Goal: Task Accomplishment & Management: Use online tool/utility

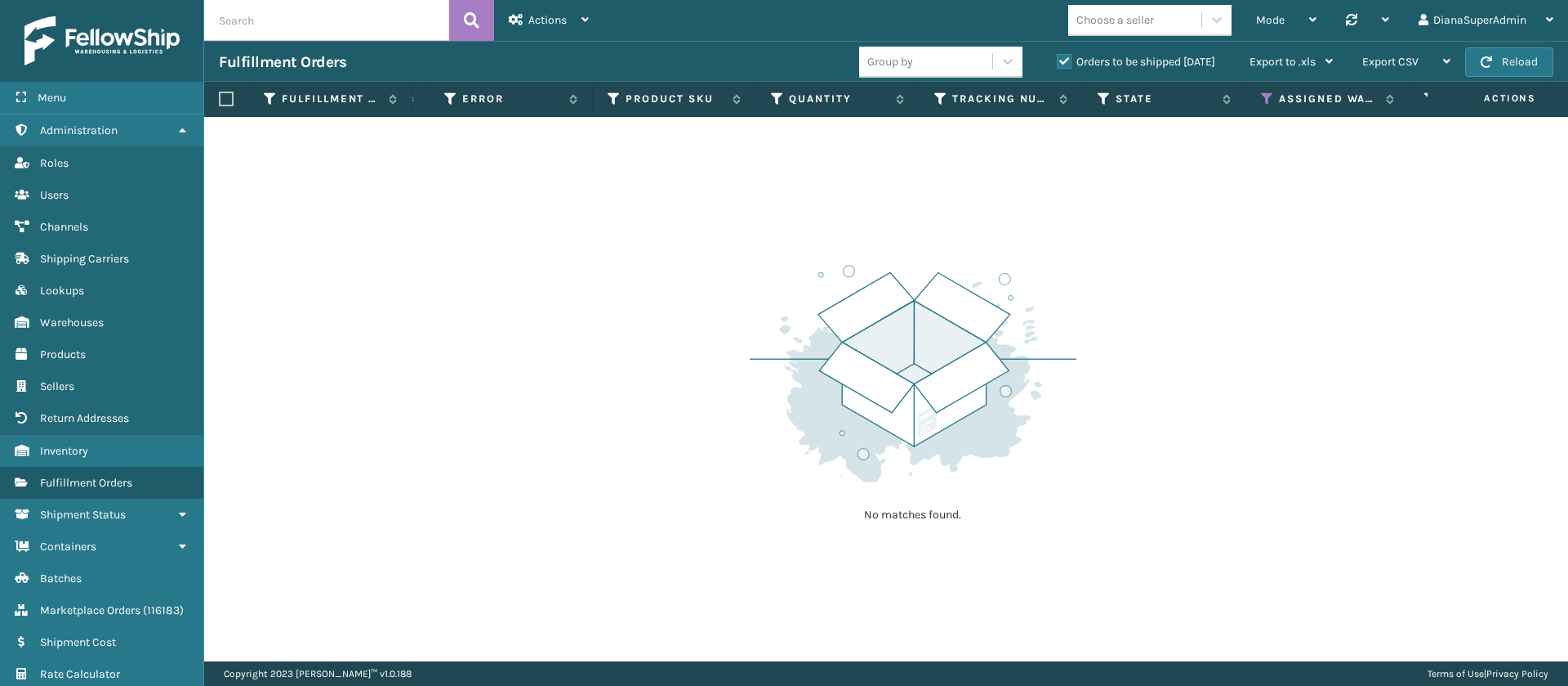
scroll to position [0, 1098]
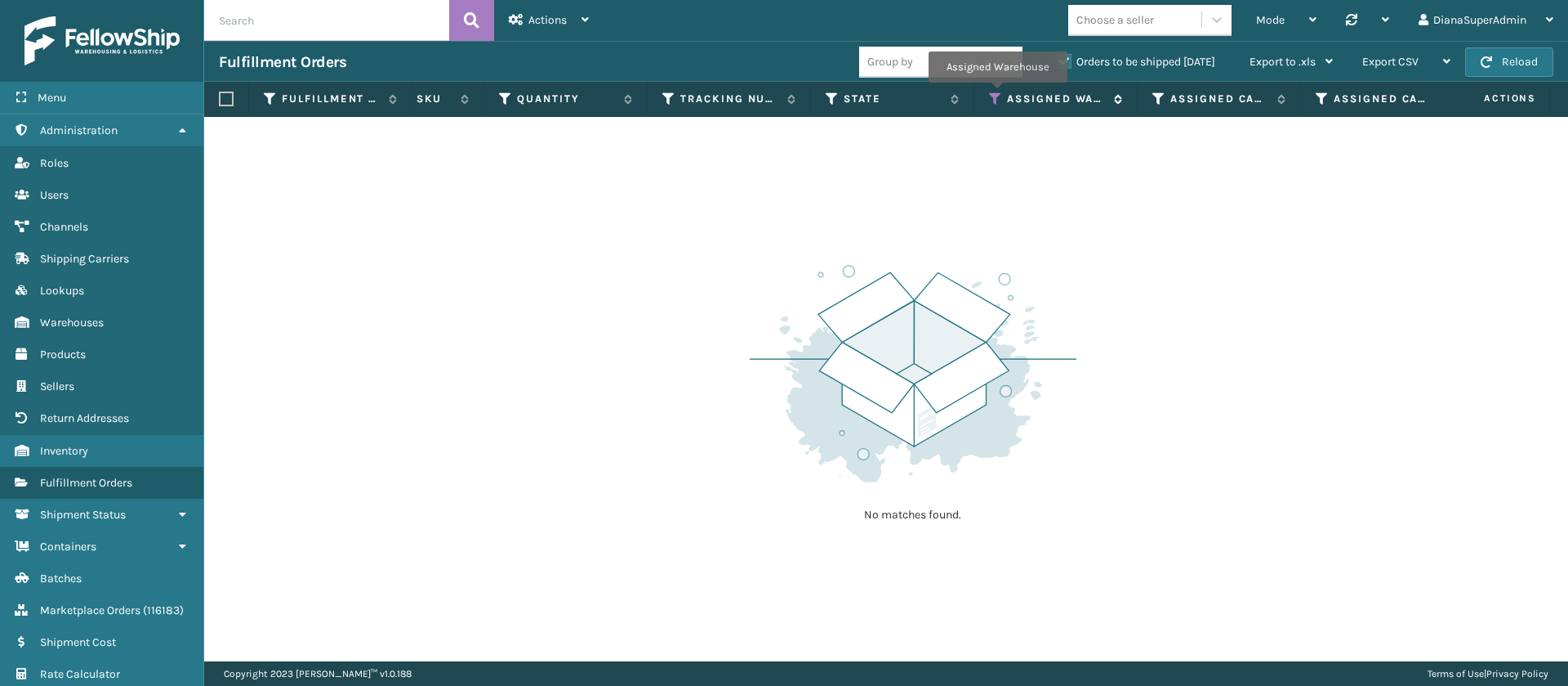
click at [997, 94] on icon at bounding box center [996, 98] width 13 height 15
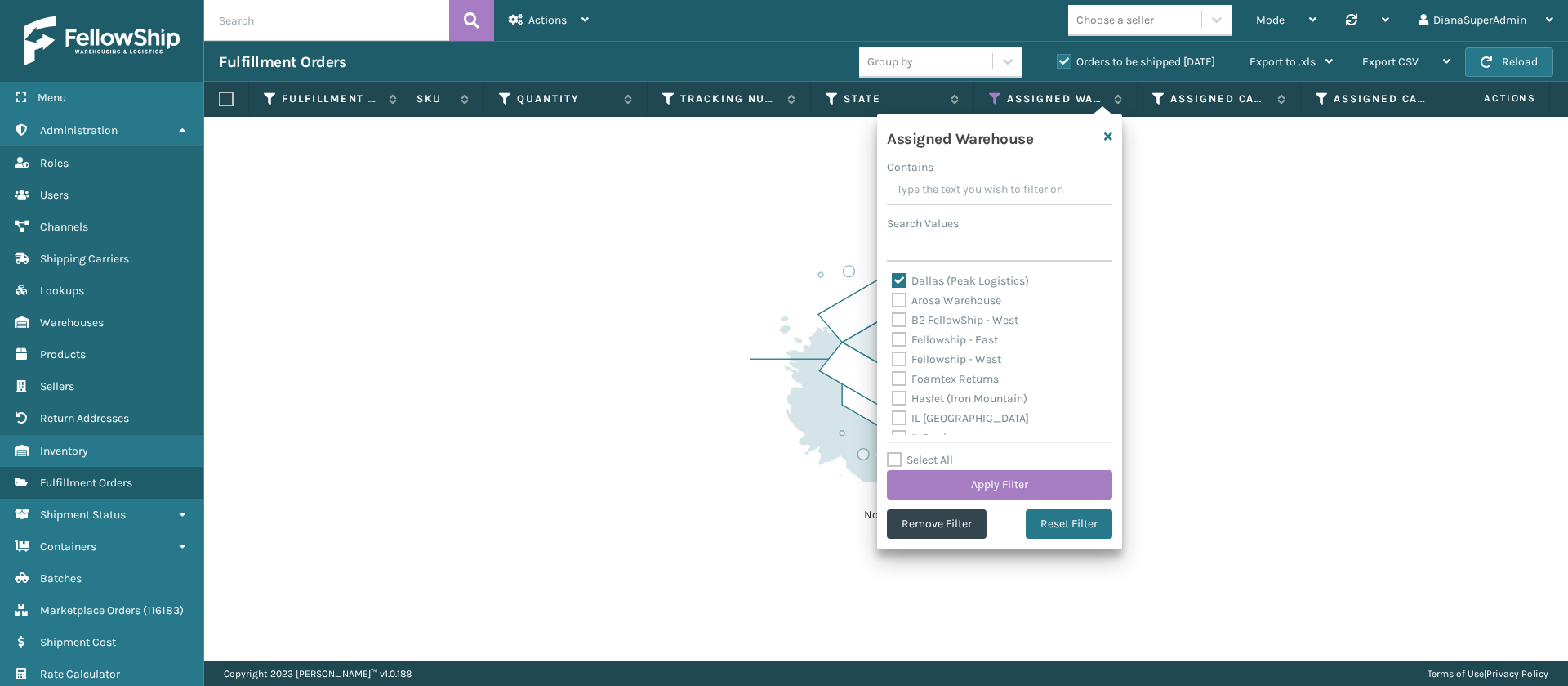
click at [902, 276] on label "Dallas (Peak Logistics)" at bounding box center [960, 281] width 137 height 14
click at [893, 276] on input "Dallas (Peak Logistics)" at bounding box center [892, 277] width 1 height 11
checkbox input "false"
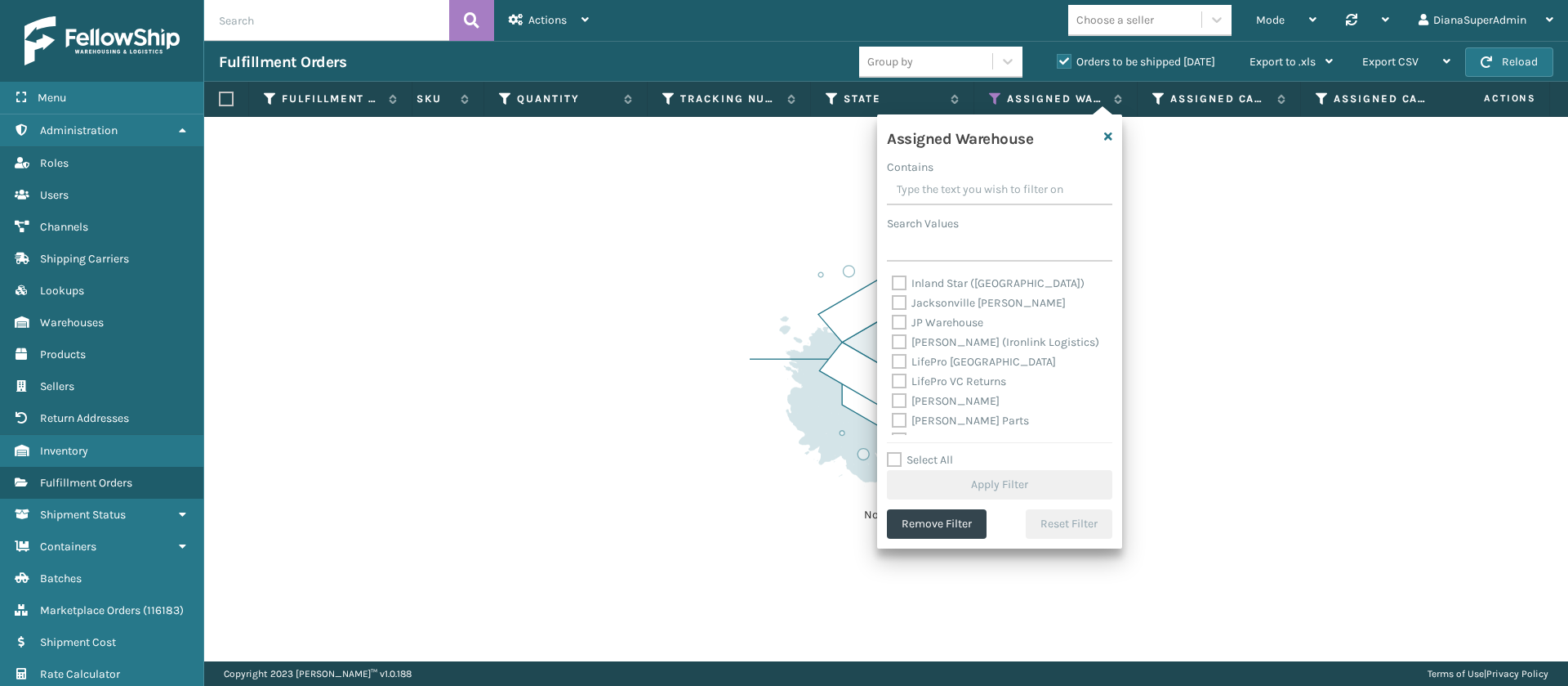
scroll to position [198, 0]
click at [903, 393] on label "[PERSON_NAME]" at bounding box center [946, 397] width 108 height 14
click at [893, 393] on input "[PERSON_NAME]" at bounding box center [892, 393] width 1 height 11
checkbox input "true"
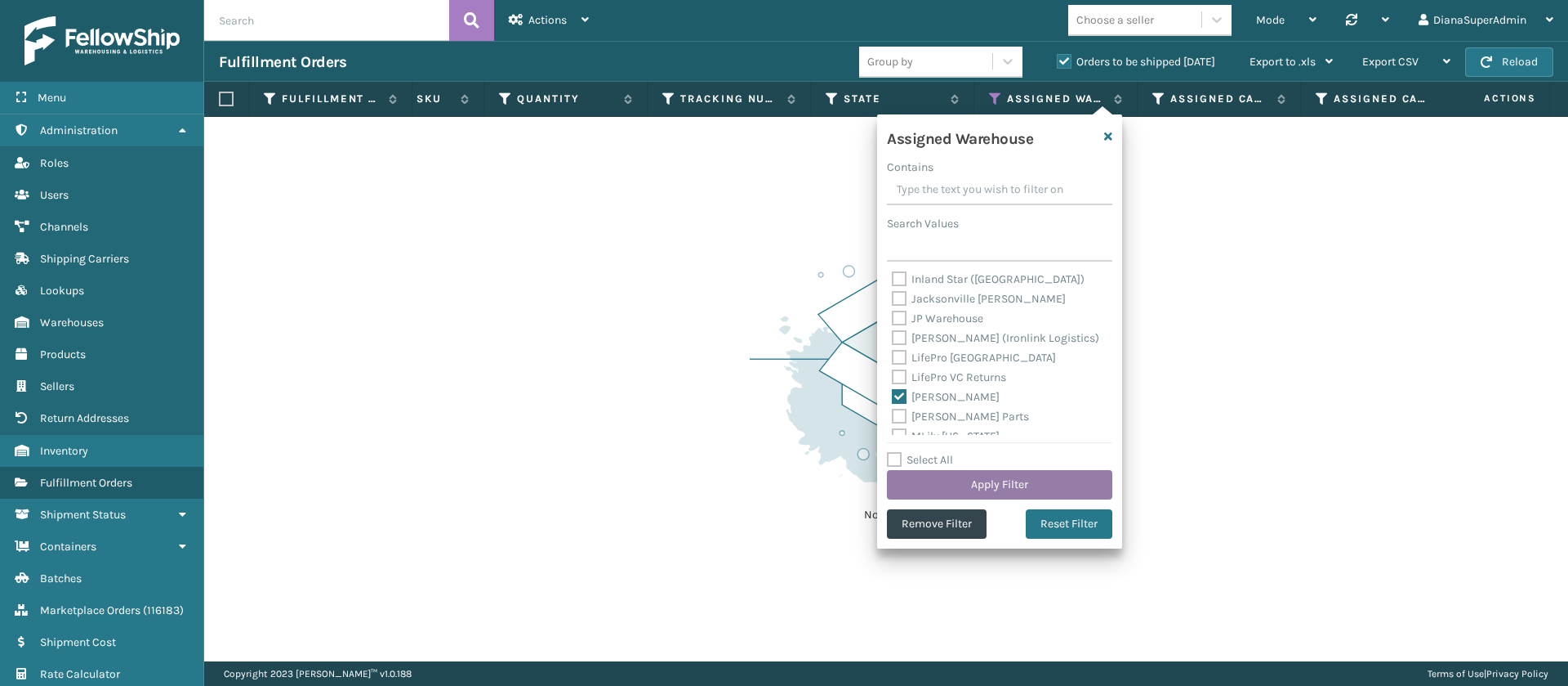
click at [994, 477] on button "Apply Filter" at bounding box center [999, 484] width 225 height 29
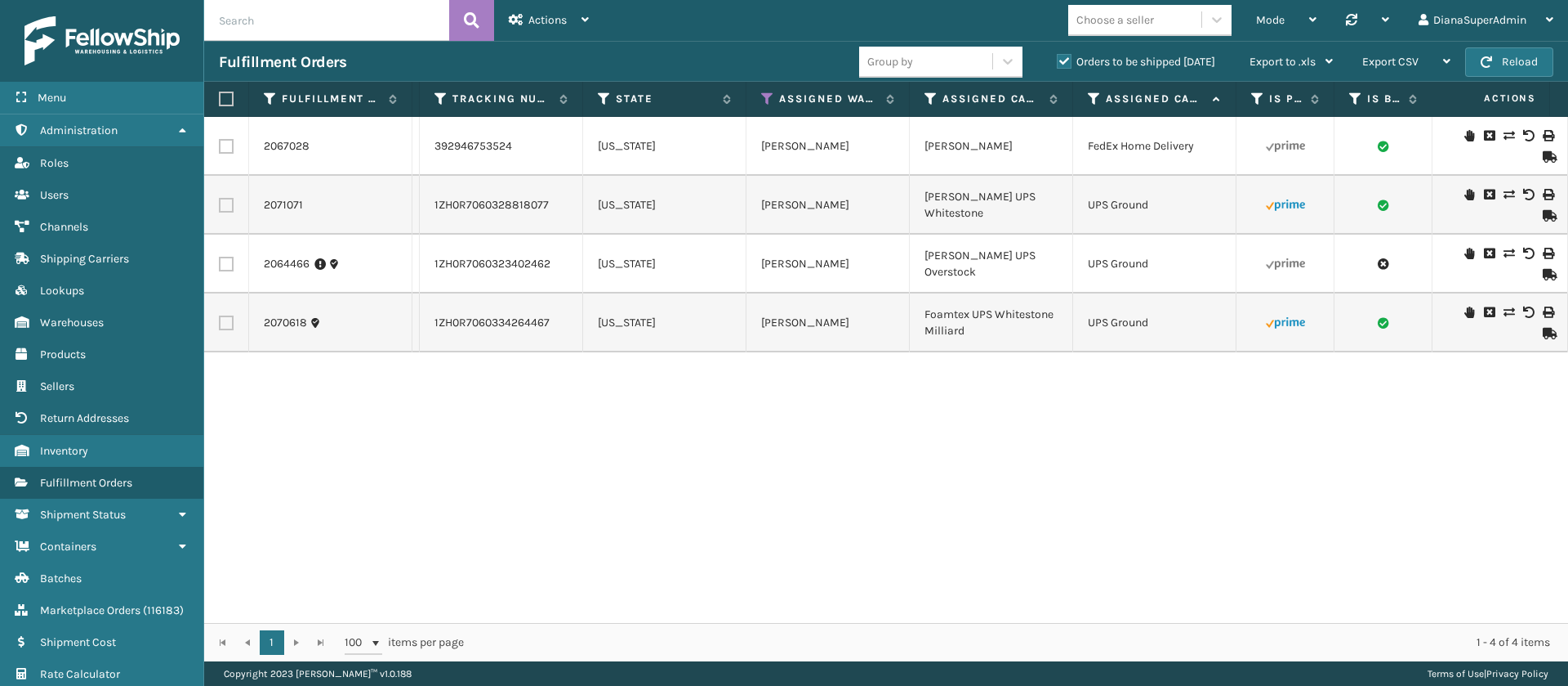
scroll to position [0, 0]
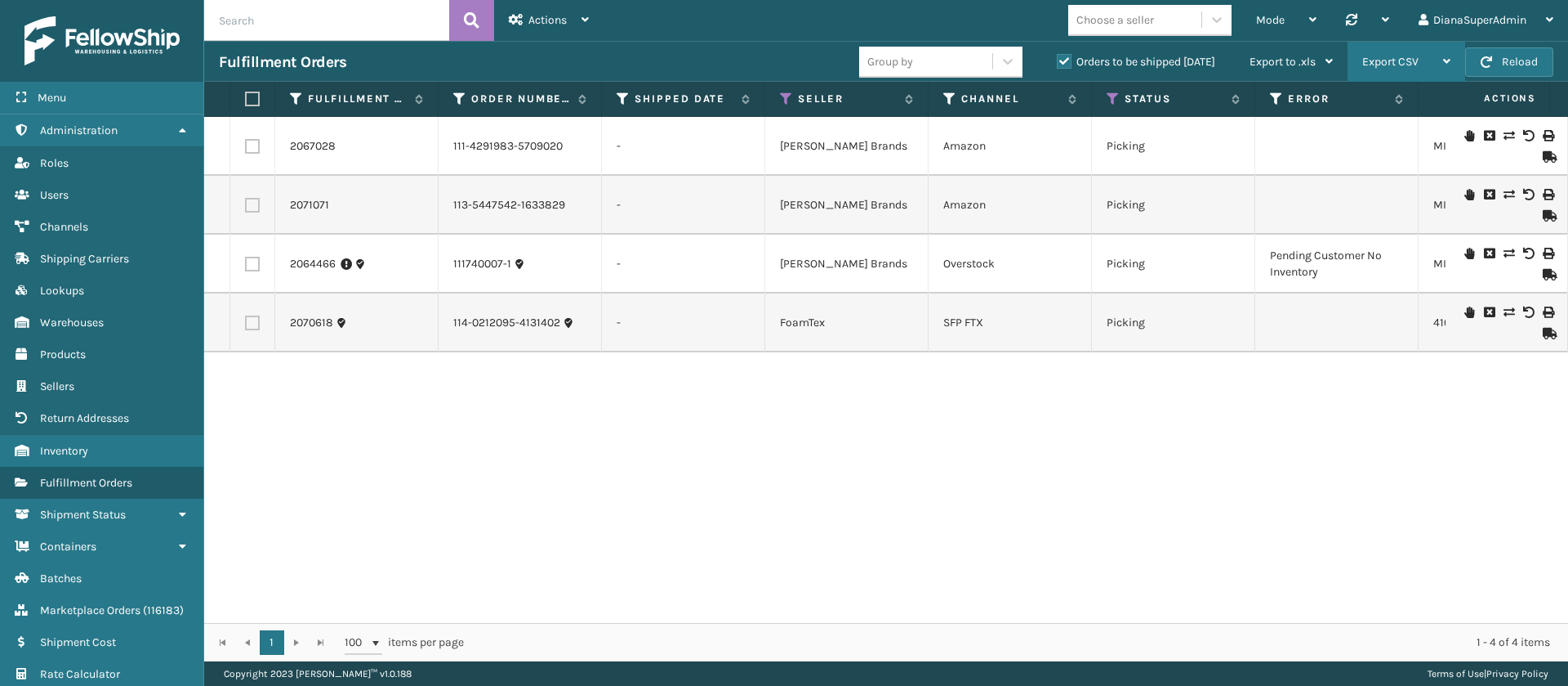
click at [1402, 58] on span "Export CSV" at bounding box center [1391, 62] width 57 height 14
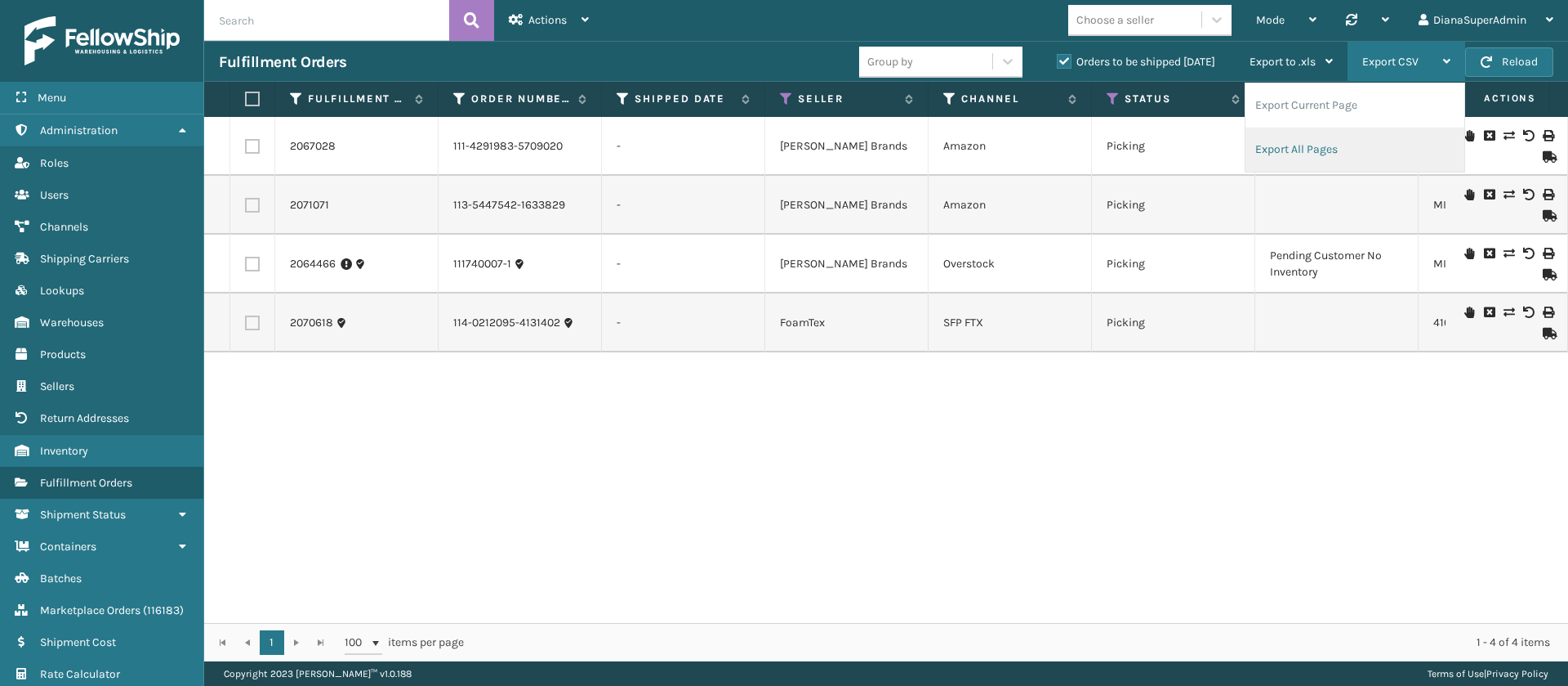
click at [1320, 145] on li "Export All Pages" at bounding box center [1355, 150] width 219 height 44
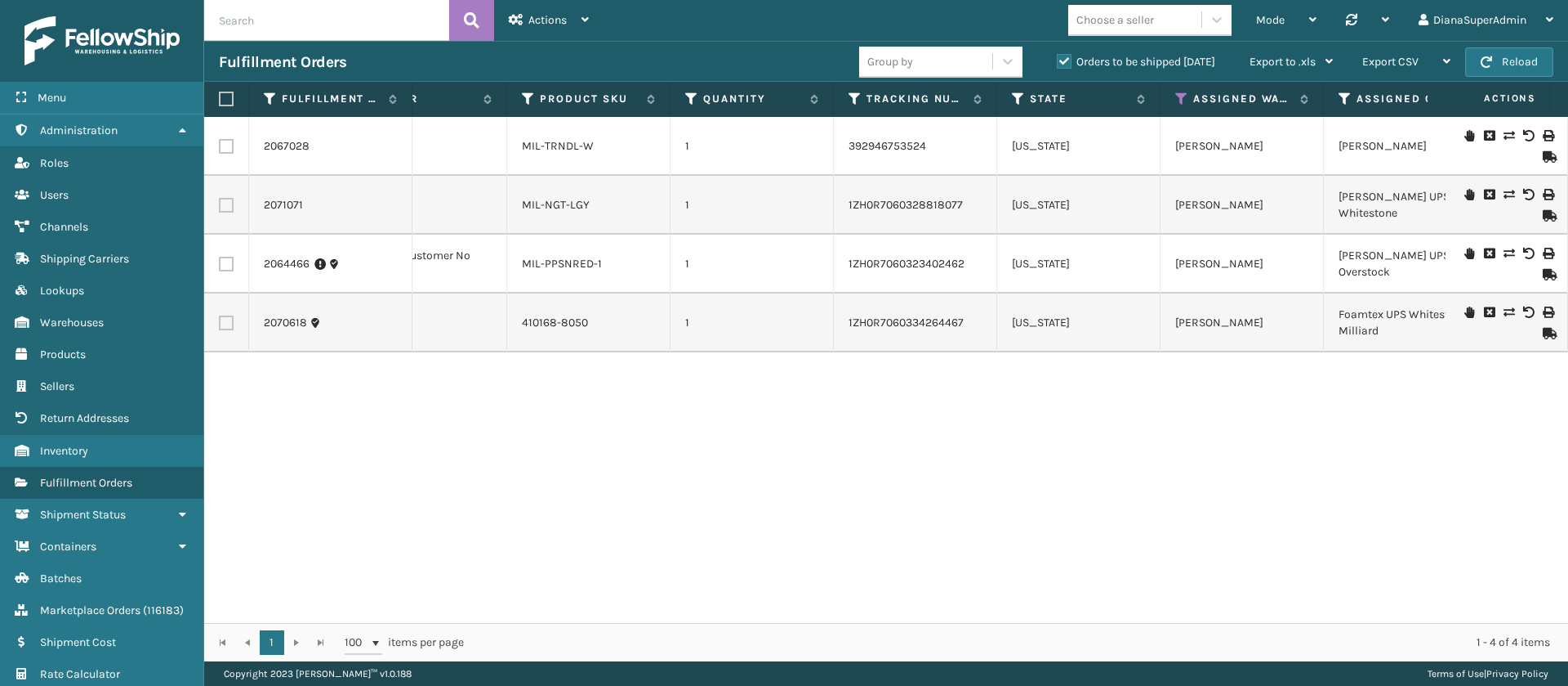
scroll to position [0, 881]
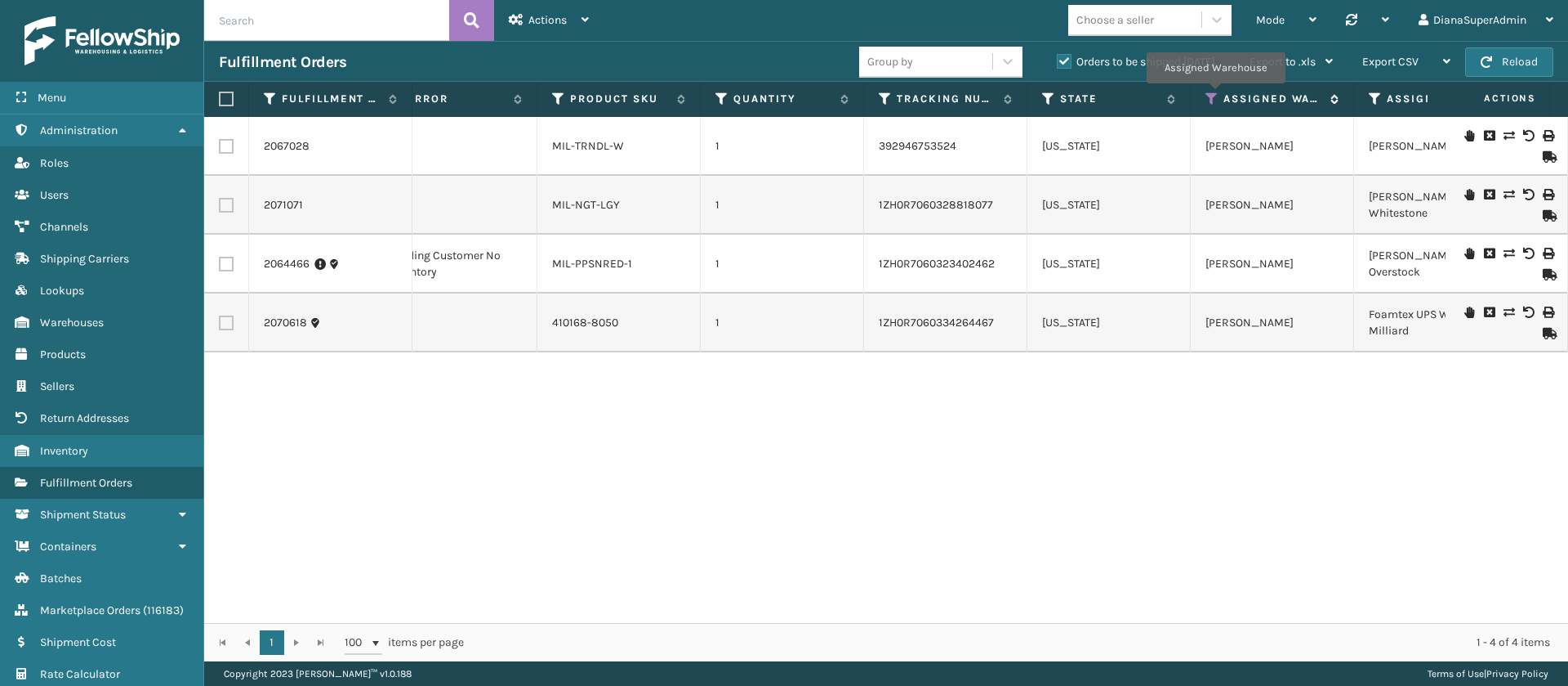
click at [1215, 95] on icon at bounding box center [1212, 98] width 13 height 15
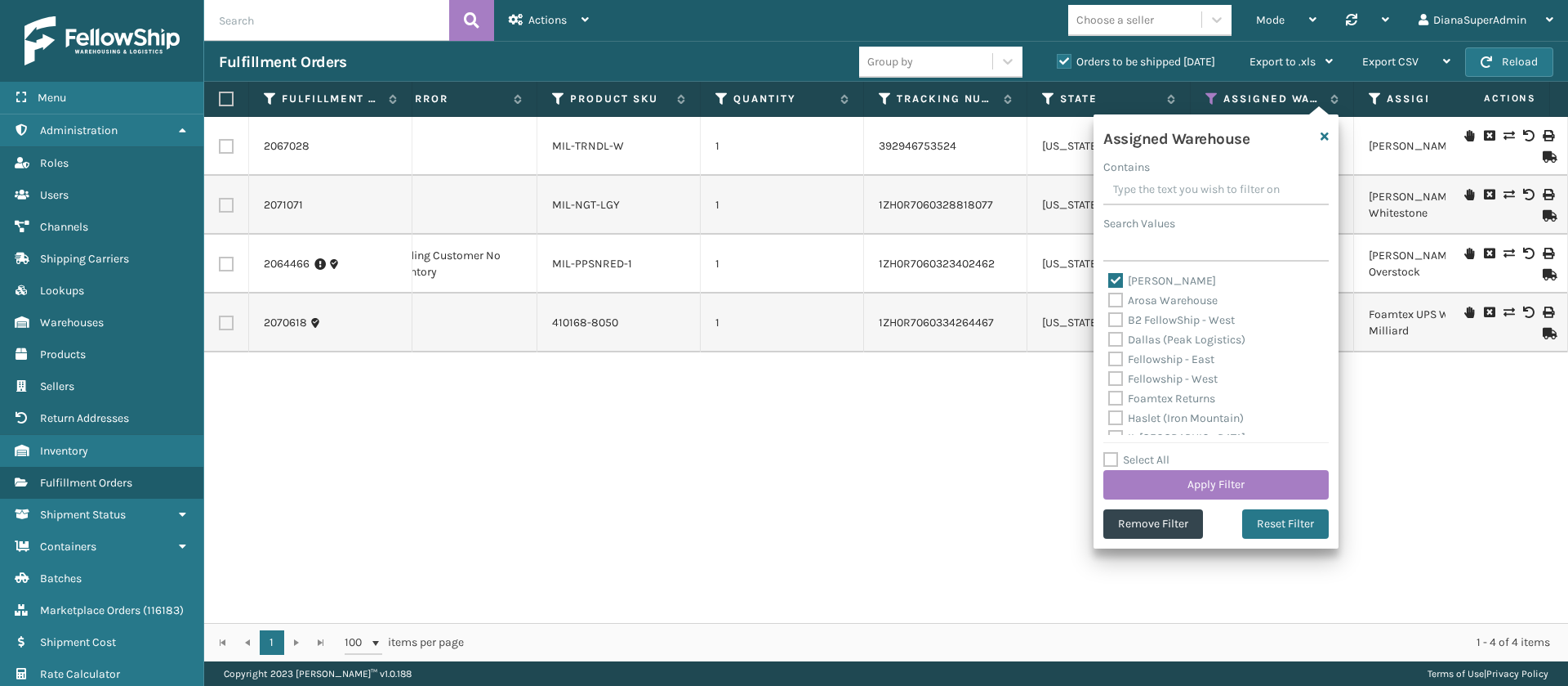
click at [1116, 277] on label "[PERSON_NAME]" at bounding box center [1162, 281] width 108 height 14
click at [1109, 277] on input "[PERSON_NAME]" at bounding box center [1108, 277] width 1 height 11
checkbox input "false"
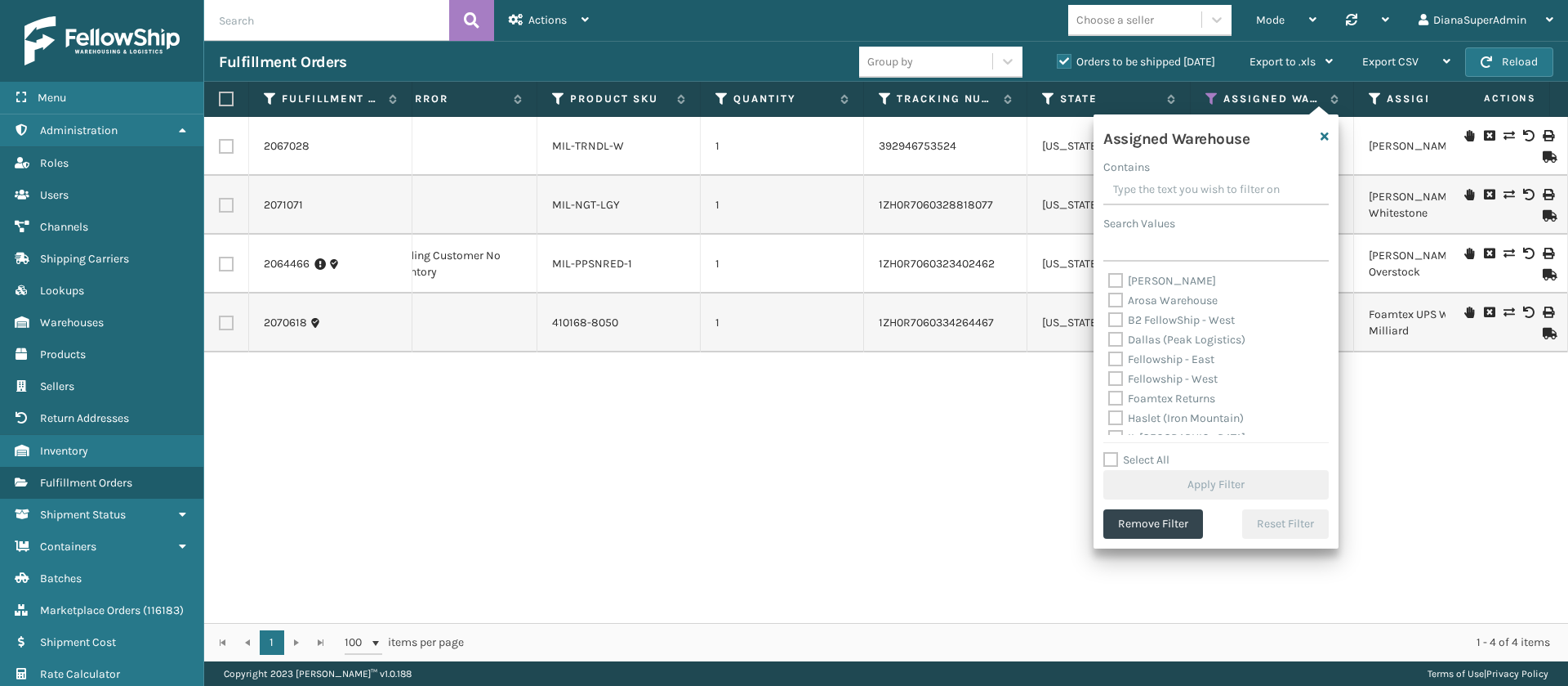
click at [1114, 380] on label "Fellowship - West" at bounding box center [1163, 379] width 110 height 14
click at [1109, 380] on input "Fellowship - West" at bounding box center [1108, 375] width 1 height 11
checkbox input "true"
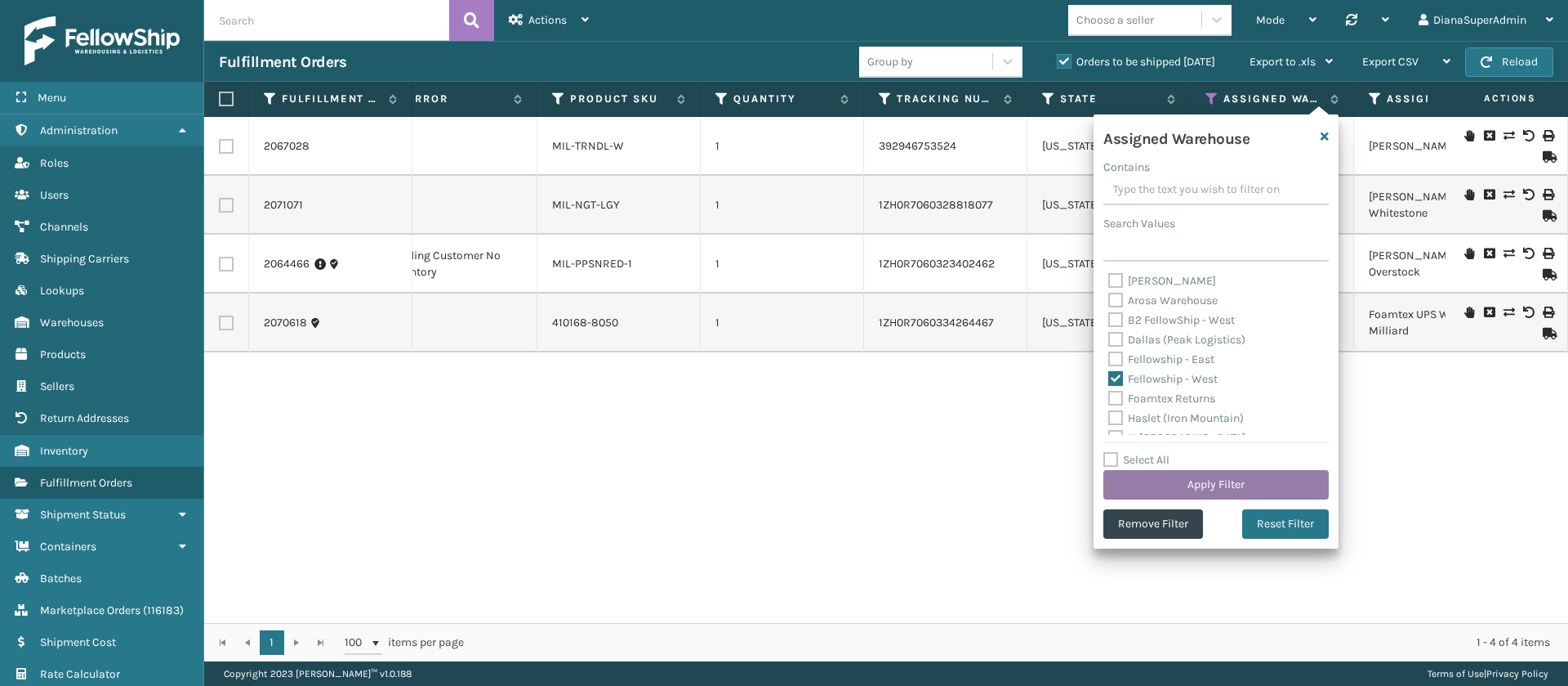
click at [1184, 478] on button "Apply Filter" at bounding box center [1216, 484] width 225 height 29
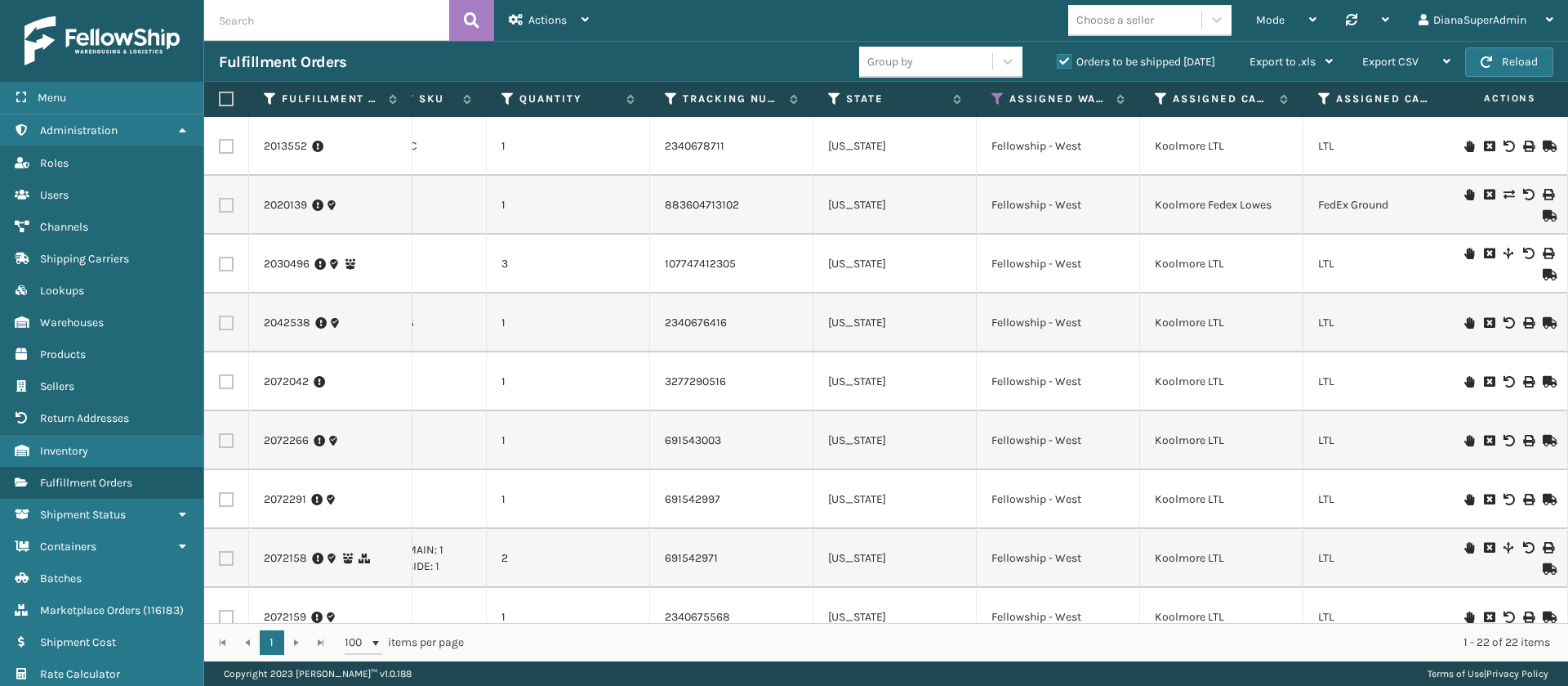
scroll to position [0, 1105]
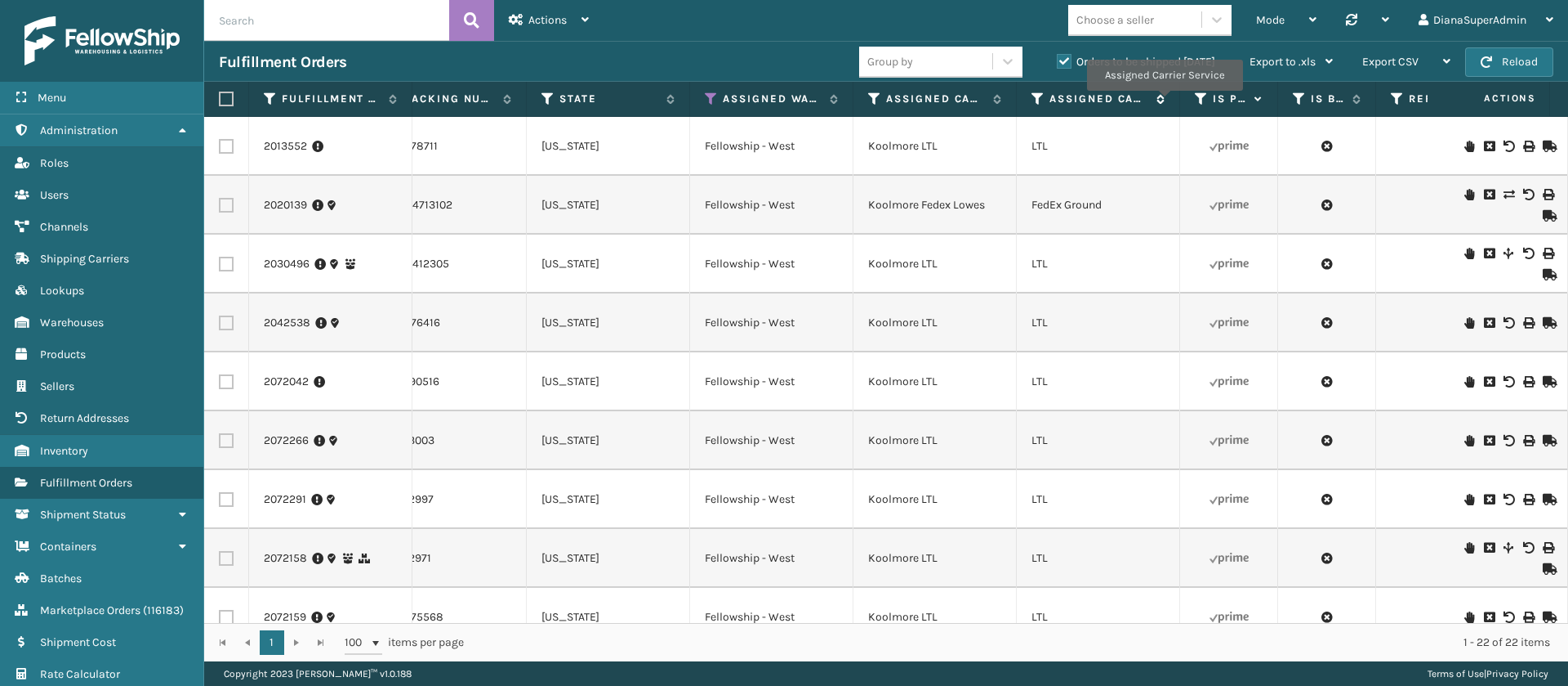
click at [1164, 101] on icon at bounding box center [1158, 98] width 13 height 10
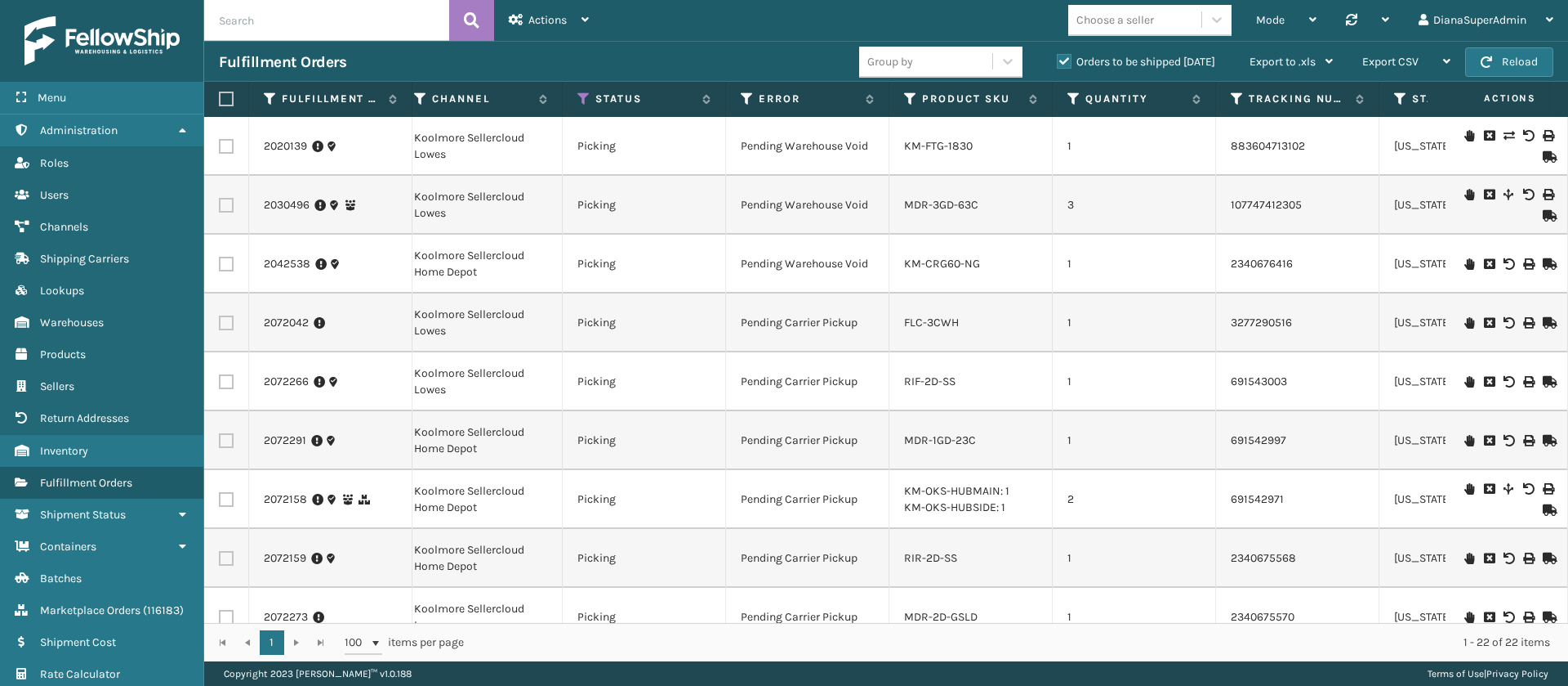
scroll to position [0, 609]
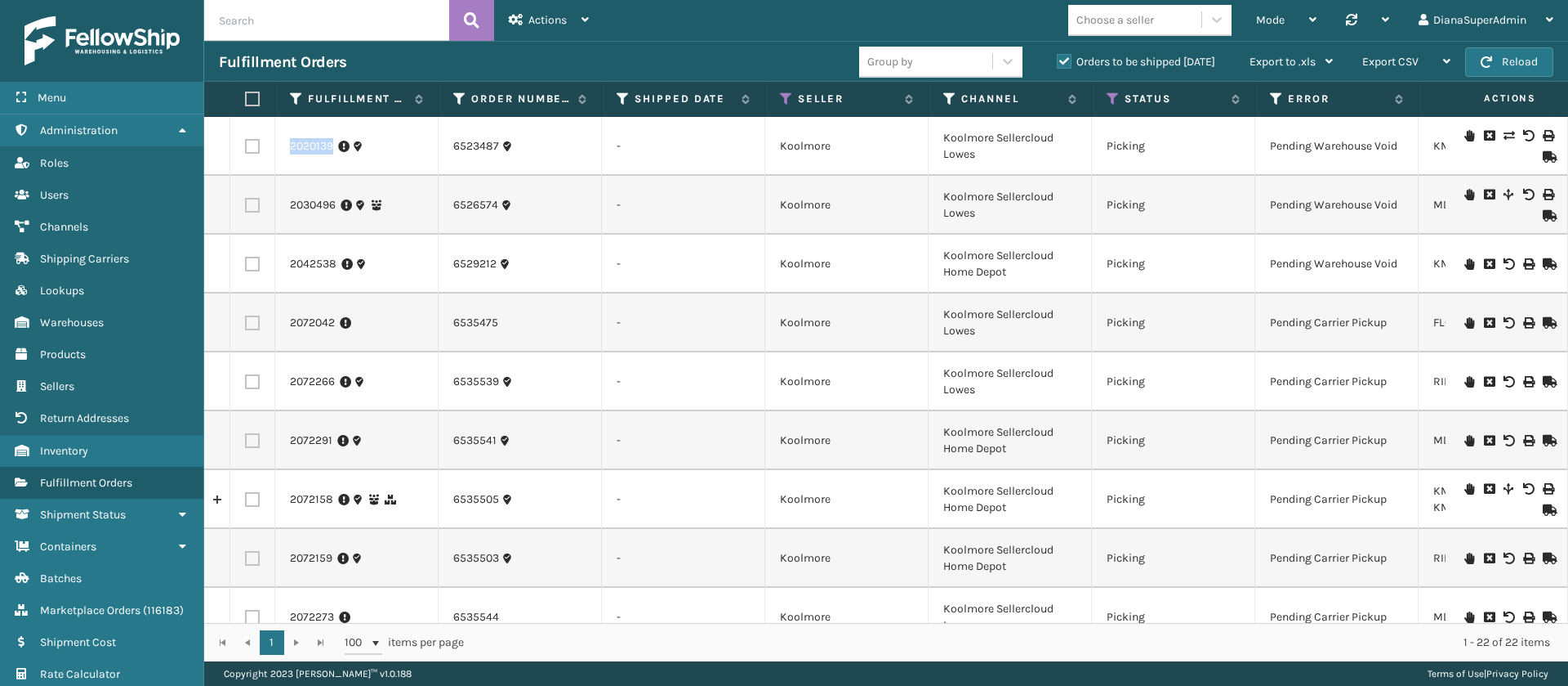
drag, startPoint x: 338, startPoint y: 158, endPoint x: 285, endPoint y: 145, distance: 54.6
click at [285, 145] on td "2020139" at bounding box center [357, 146] width 163 height 58
copy link "2020139"
click at [1406, 63] on span "Export CSV" at bounding box center [1391, 62] width 57 height 14
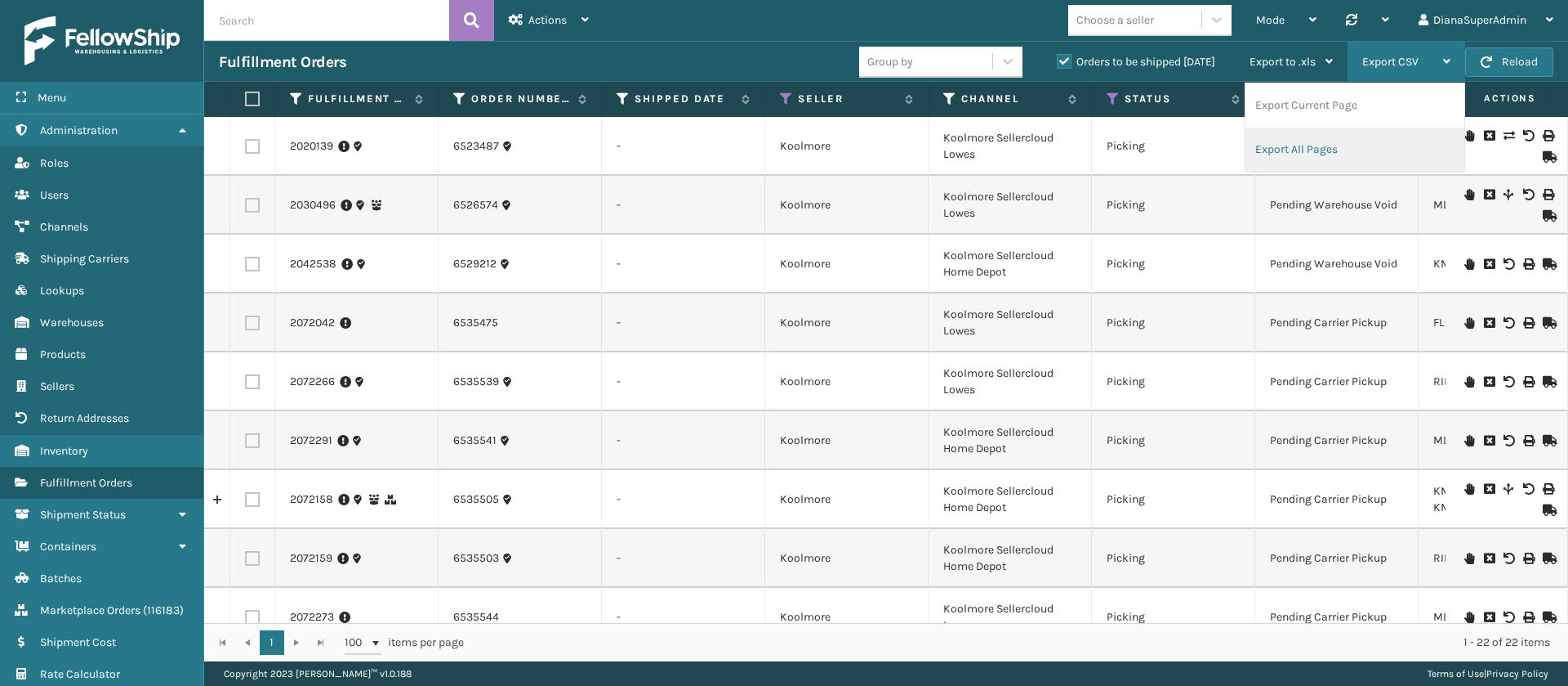
click at [1356, 146] on li "Export All Pages" at bounding box center [1355, 150] width 219 height 44
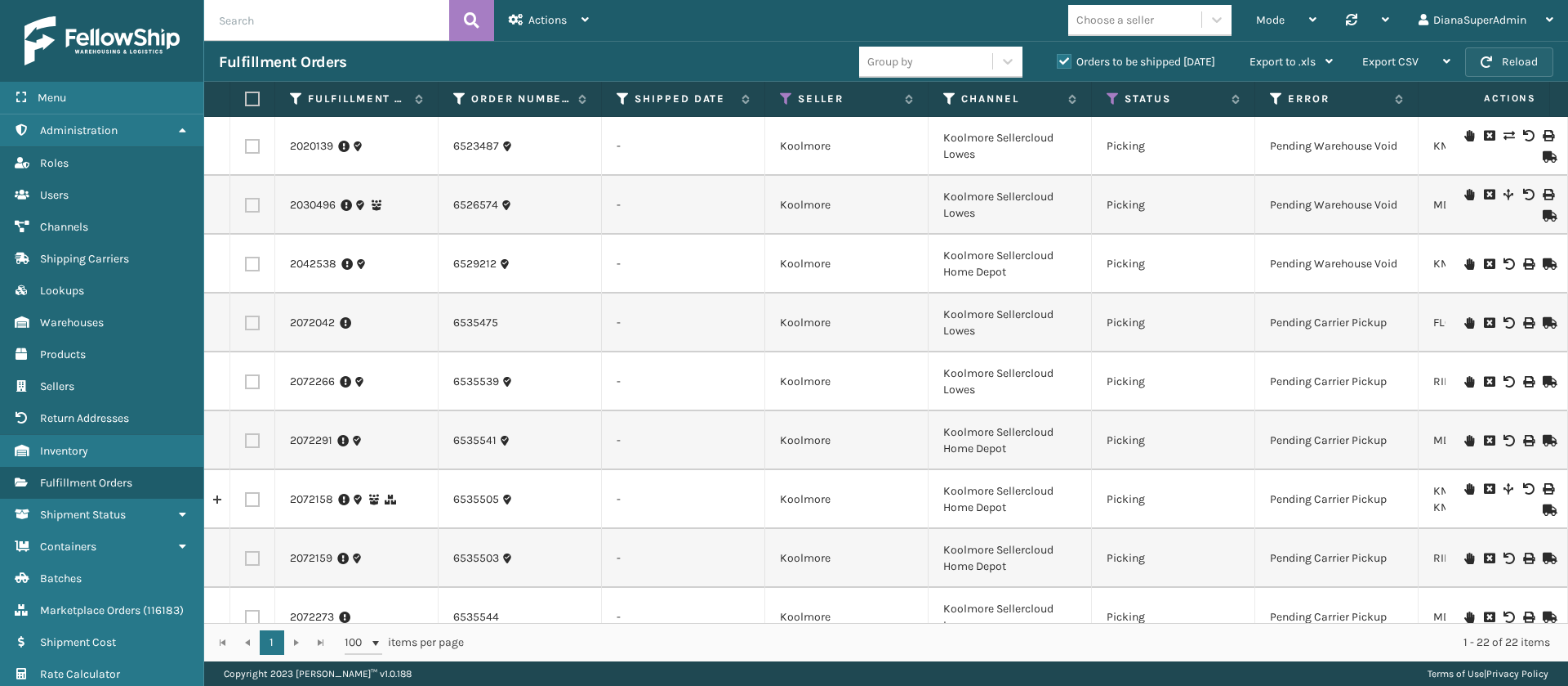
click at [1510, 60] on button "Reload" at bounding box center [1510, 61] width 89 height 29
click at [1114, 102] on icon at bounding box center [1113, 98] width 13 height 15
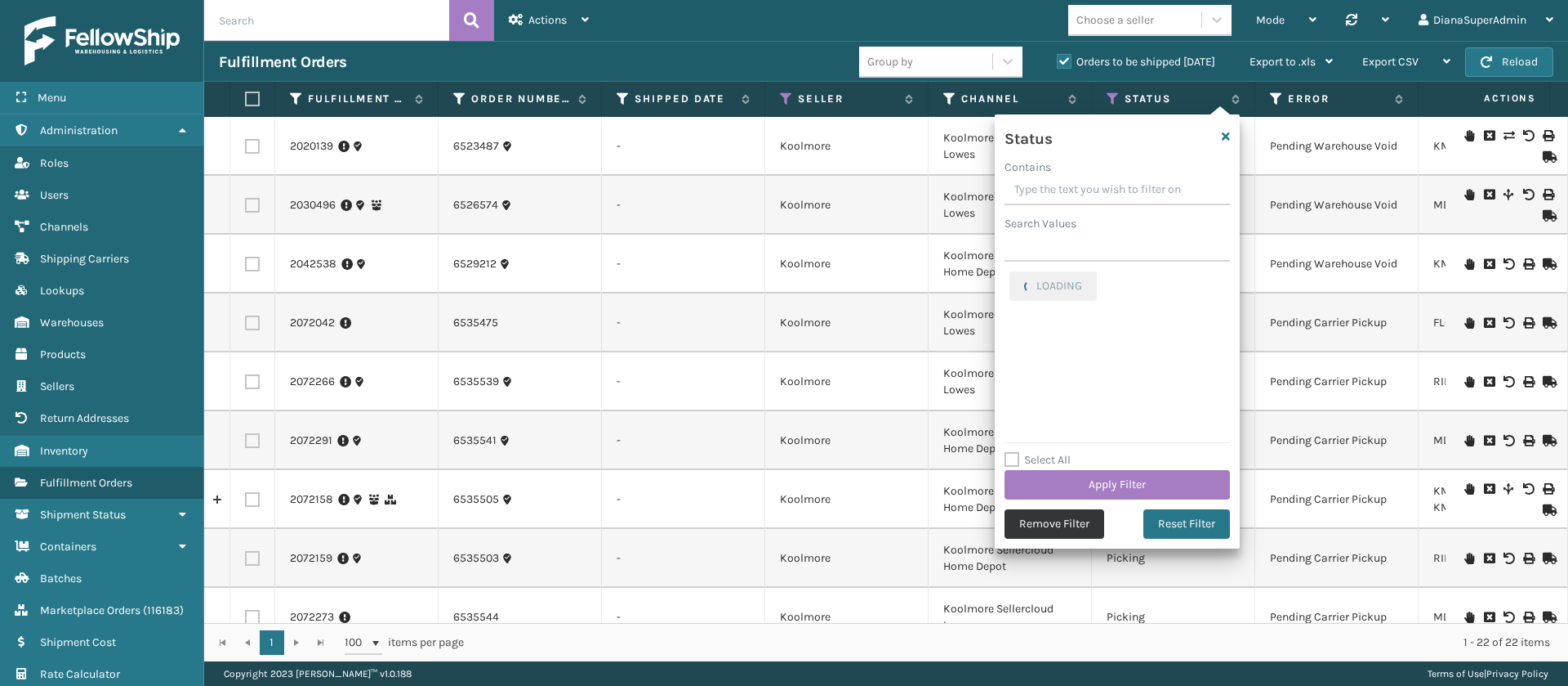
click at [1057, 529] on button "Remove Filter" at bounding box center [1054, 523] width 99 height 29
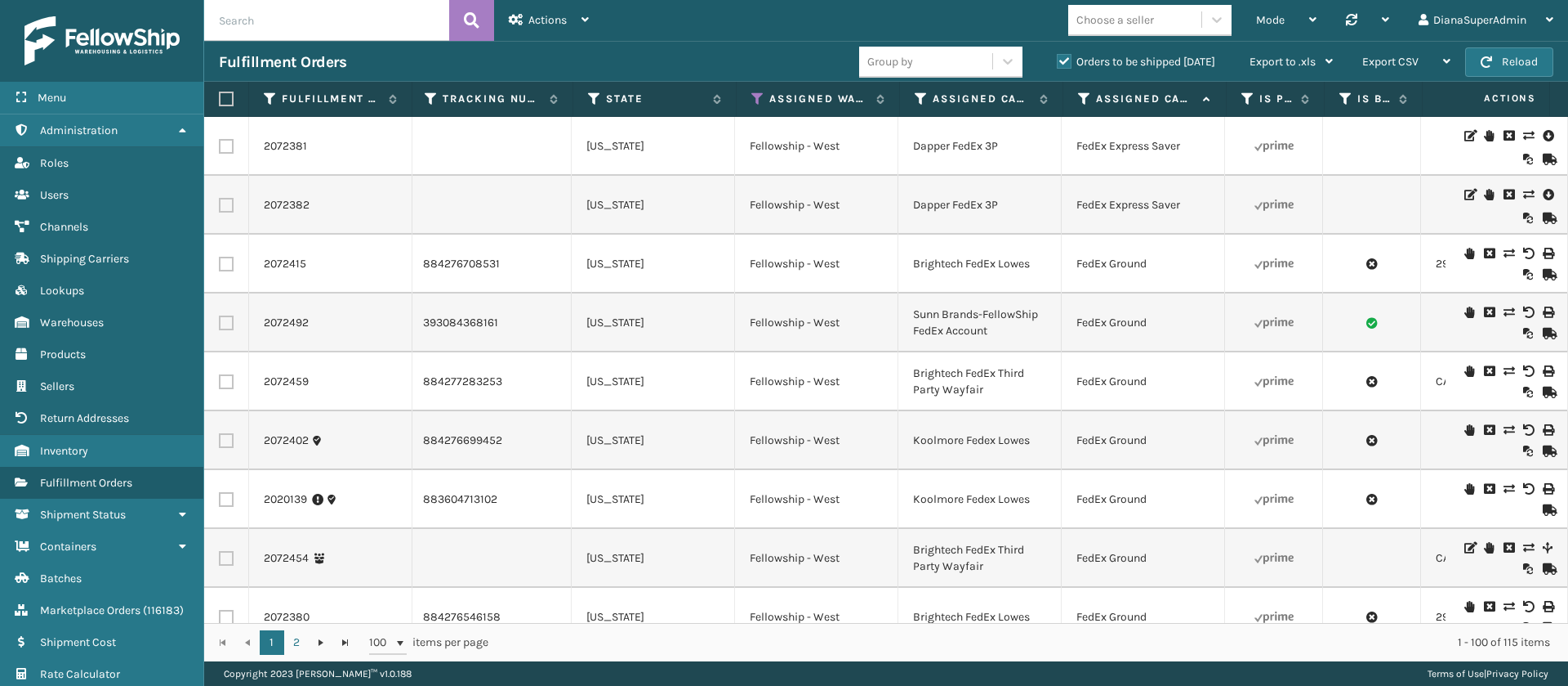
scroll to position [0, 1337]
click at [752, 97] on icon at bounding box center [756, 98] width 13 height 15
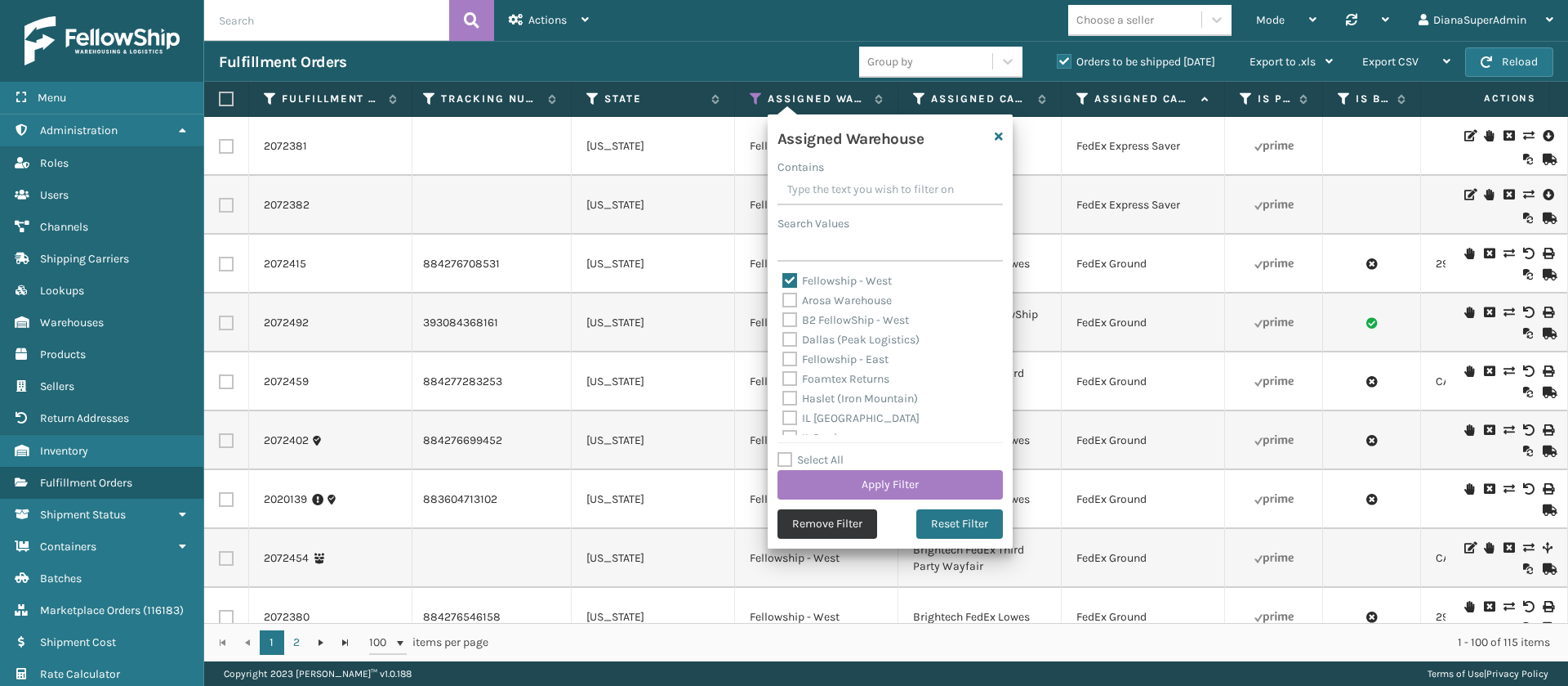
click at [843, 526] on button "Remove Filter" at bounding box center [827, 523] width 99 height 29
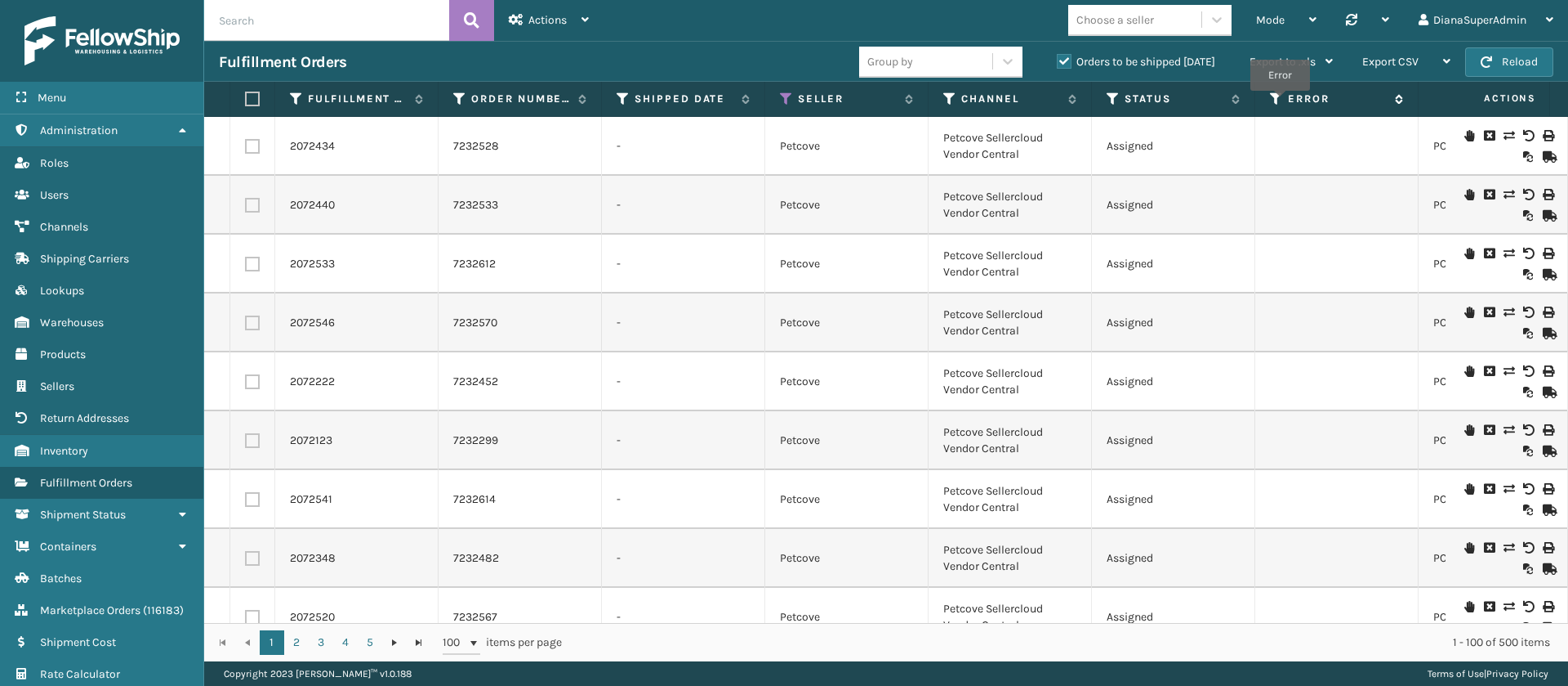
click at [1279, 102] on icon at bounding box center [1277, 98] width 13 height 15
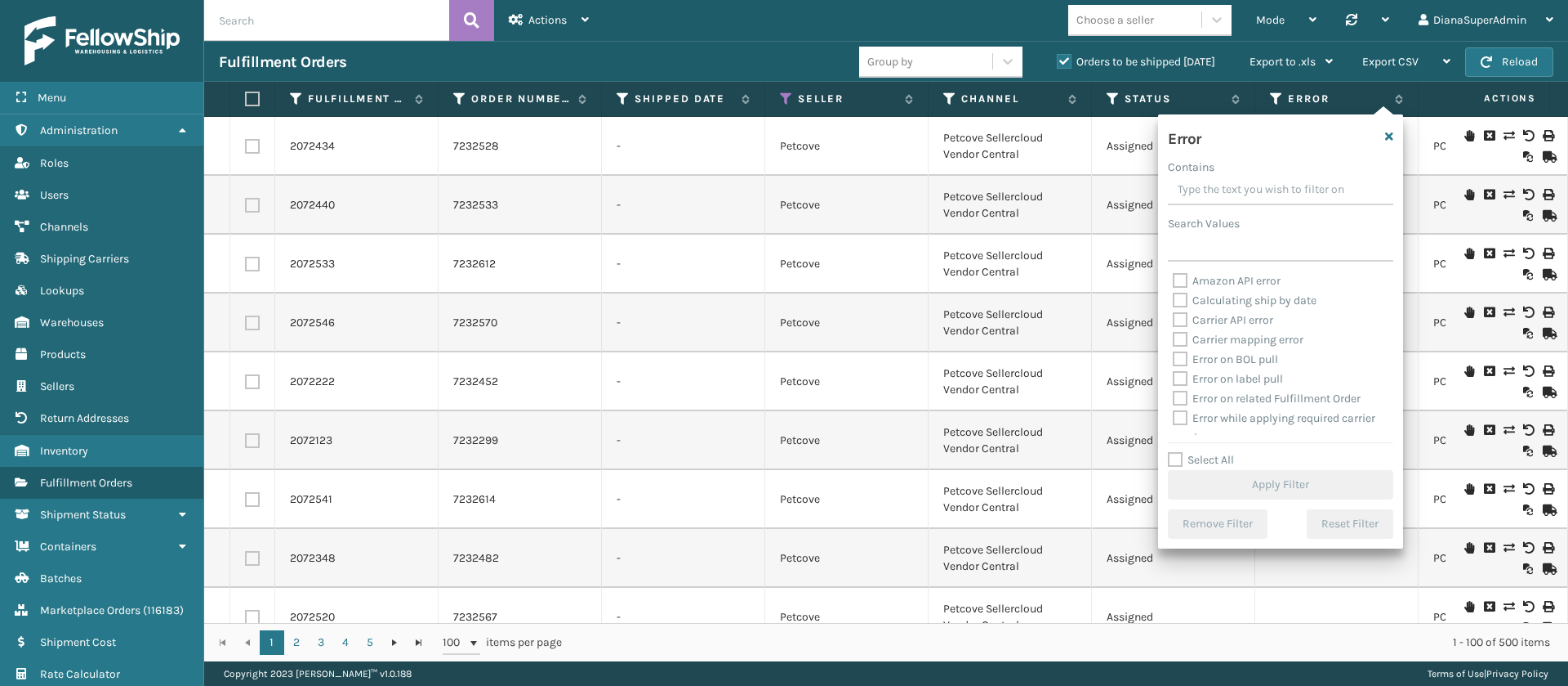
click at [1176, 454] on label "Select All" at bounding box center [1200, 460] width 66 height 14
click at [1176, 452] on input "Select All" at bounding box center [1290, 451] width 245 height 2
checkbox input "true"
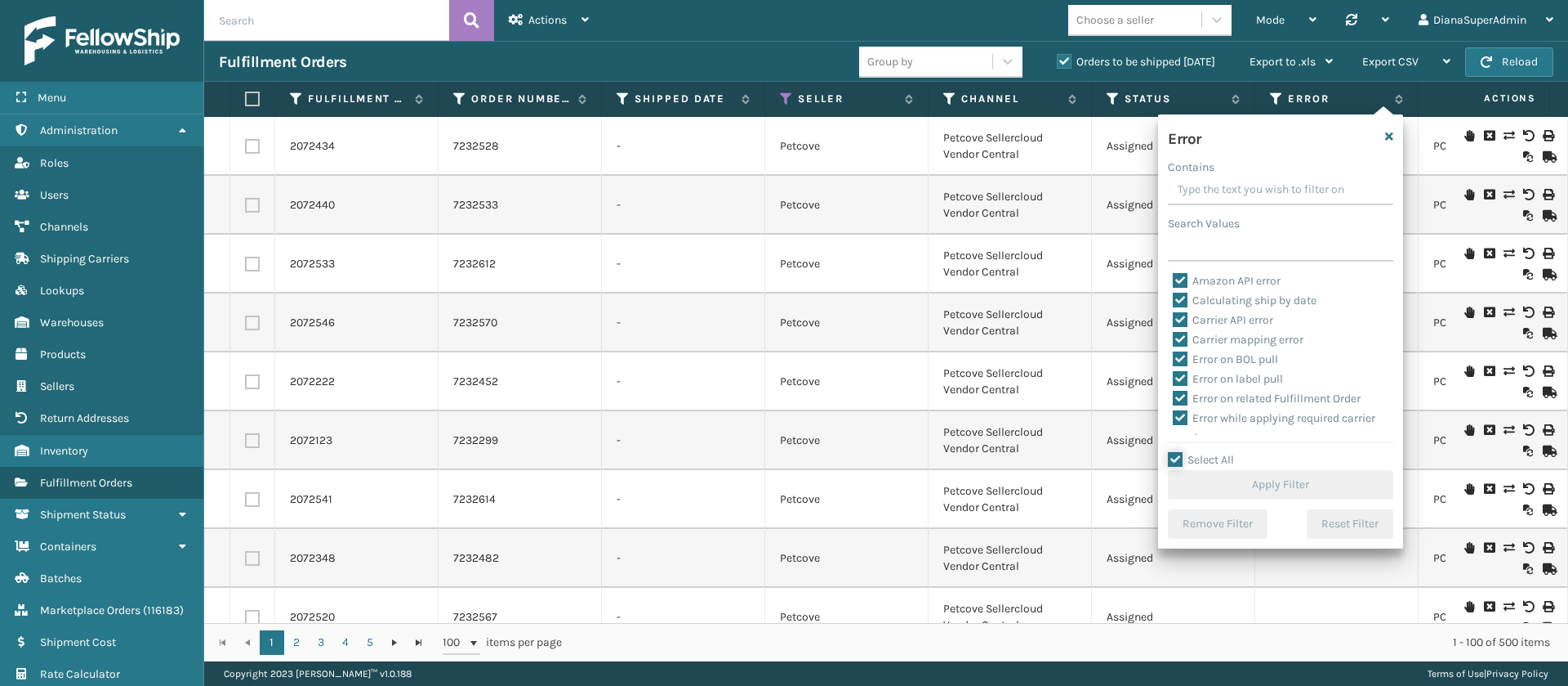
checkbox input "true"
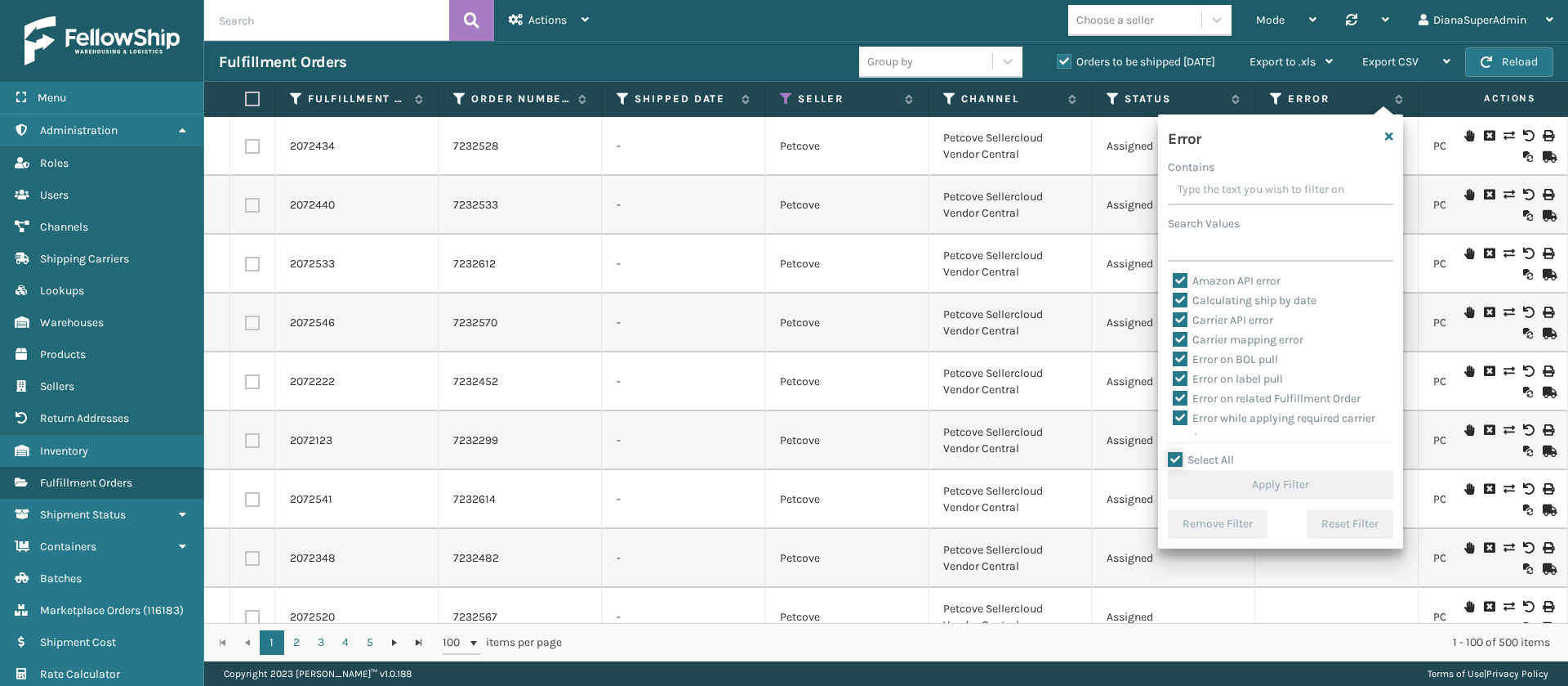
checkbox input "true"
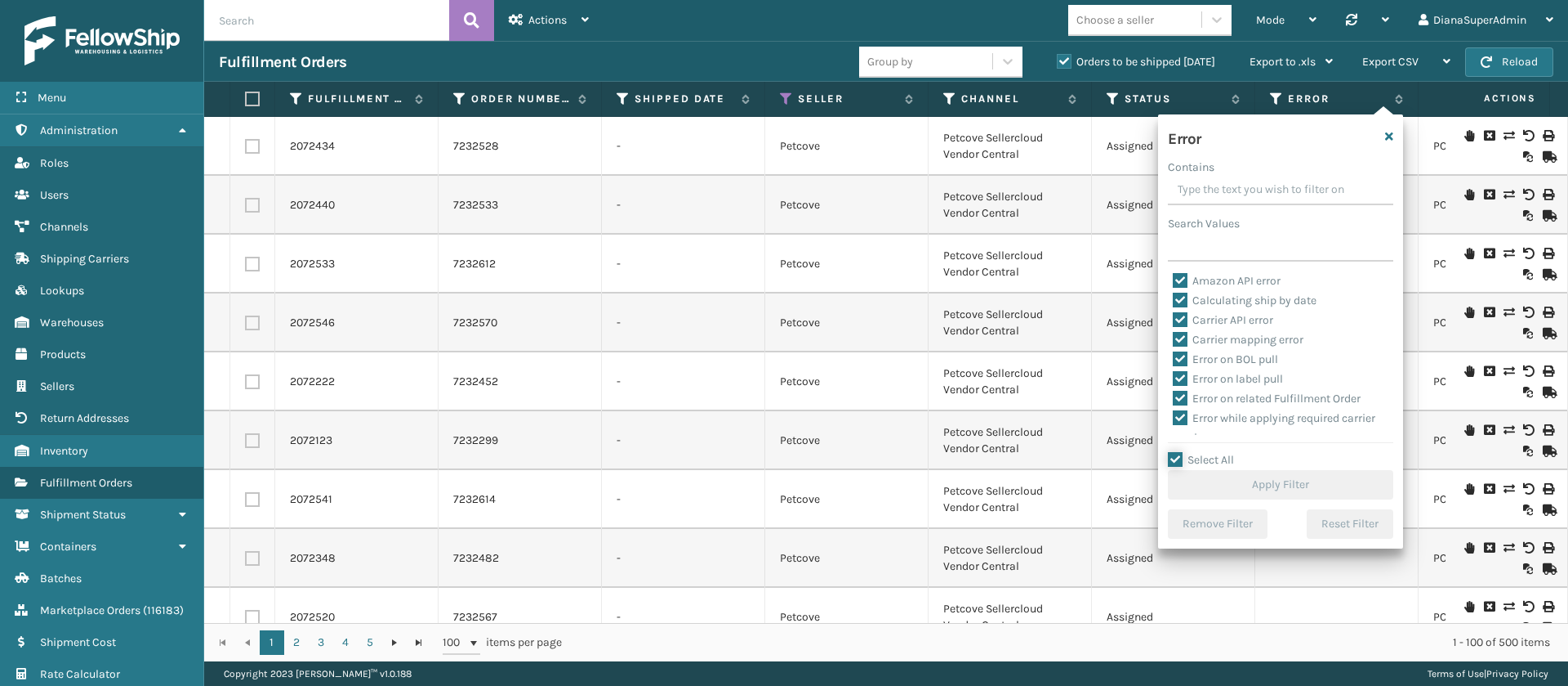
checkbox input "true"
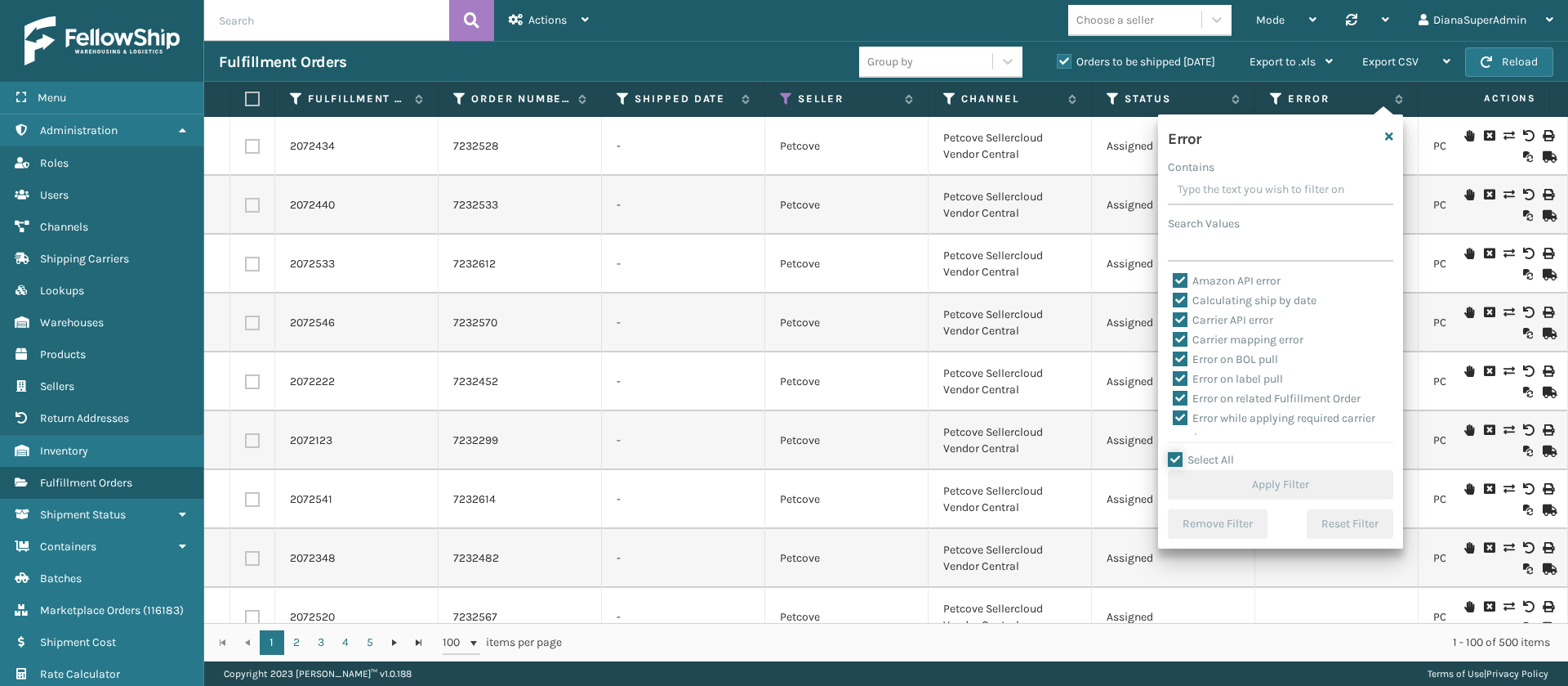
checkbox input "true"
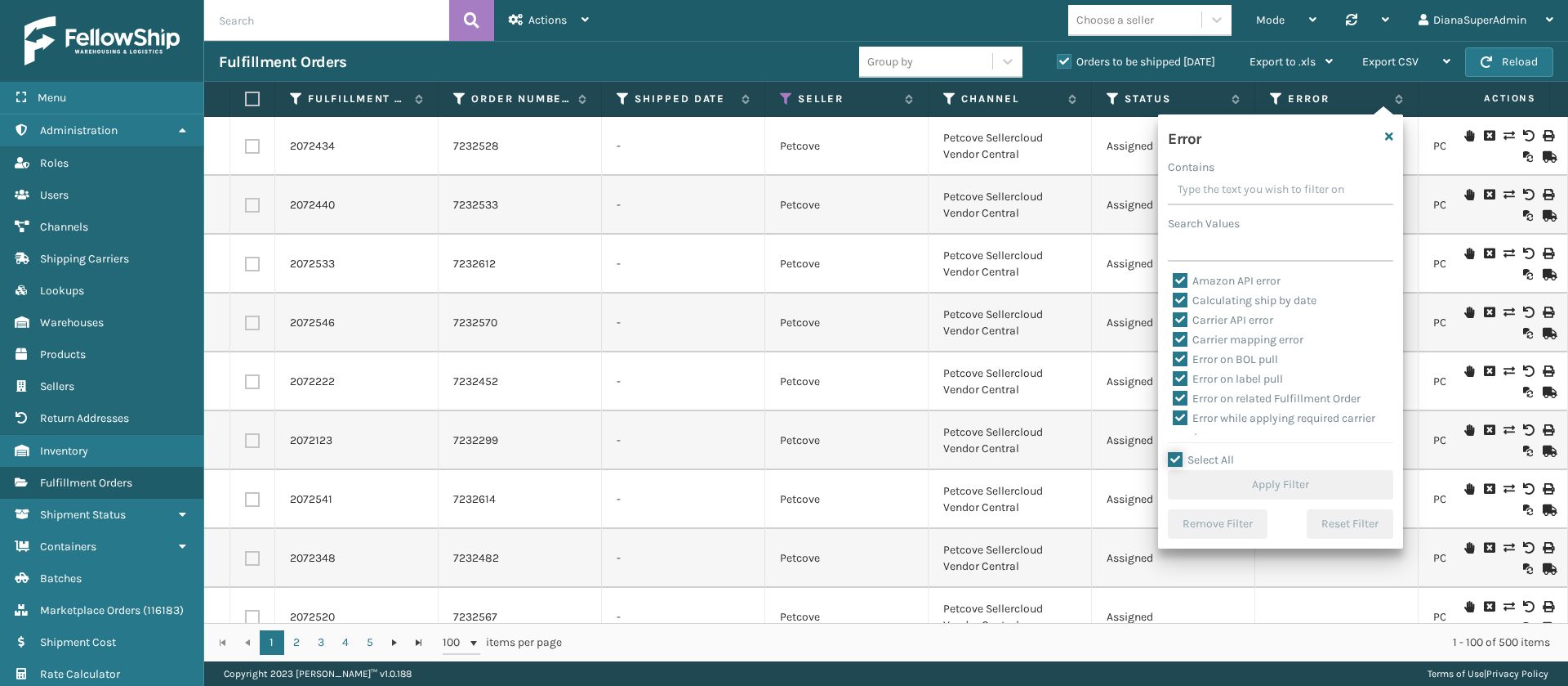
checkbox input "true"
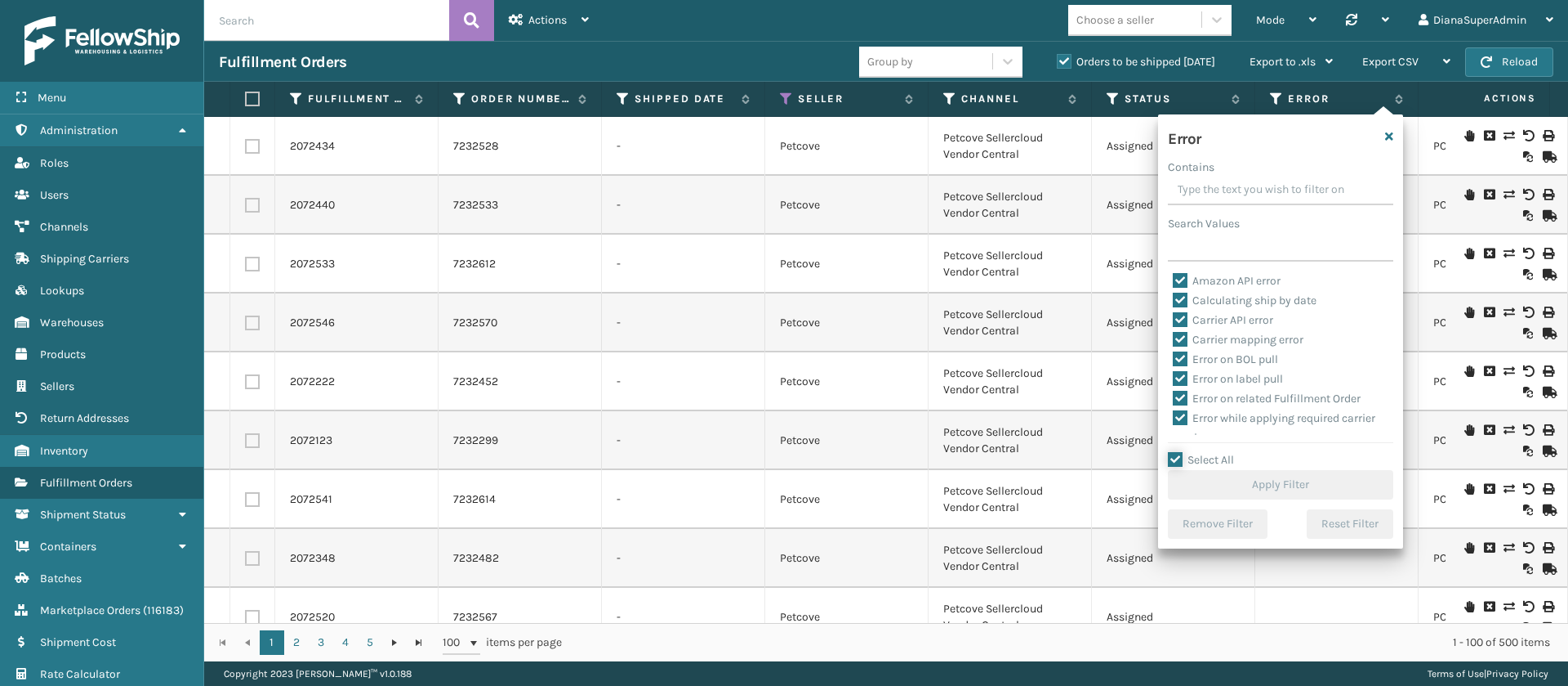
checkbox input "true"
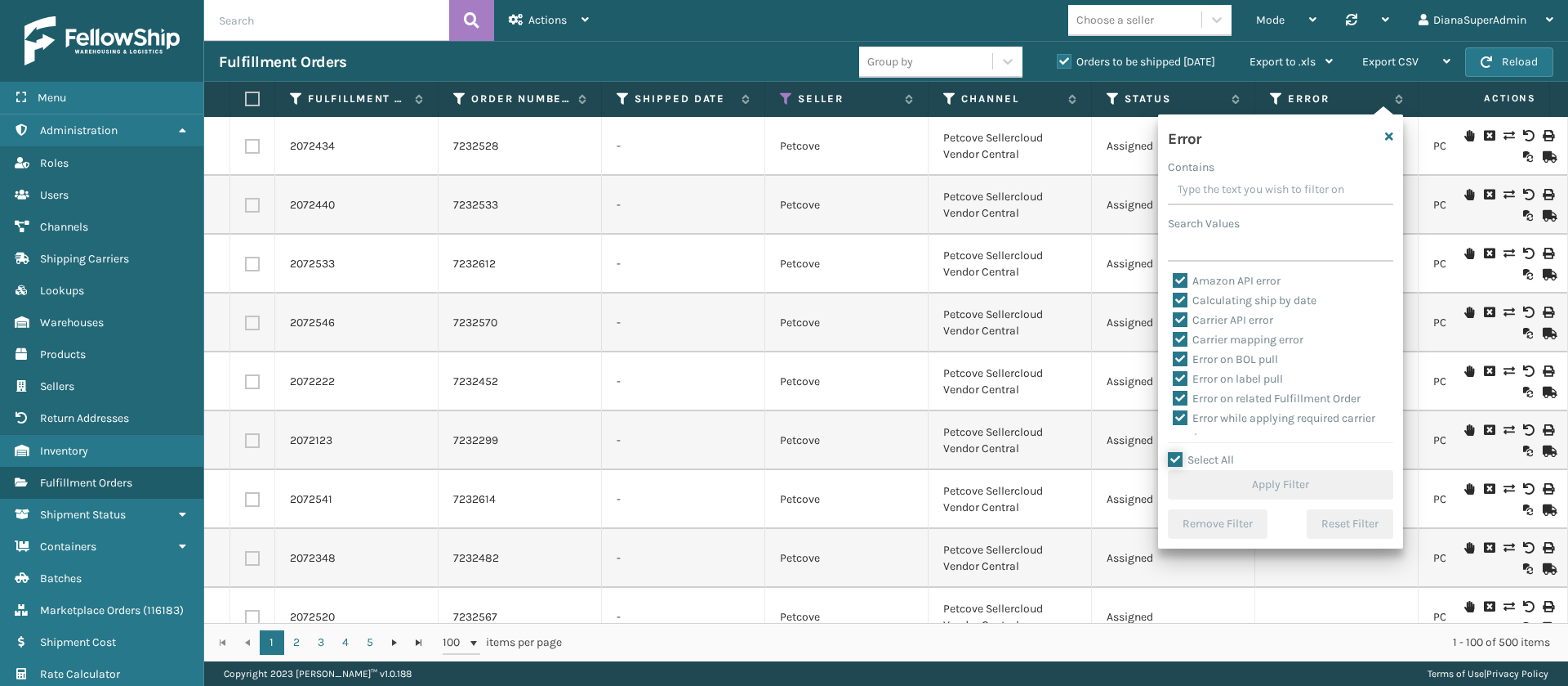
checkbox input "true"
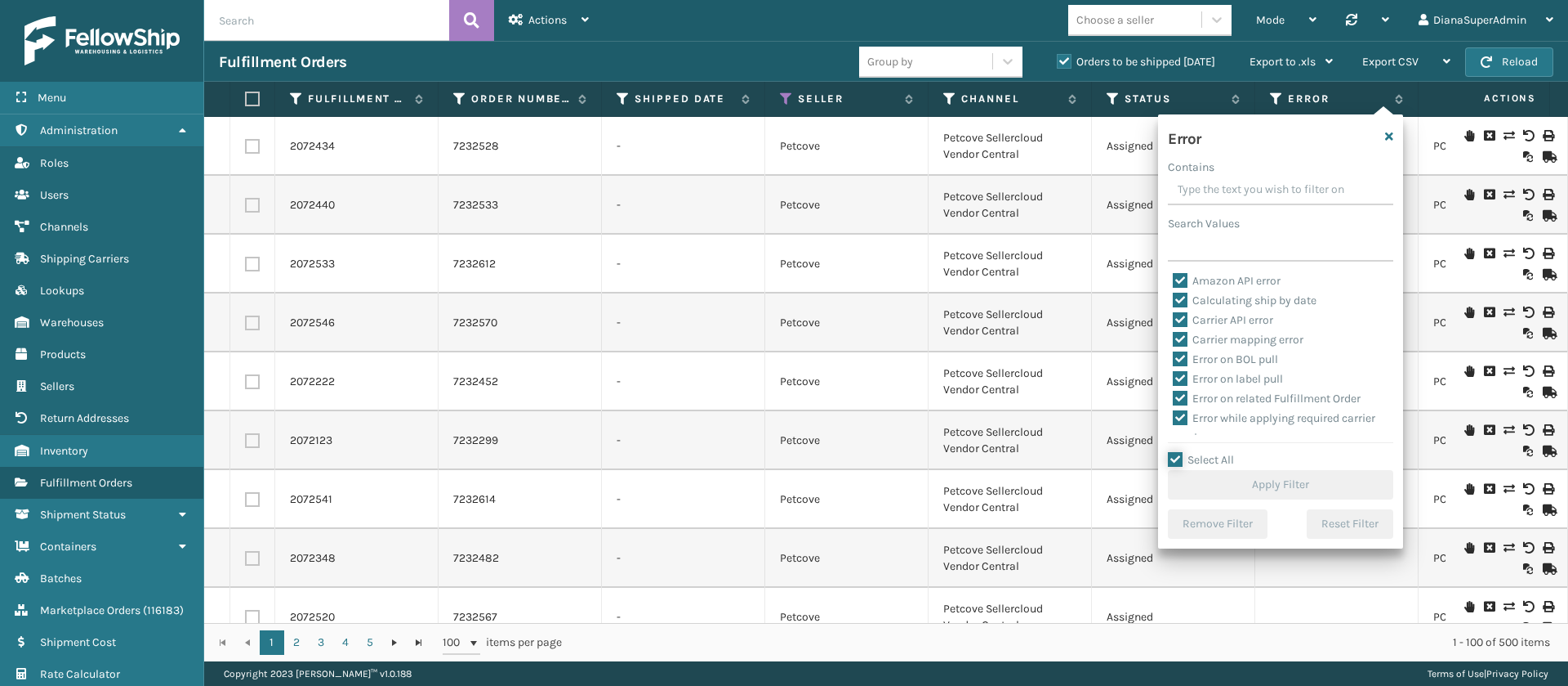
checkbox input "true"
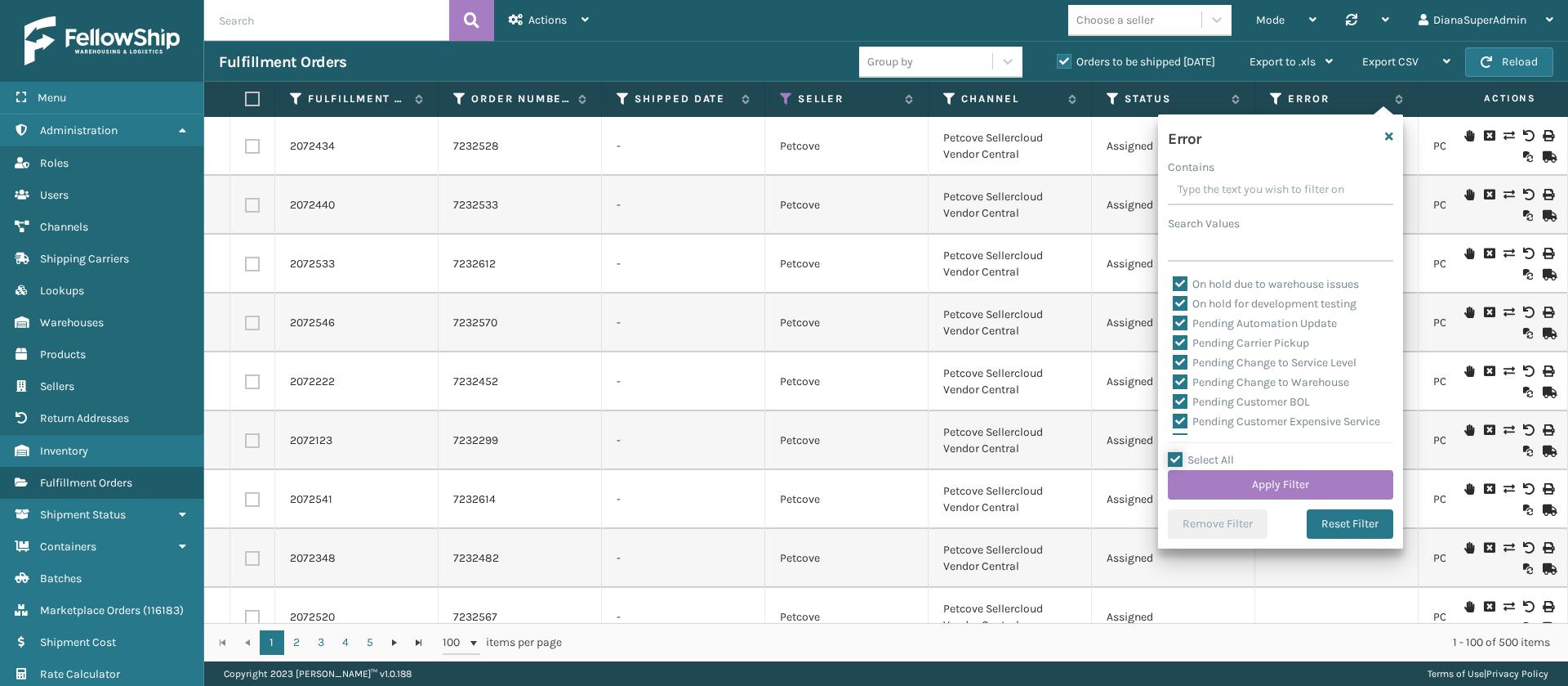
scroll to position [380, 0]
click at [1181, 331] on label "Pending Automation Update" at bounding box center [1254, 332] width 164 height 14
click at [1174, 331] on input "Pending Automation Update" at bounding box center [1173, 328] width 1 height 11
checkbox input "false"
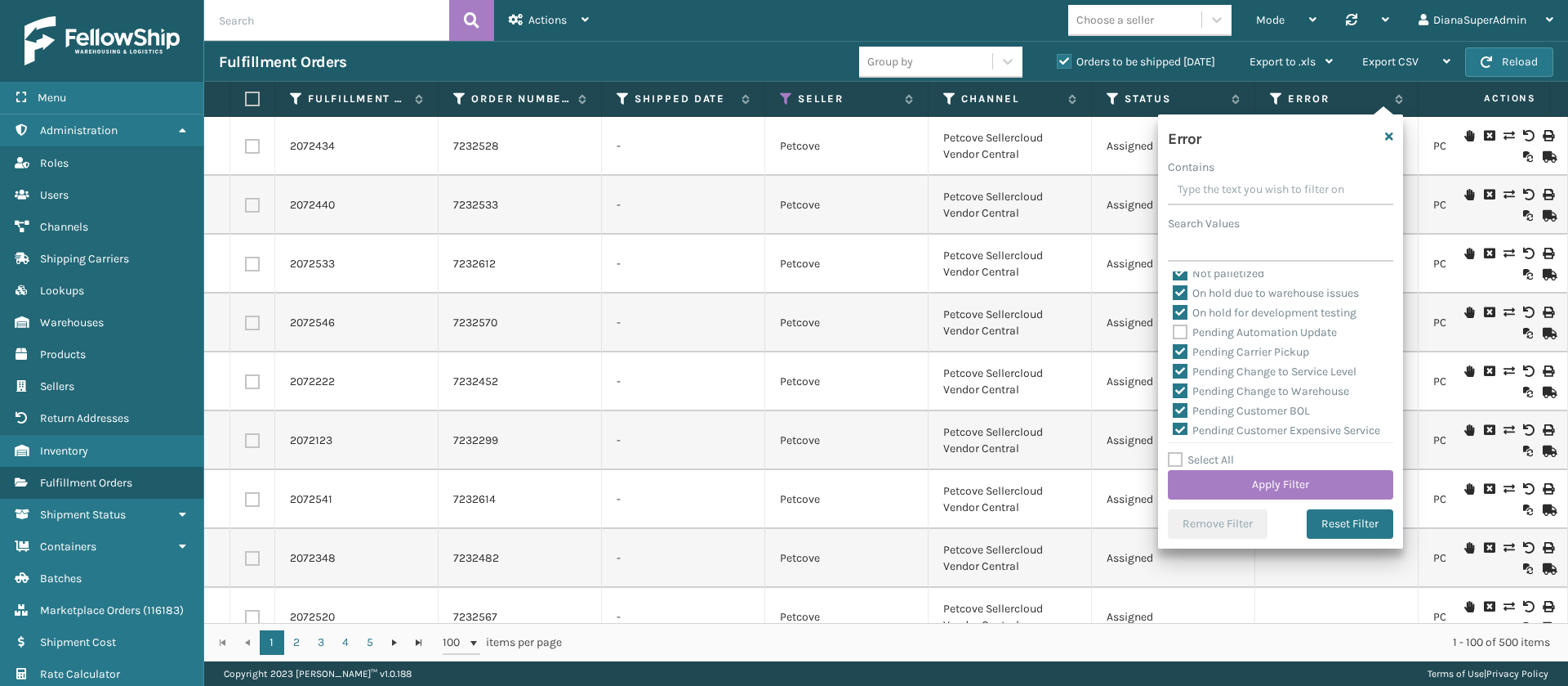
click at [1181, 348] on label "Pending Carrier Pickup" at bounding box center [1241, 352] width 136 height 14
click at [1174, 348] on input "Pending Carrier Pickup" at bounding box center [1173, 347] width 1 height 11
checkbox input "false"
click at [1181, 371] on label "Pending Change to Service Level" at bounding box center [1264, 371] width 183 height 14
click at [1174, 371] on input "Pending Change to Service Level" at bounding box center [1173, 367] width 1 height 11
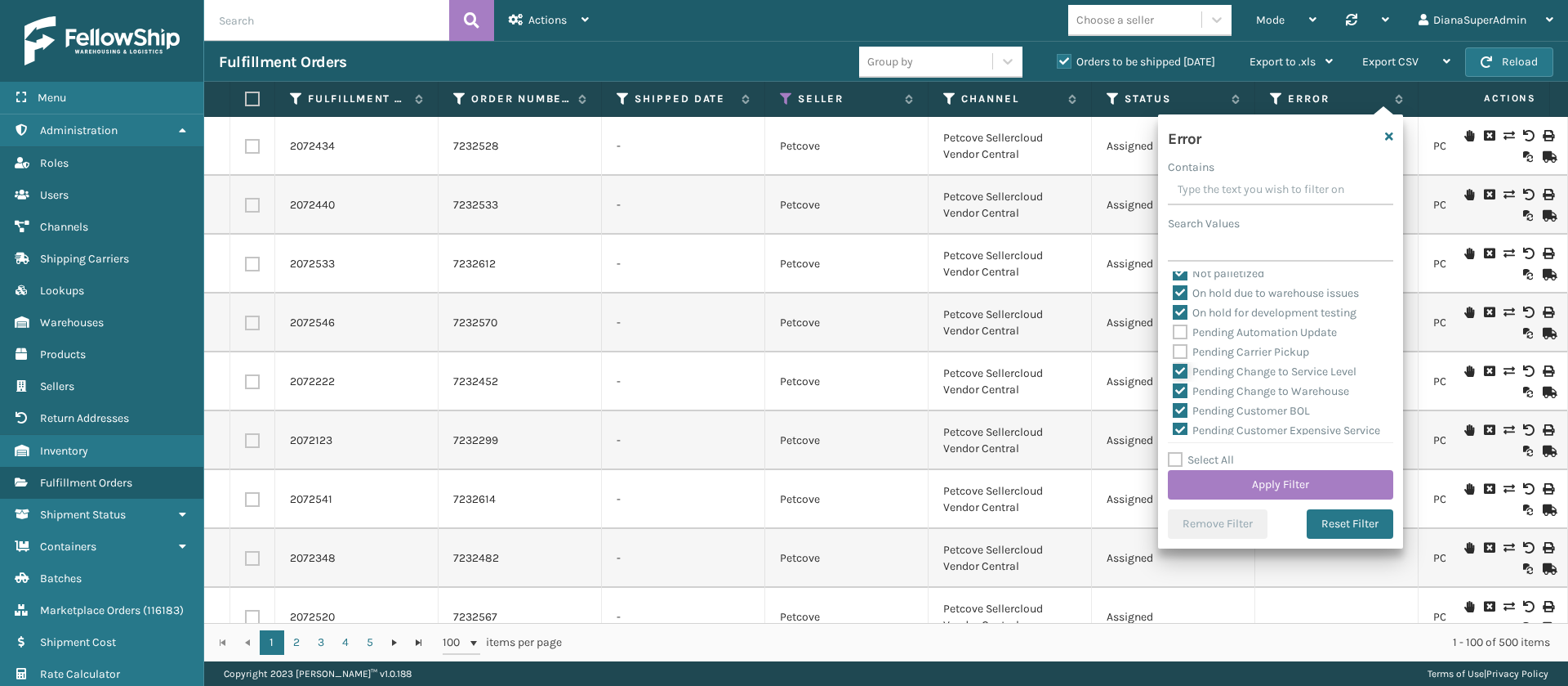
checkbox input "false"
click at [1181, 386] on label "Pending Change to Warehouse" at bounding box center [1261, 391] width 176 height 14
click at [1174, 386] on input "Pending Change to Warehouse" at bounding box center [1173, 387] width 1 height 11
checkbox input "false"
click at [1181, 403] on label "Pending Customer BOL" at bounding box center [1241, 410] width 137 height 14
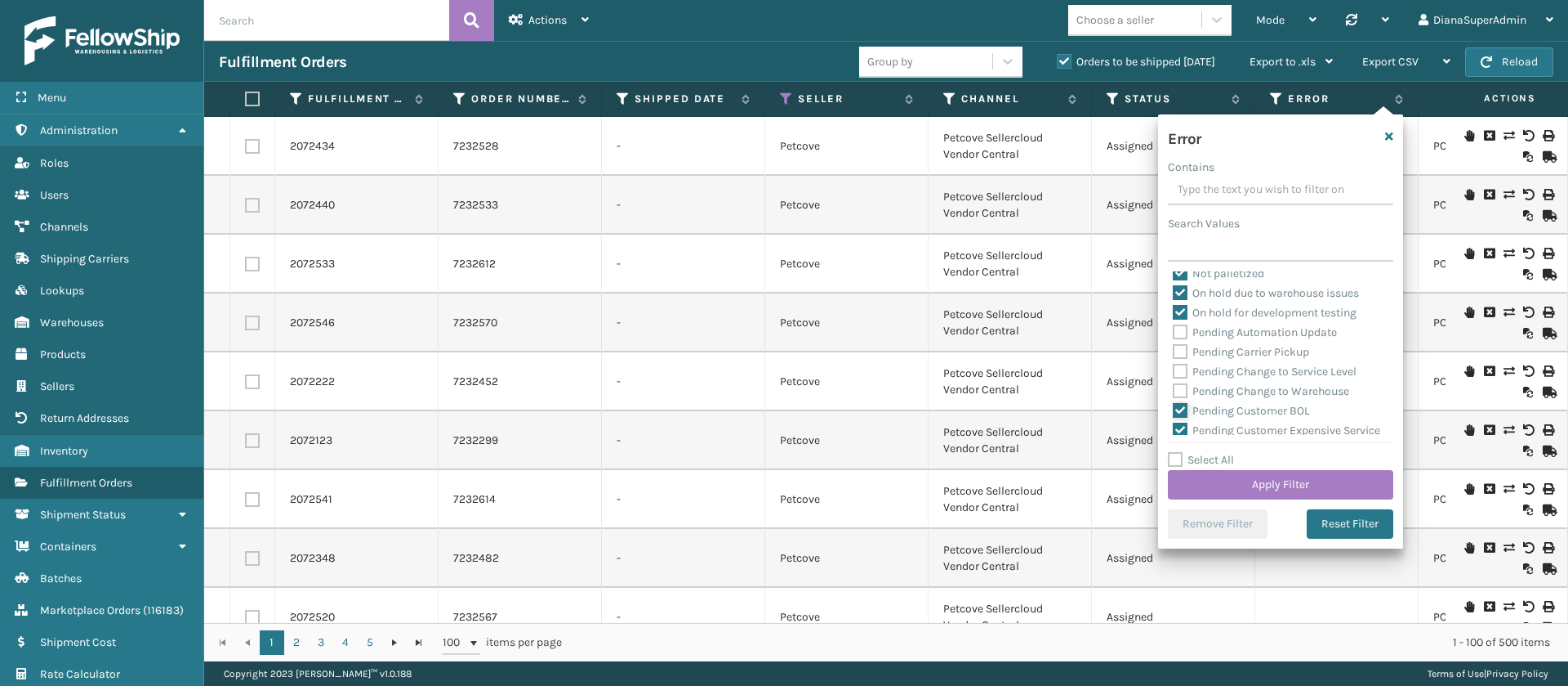
click at [1174, 402] on input "Pending Customer BOL" at bounding box center [1173, 407] width 1 height 11
checkbox input "false"
click at [1181, 424] on label "Pending Customer Expensive Service" at bounding box center [1277, 431] width 207 height 14
click at [1174, 423] on input "Pending Customer Expensive Service" at bounding box center [1173, 426] width 1 height 11
checkbox input "false"
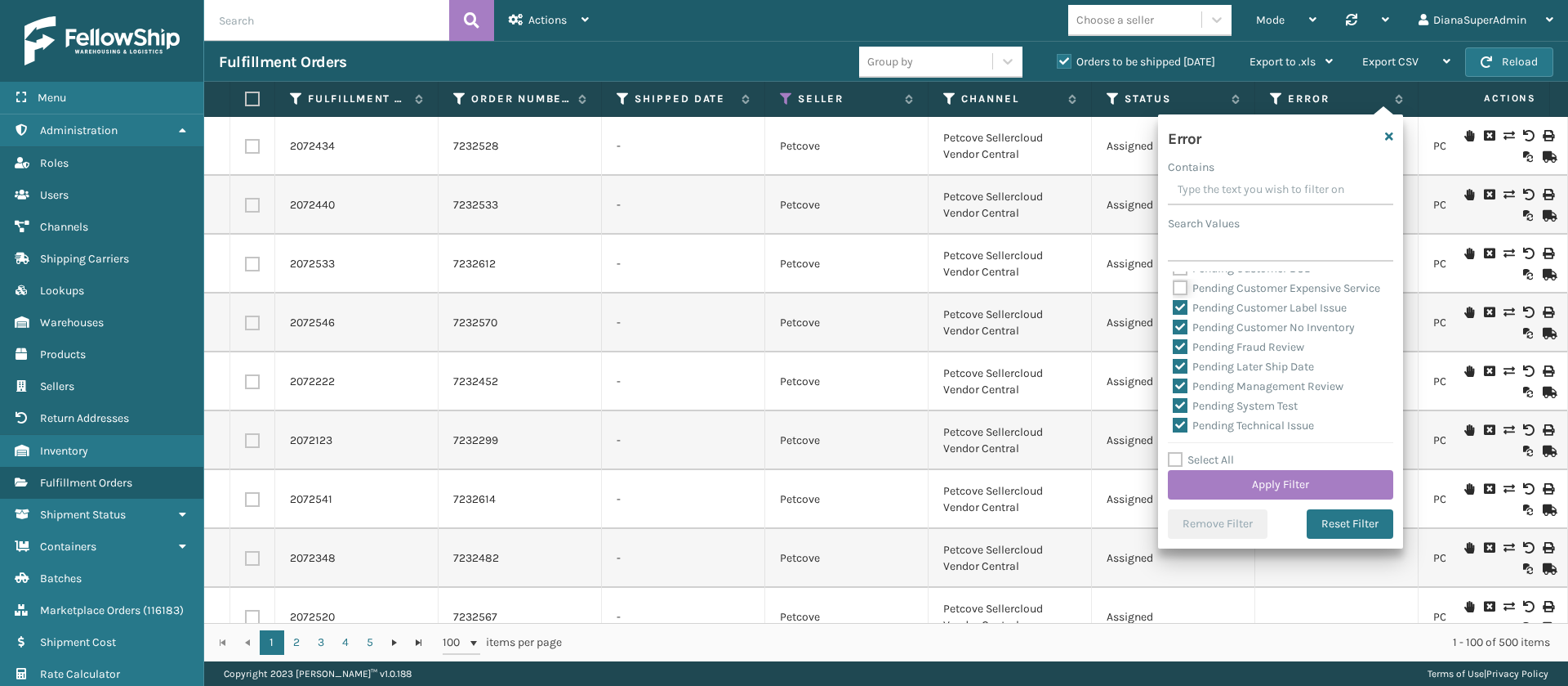
scroll to position [529, 0]
click at [1187, 308] on label "Pending Customer Label Issue" at bounding box center [1260, 301] width 174 height 14
click at [1174, 302] on input "Pending Customer Label Issue" at bounding box center [1173, 297] width 1 height 11
checkbox input "false"
click at [1186, 328] on label "Pending Customer No Inventory" at bounding box center [1264, 321] width 182 height 14
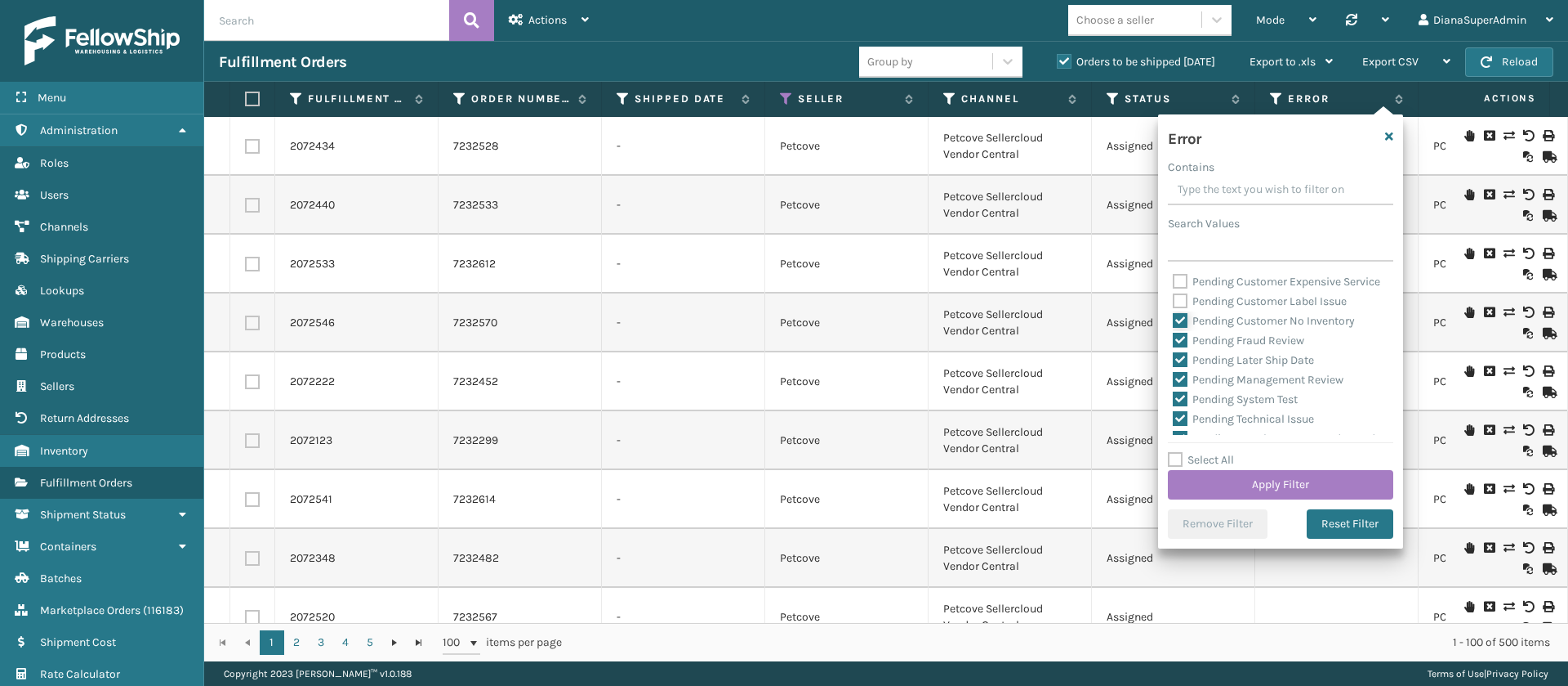
click at [1174, 322] on input "Pending Customer No Inventory" at bounding box center [1173, 316] width 1 height 11
checkbox input "false"
click at [1185, 347] on label "Pending Fraud Review" at bounding box center [1238, 340] width 131 height 14
click at [1174, 341] on input "Pending Fraud Review" at bounding box center [1173, 336] width 1 height 11
checkbox input "false"
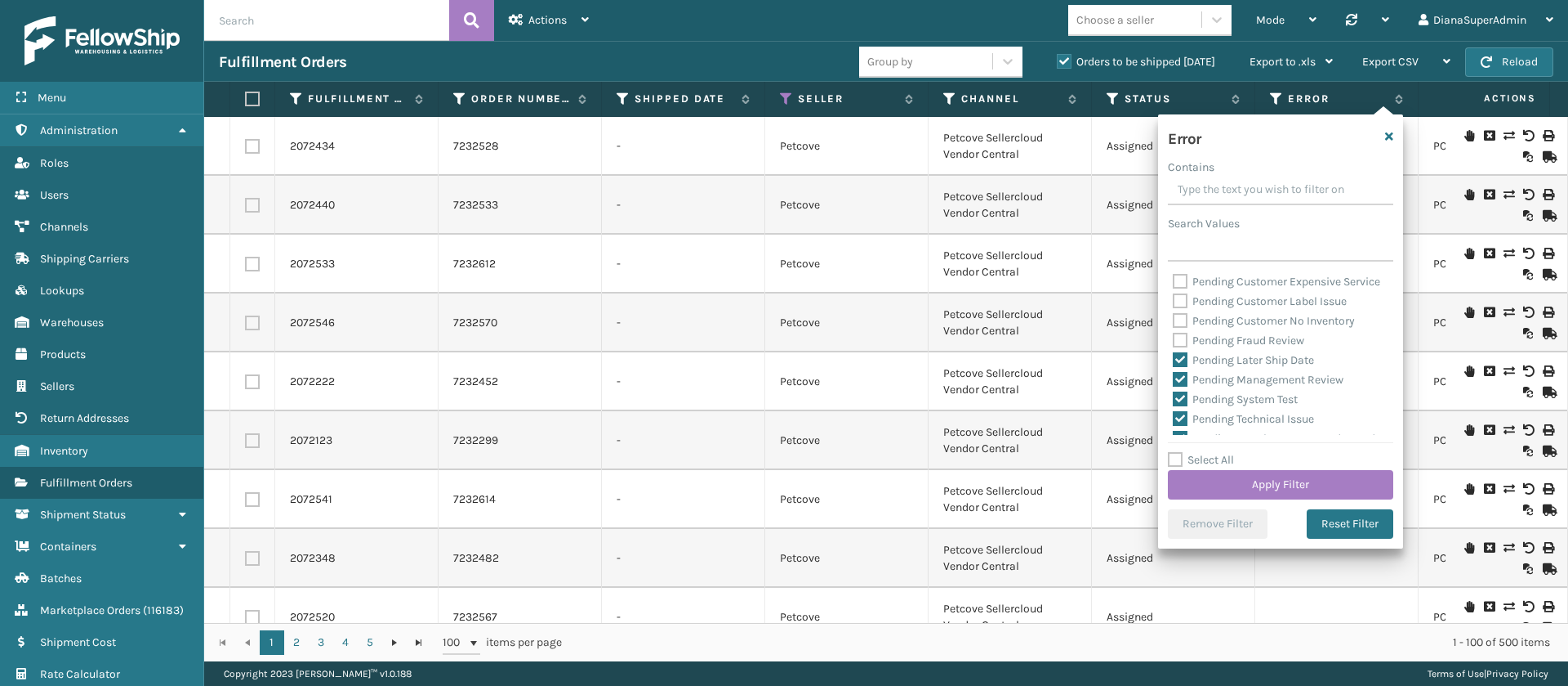
click at [1184, 367] on label "Pending Later Ship Date" at bounding box center [1244, 360] width 142 height 14
click at [1174, 362] on input "Pending Later Ship Date" at bounding box center [1173, 356] width 1 height 11
checkbox input "false"
click at [1182, 370] on div "Pending Later Ship Date" at bounding box center [1280, 361] width 215 height 19
click at [1182, 406] on label "Pending System Test" at bounding box center [1235, 400] width 125 height 14
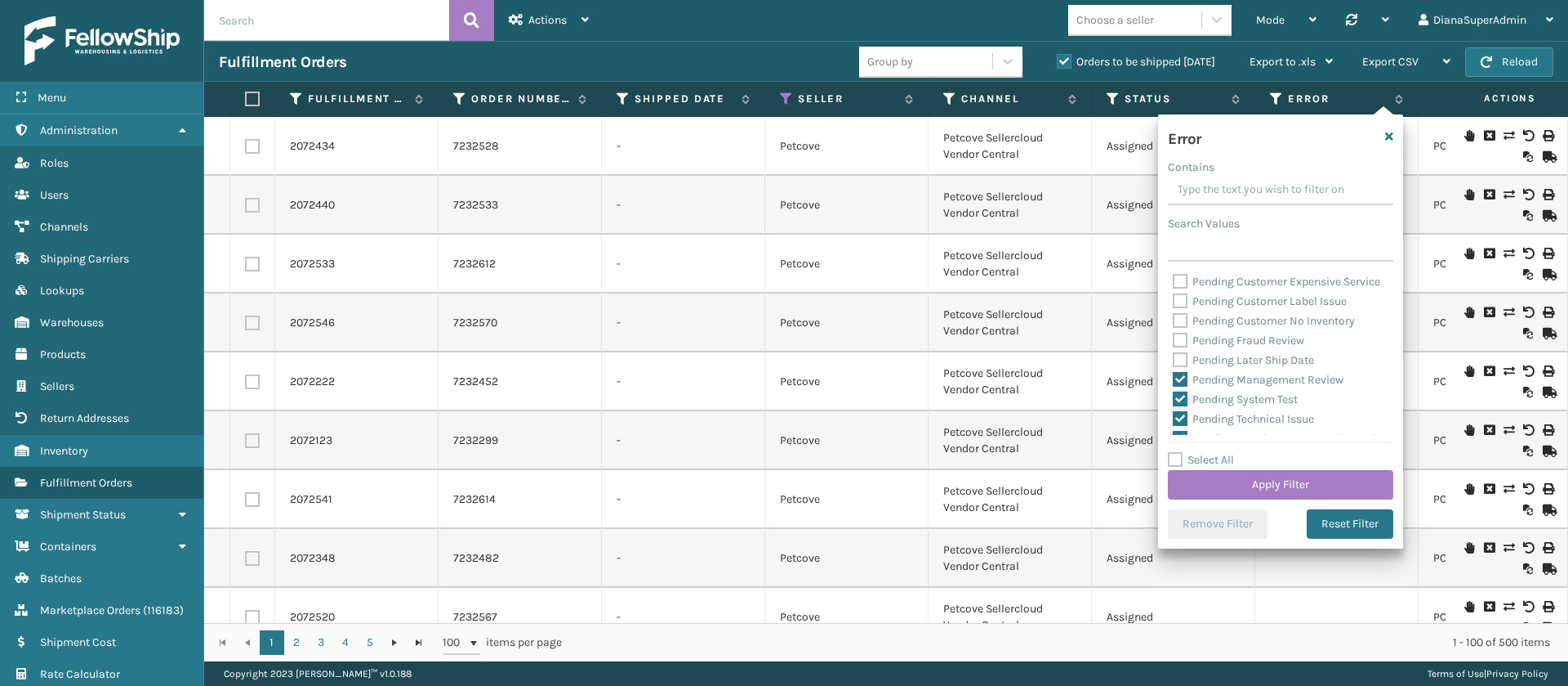
click at [1174, 401] on input "Pending System Test" at bounding box center [1173, 395] width 1 height 11
checkbox input "false"
click at [1182, 386] on label "Pending Management Review" at bounding box center [1258, 379] width 171 height 14
click at [1174, 381] on input "Pending Management Review" at bounding box center [1173, 376] width 1 height 11
checkbox input "false"
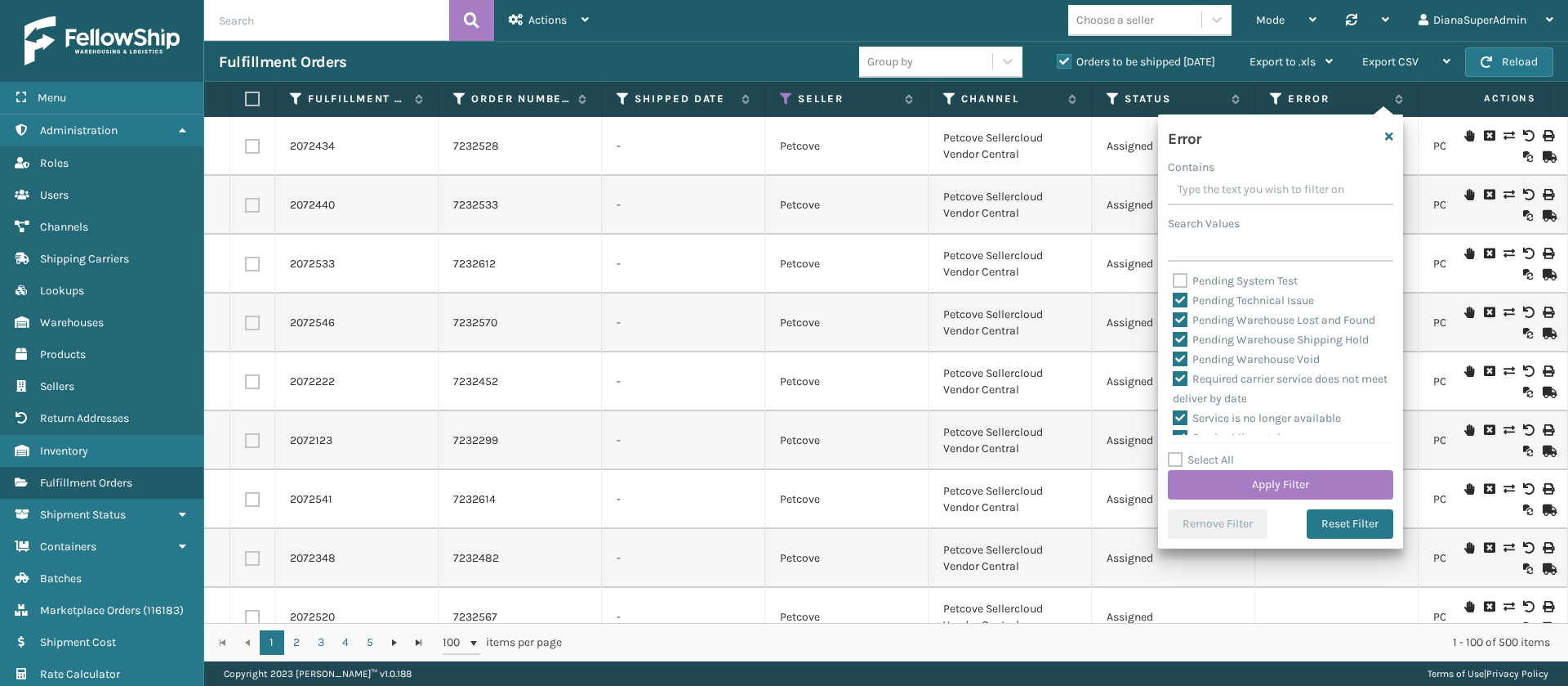
scroll to position [649, 0]
click at [1186, 306] on label "Pending Technical Issue" at bounding box center [1244, 299] width 142 height 14
click at [1174, 300] on input "Pending Technical Issue" at bounding box center [1173, 294] width 1 height 11
checkbox input "false"
click at [1186, 325] on label "Pending Warehouse Lost and Found" at bounding box center [1274, 318] width 203 height 14
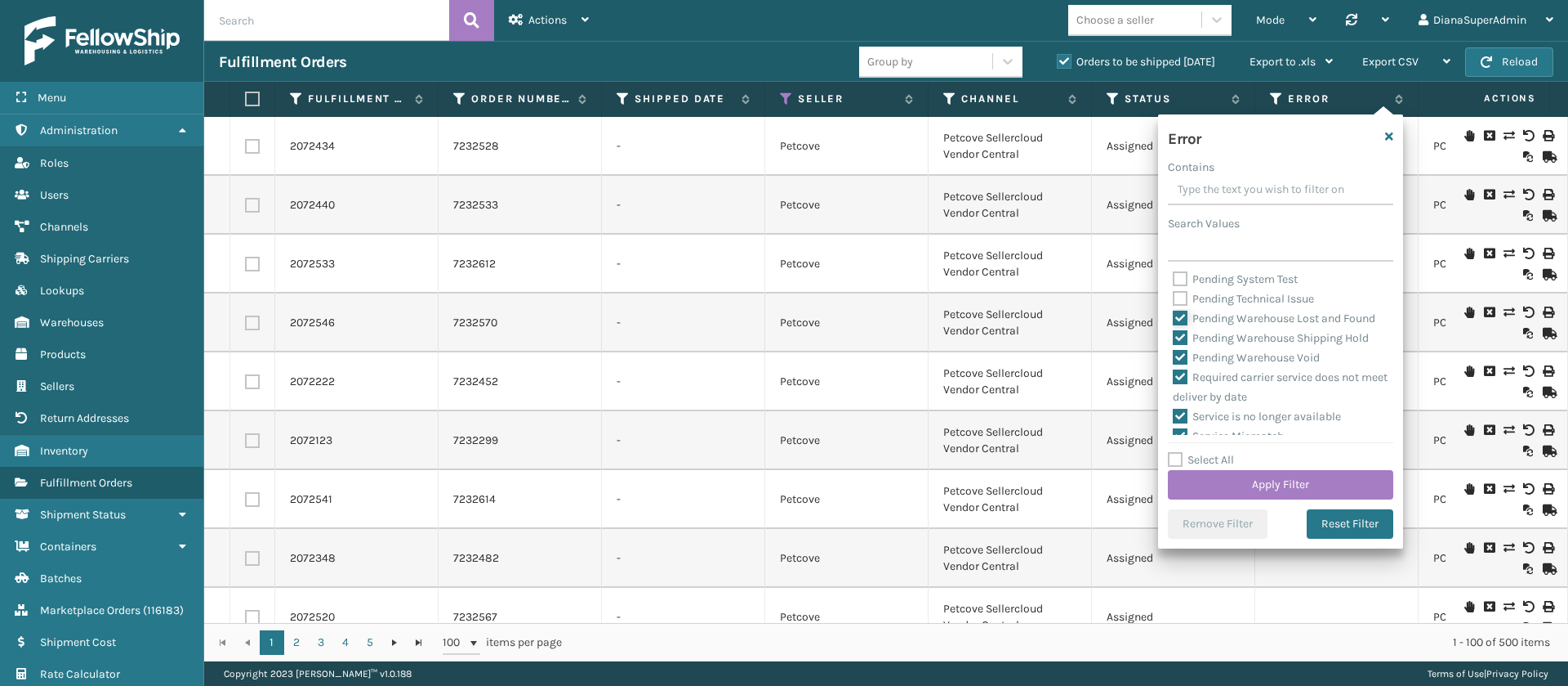
click at [1174, 320] on input "Pending Warehouse Lost and Found" at bounding box center [1173, 315] width 1 height 11
checkbox input "false"
click at [1185, 345] on label "Pending Warehouse Shipping Hold" at bounding box center [1270, 338] width 196 height 14
click at [1174, 339] on input "Pending Warehouse Shipping Hold" at bounding box center [1173, 334] width 1 height 11
checkbox input "false"
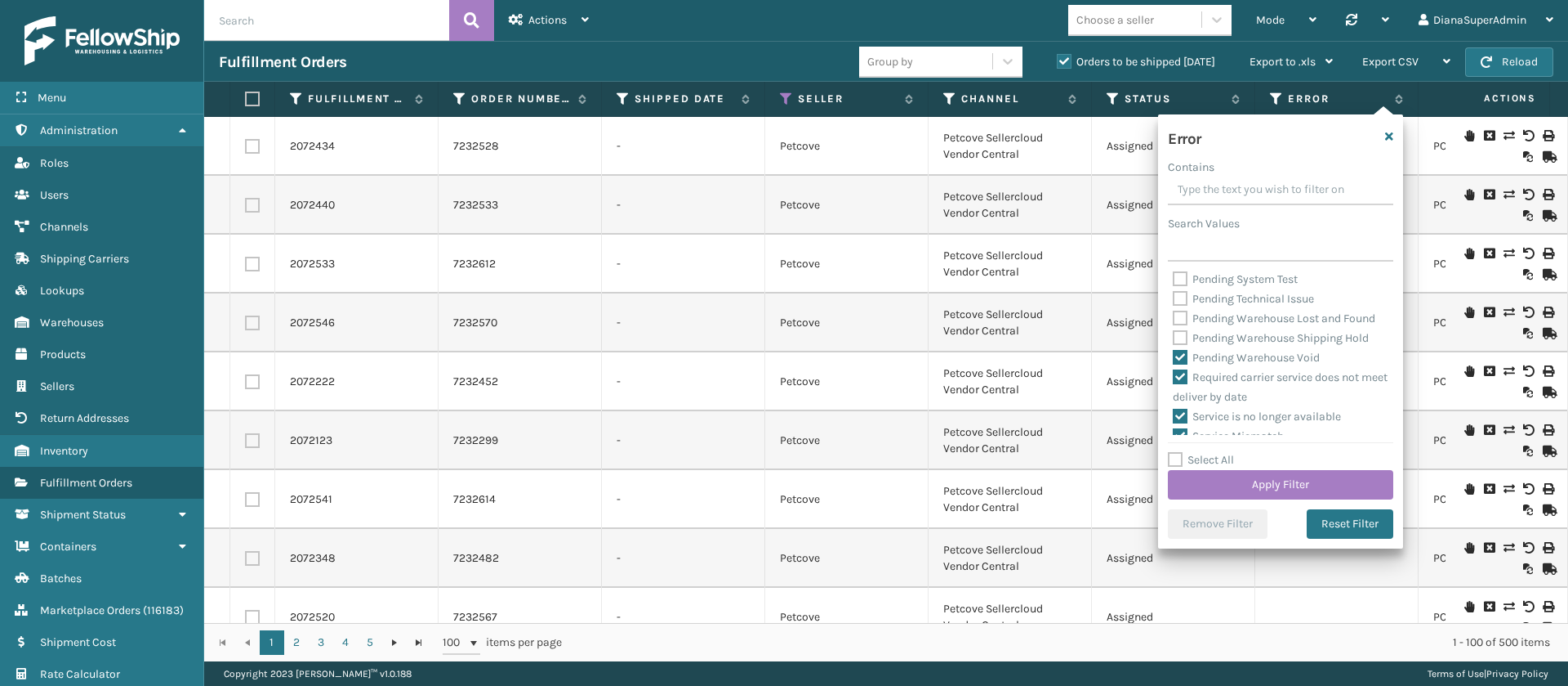
click at [1183, 364] on label "Pending Warehouse Void" at bounding box center [1246, 358] width 147 height 14
click at [1174, 359] on input "Pending Warehouse Void" at bounding box center [1173, 354] width 1 height 11
checkbox input "false"
click at [1277, 481] on button "Apply Filter" at bounding box center [1280, 484] width 225 height 29
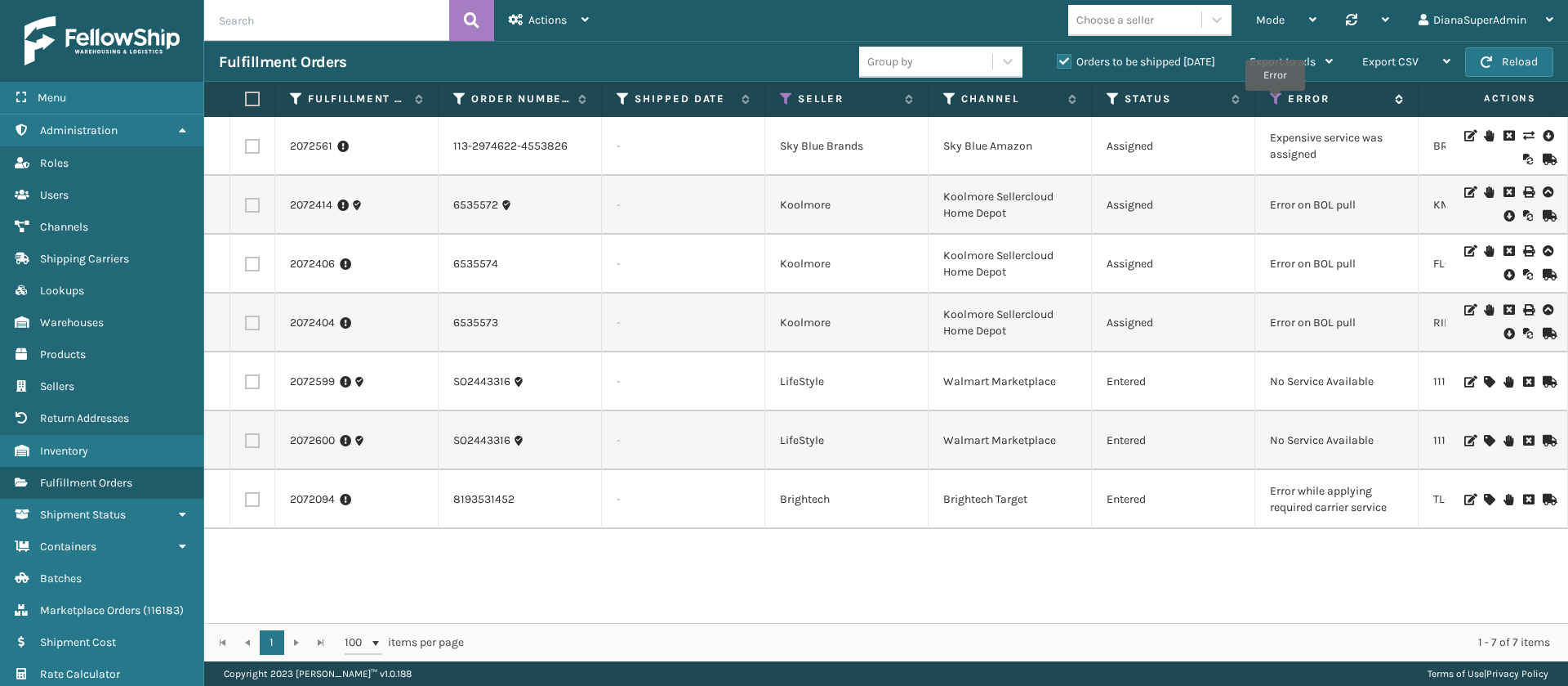
click at [1275, 102] on icon at bounding box center [1277, 98] width 13 height 15
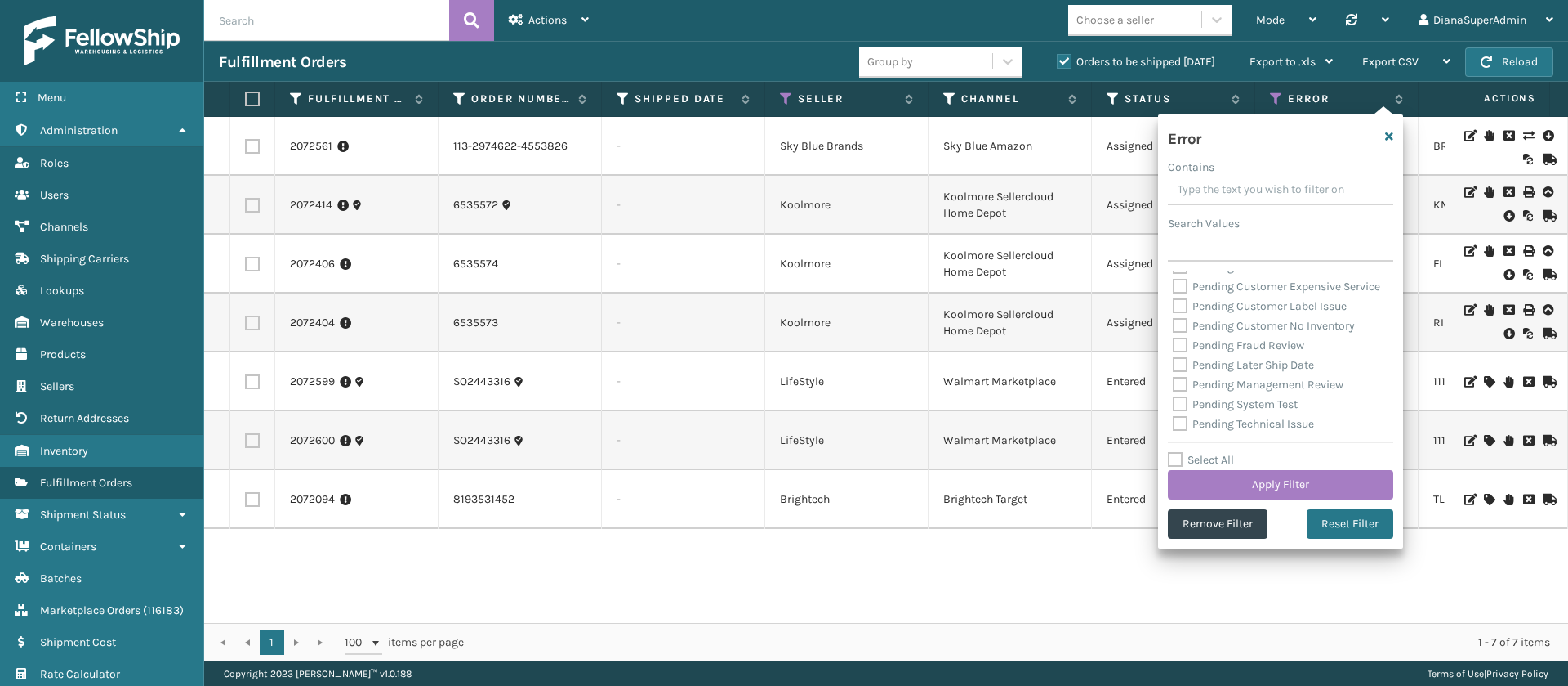
scroll to position [759, 0]
click at [1180, 454] on label "Select All" at bounding box center [1200, 460] width 66 height 14
click at [1180, 452] on input "Select All" at bounding box center [1290, 451] width 245 height 2
checkbox input "true"
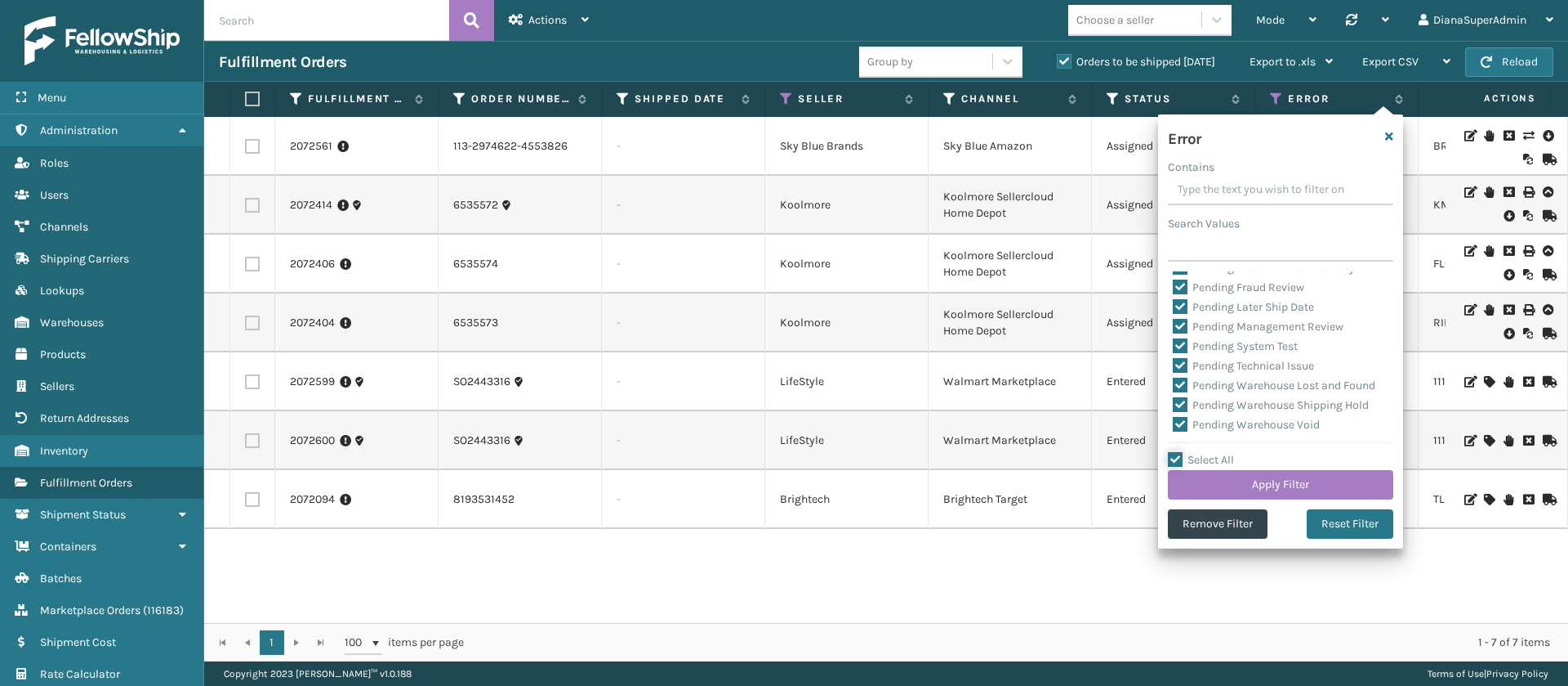
checkbox input "true"
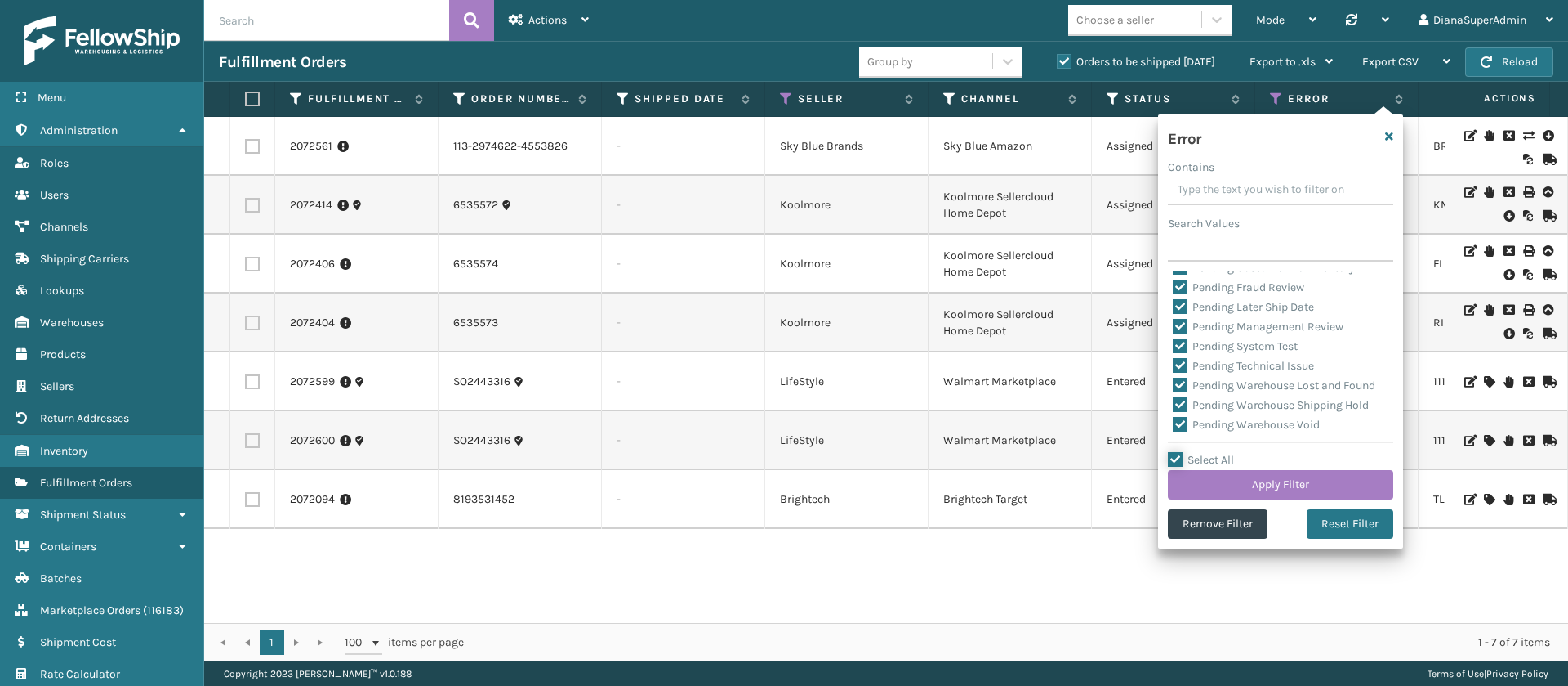
checkbox input "true"
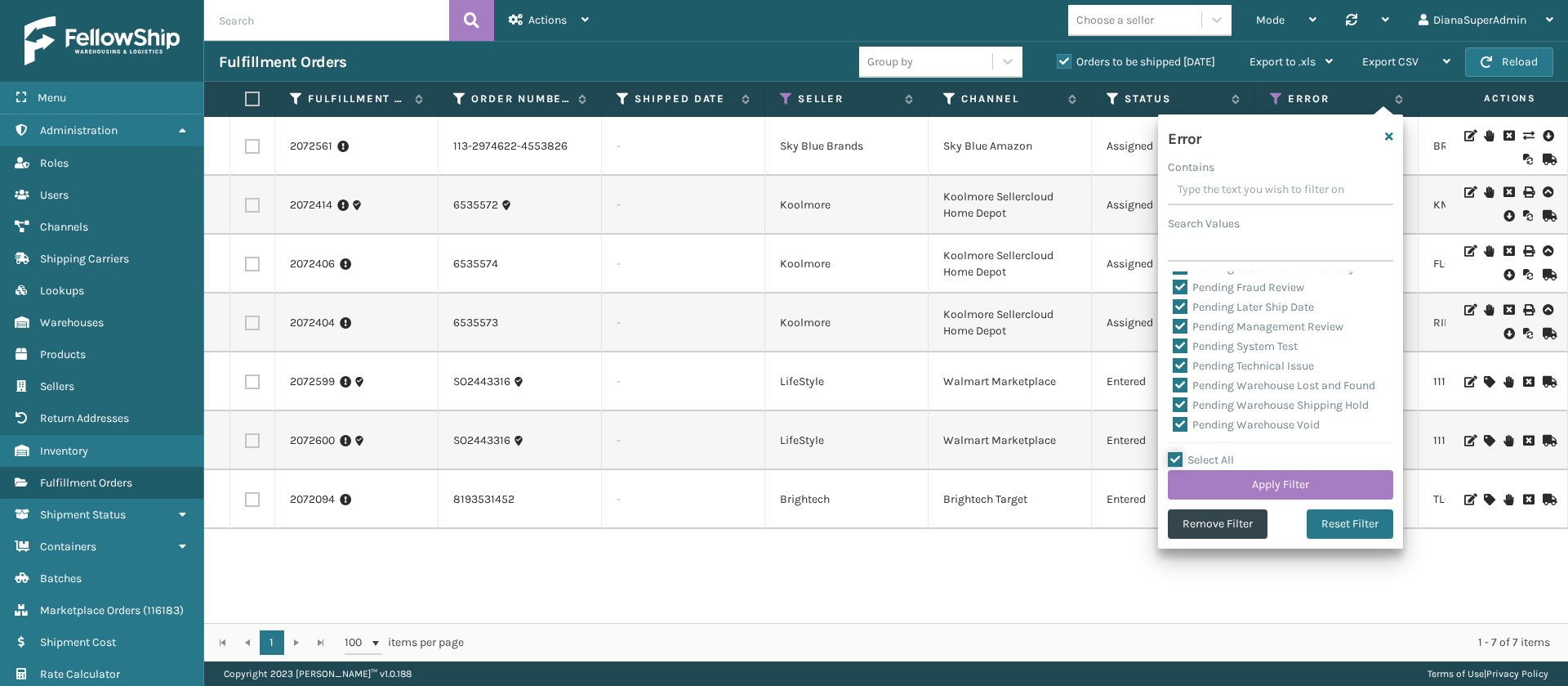
checkbox input "true"
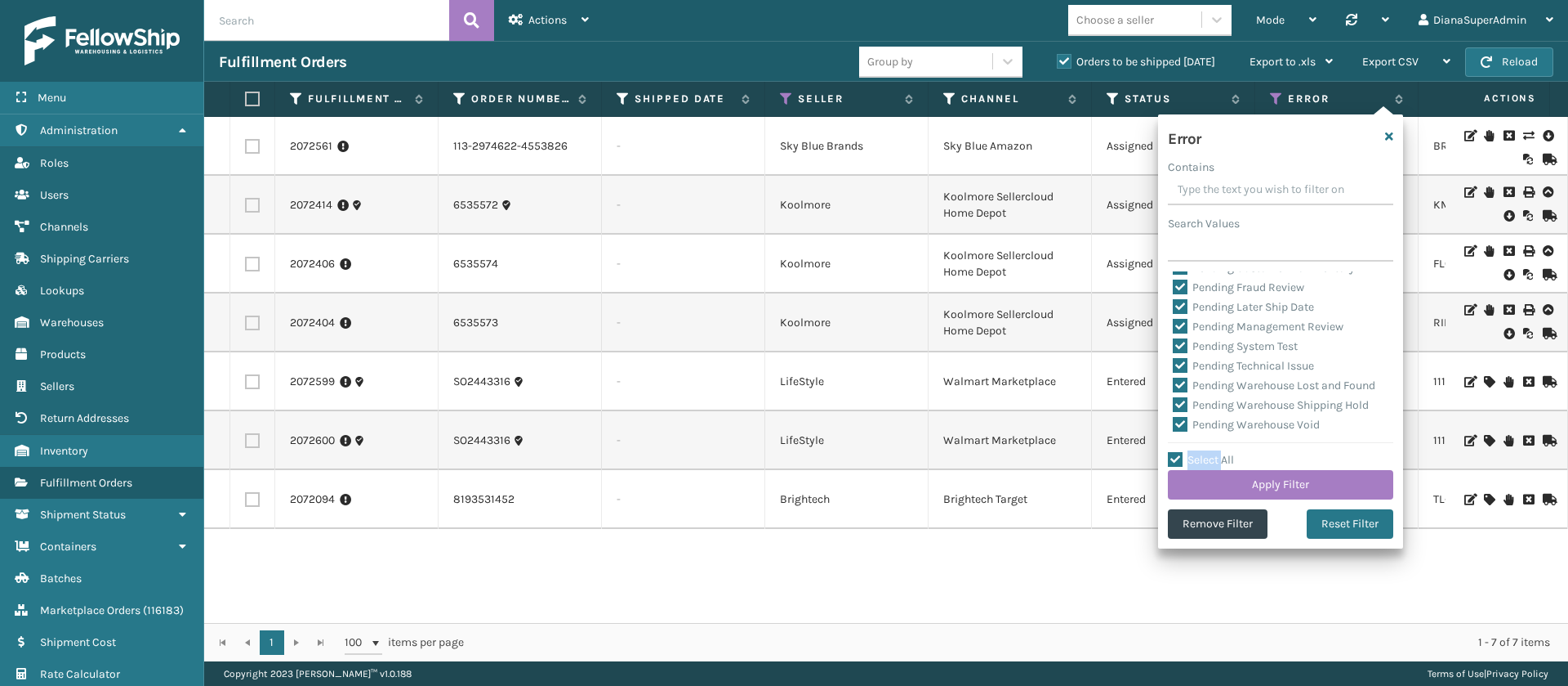
click at [1180, 454] on label "Select All" at bounding box center [1200, 460] width 66 height 14
click at [1180, 452] on input "Select All" at bounding box center [1290, 451] width 245 height 2
checkbox input "false"
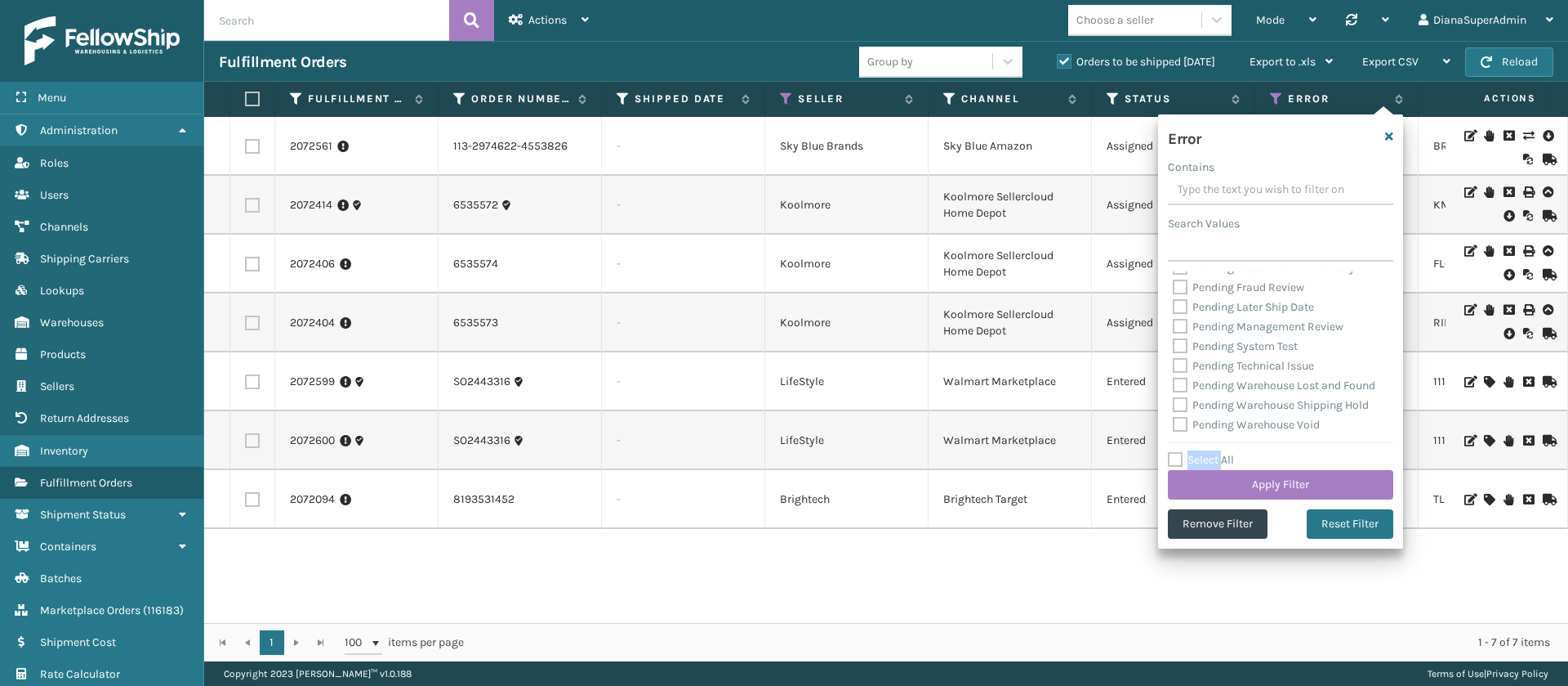
checkbox input "false"
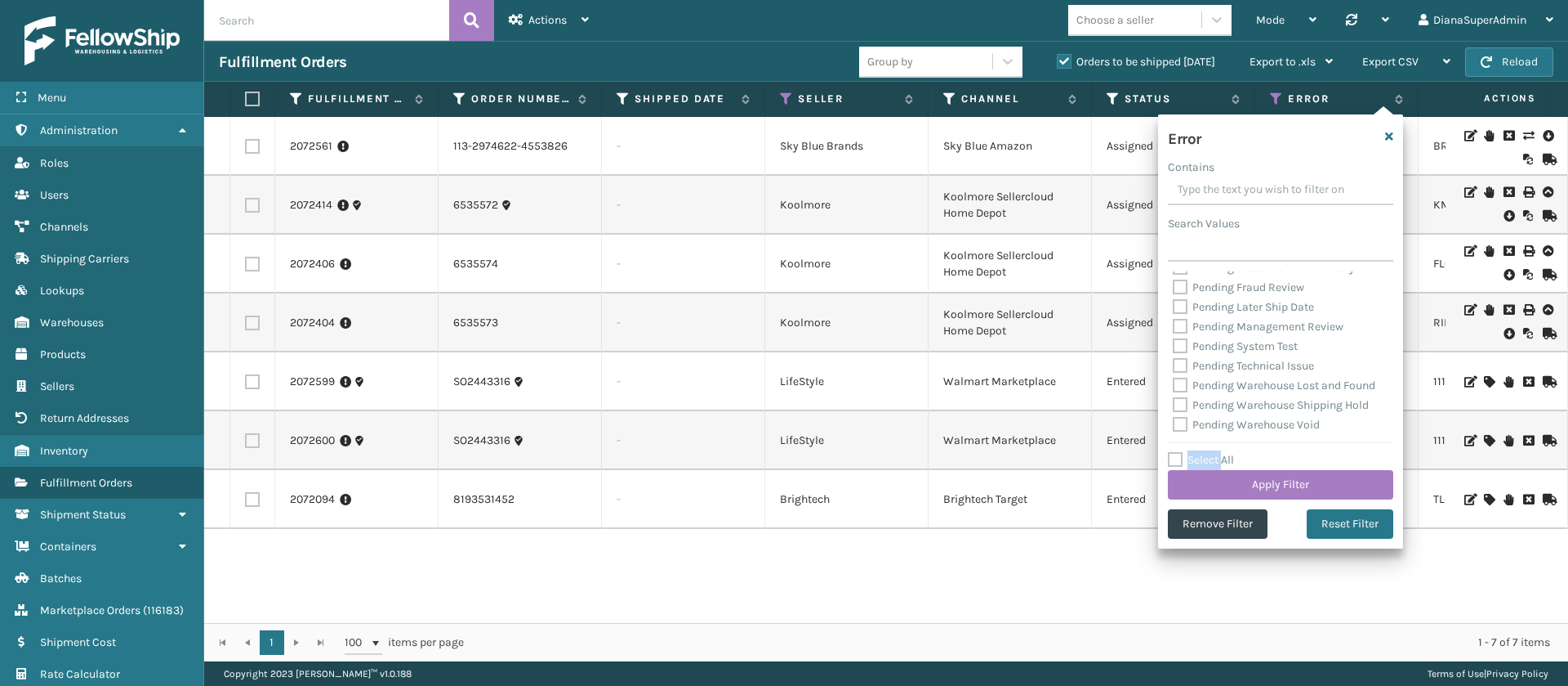
checkbox input "false"
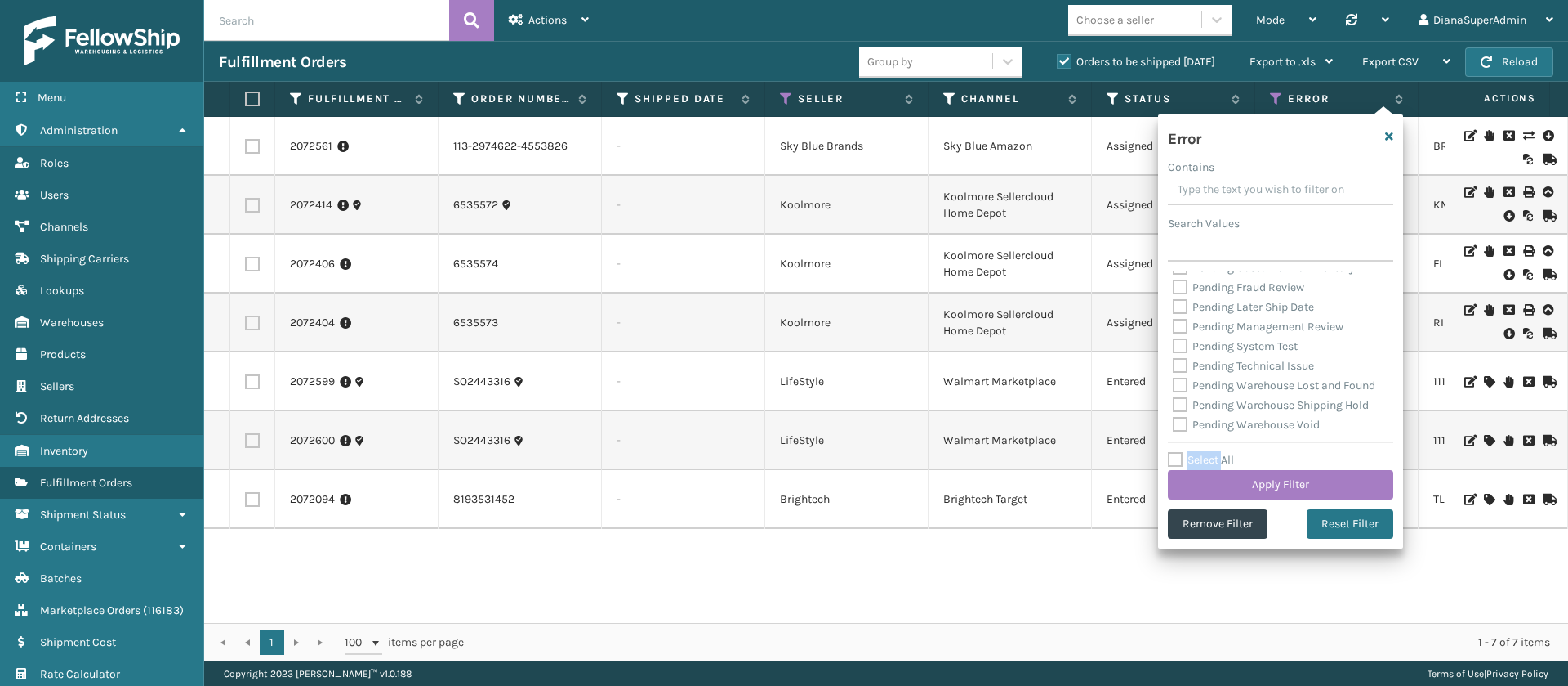
checkbox input "false"
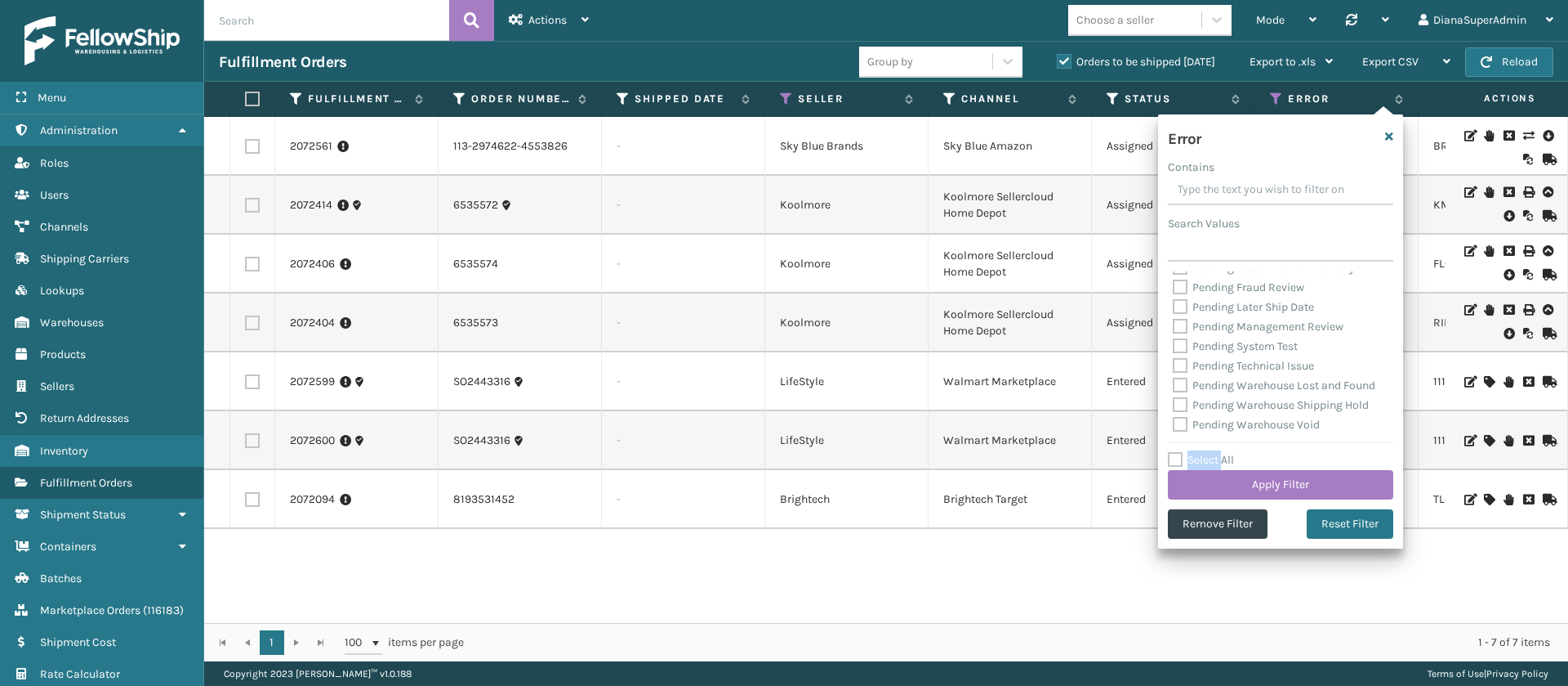
checkbox input "false"
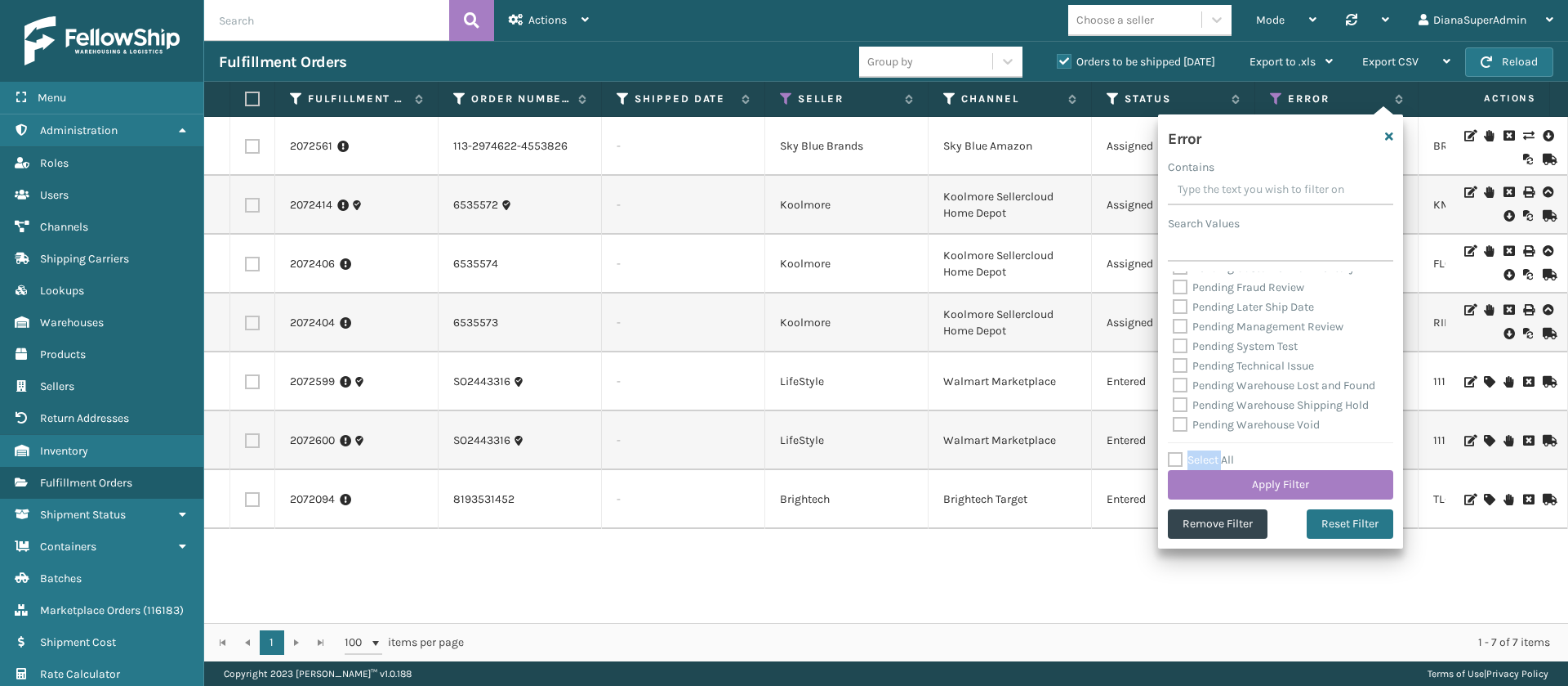
checkbox input "false"
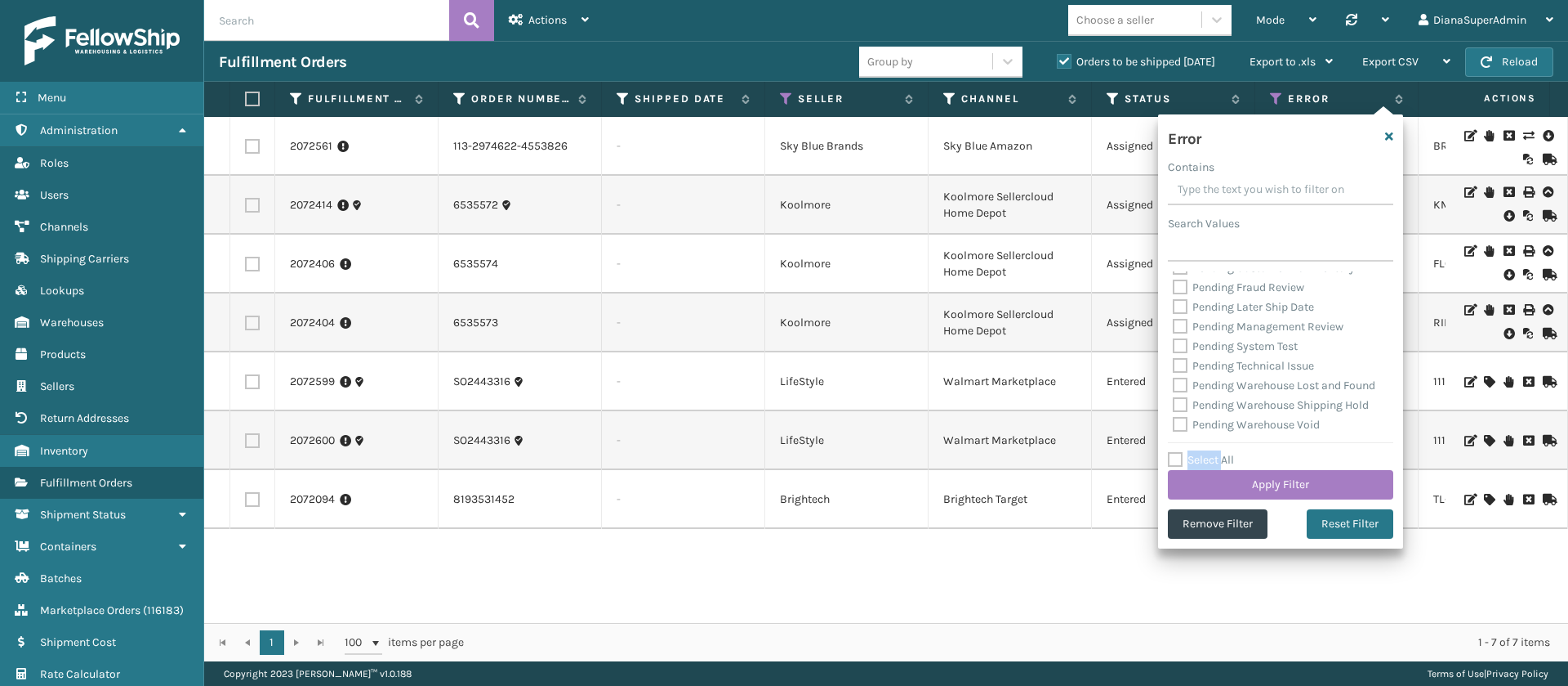
checkbox input "false"
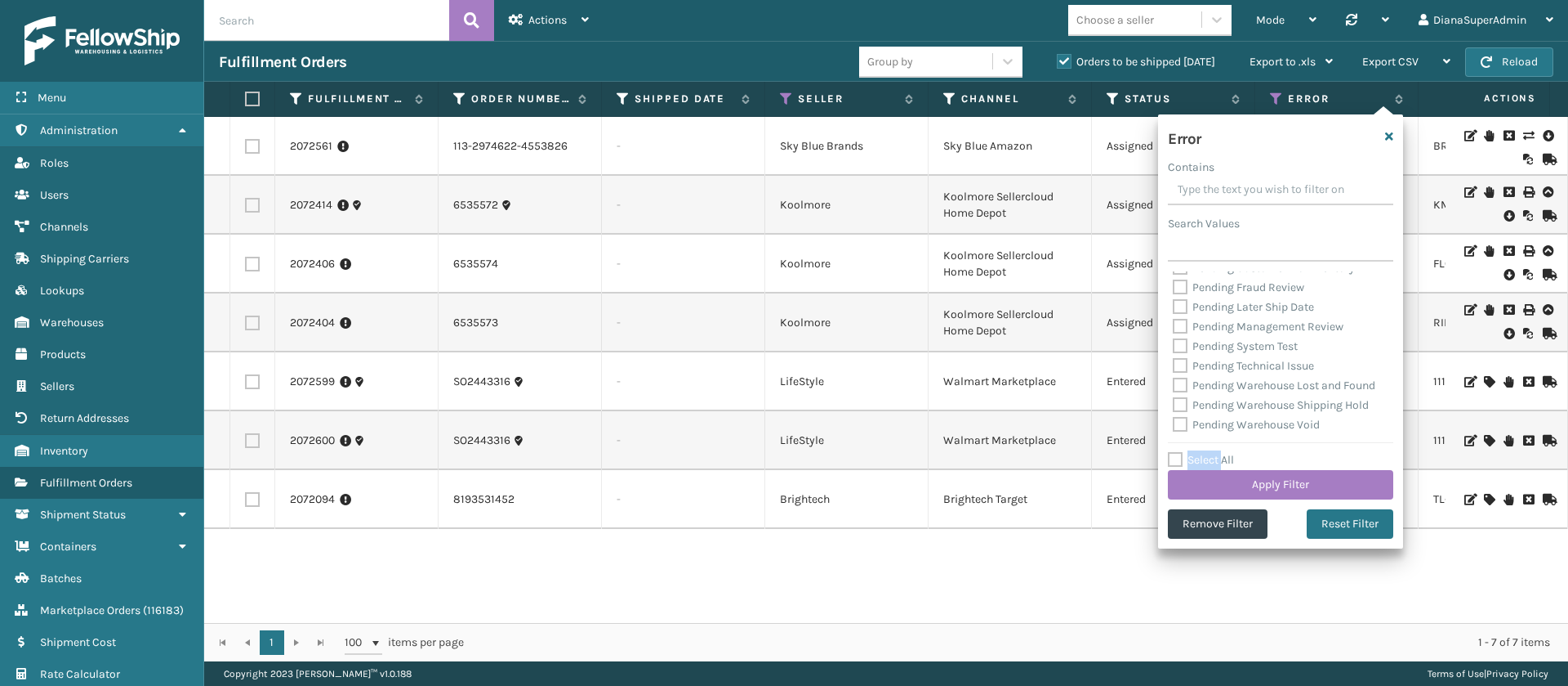
checkbox input "false"
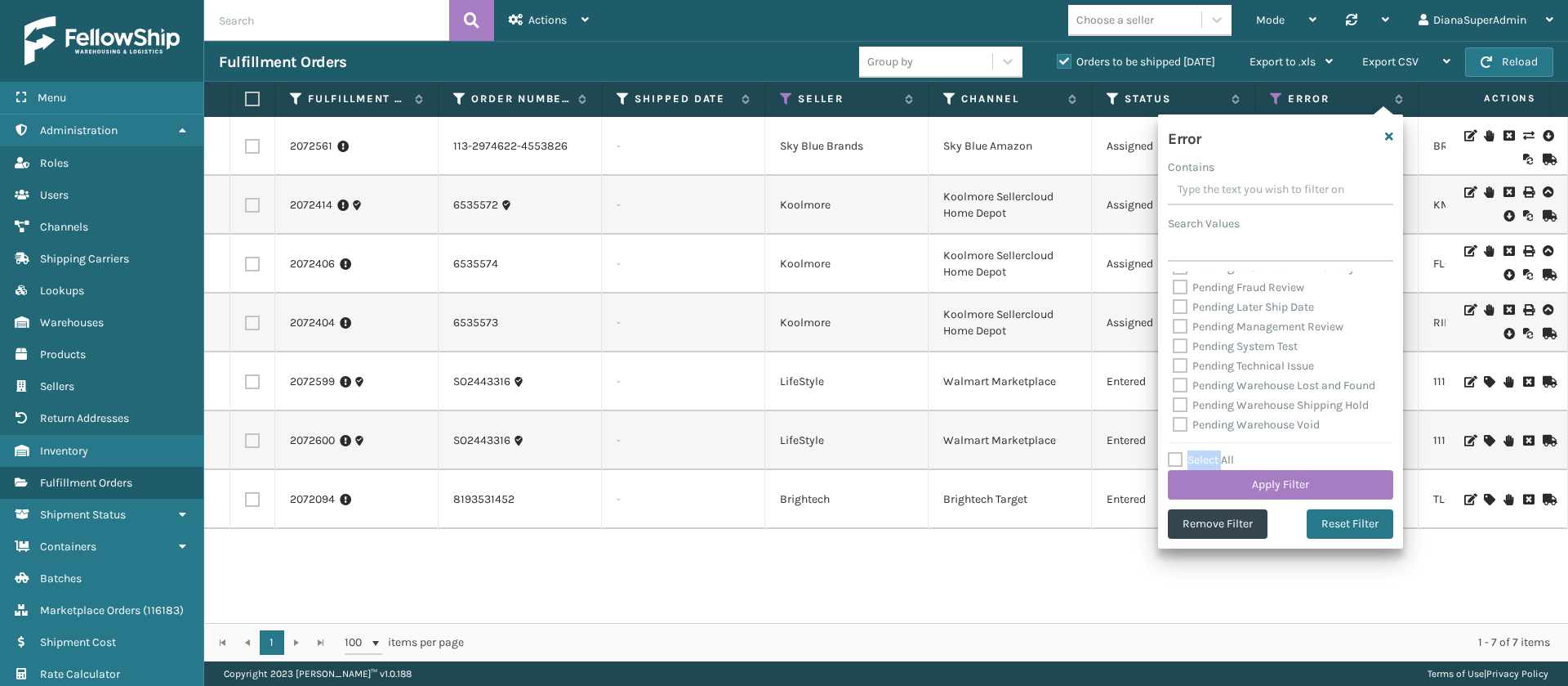
checkbox input "false"
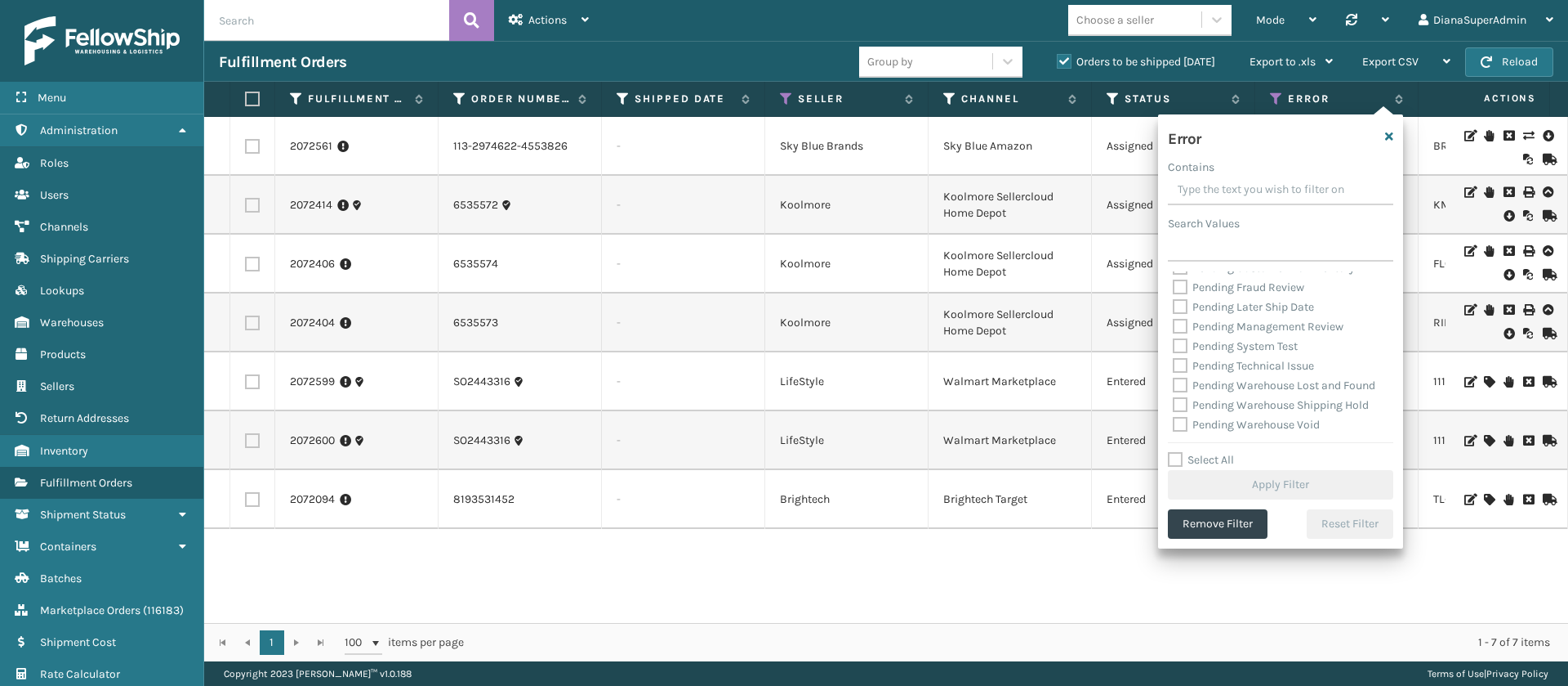
click at [1180, 418] on label "Pending Warehouse Void" at bounding box center [1246, 425] width 147 height 14
click at [1174, 418] on input "Pending Warehouse Void" at bounding box center [1173, 420] width 1 height 11
checkbox input "true"
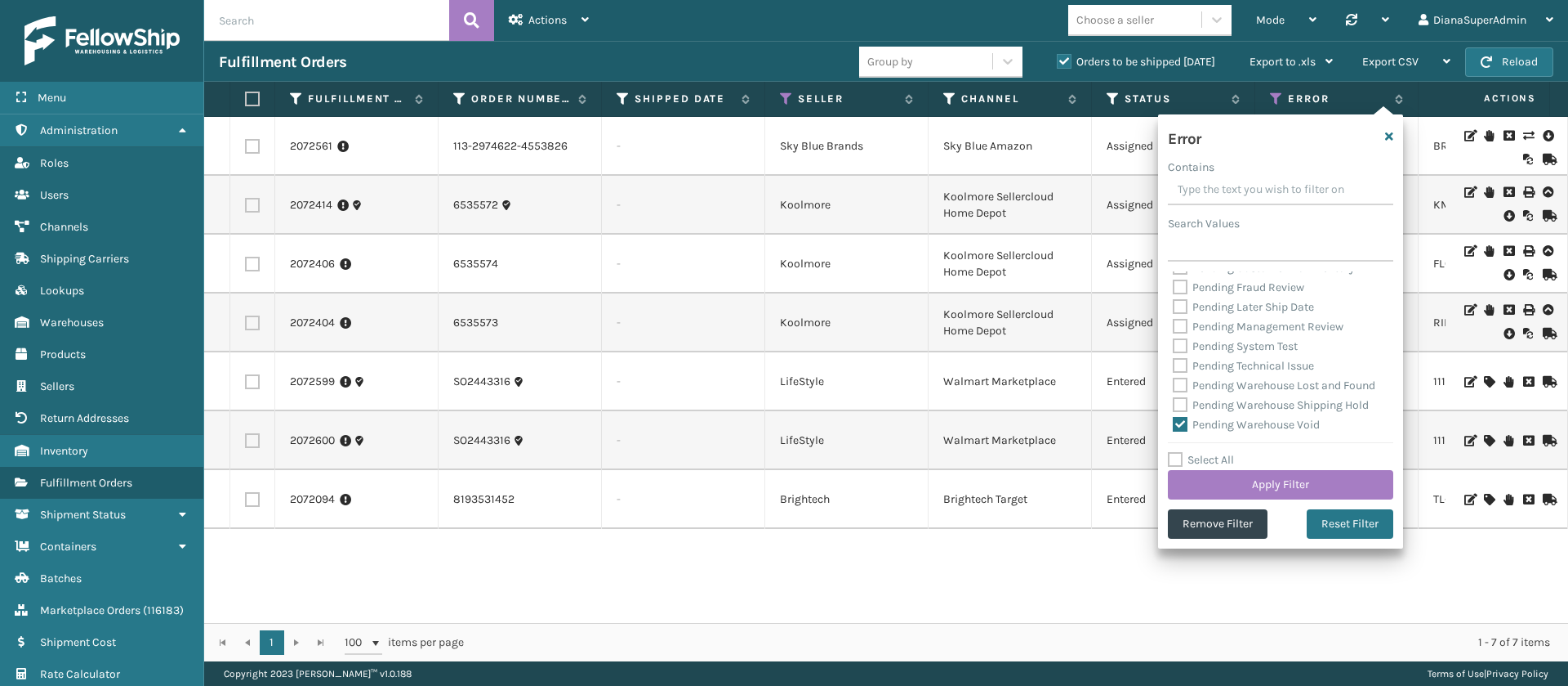
click at [1185, 398] on label "Pending Warehouse Shipping Hold" at bounding box center [1270, 405] width 196 height 14
click at [1174, 395] on input "Pending Warehouse Shipping Hold" at bounding box center [1173, 401] width 1 height 11
checkbox input "true"
click at [1185, 378] on label "Pending Warehouse Lost and Found" at bounding box center [1274, 386] width 203 height 14
click at [1174, 376] on input "Pending Warehouse Lost and Found" at bounding box center [1173, 381] width 1 height 11
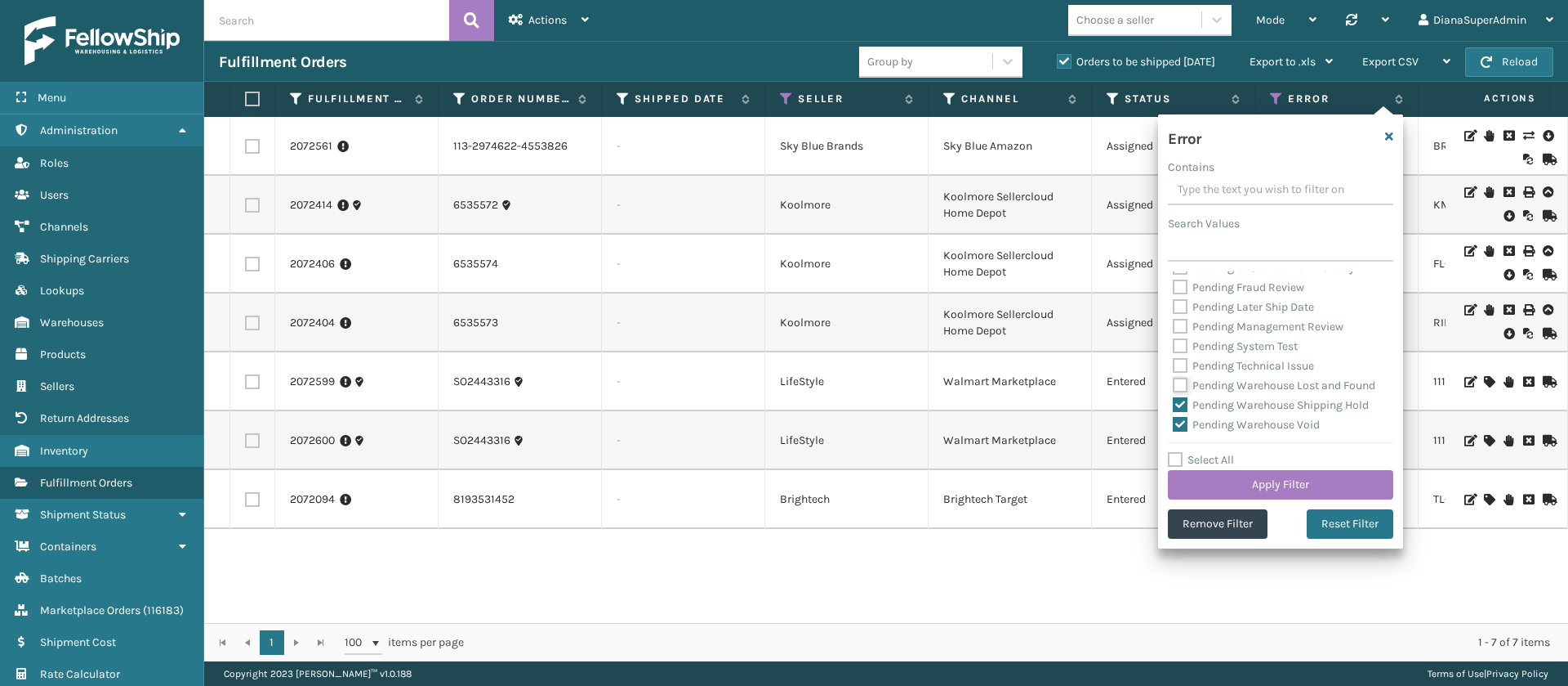
checkbox input "true"
click at [1185, 359] on label "Pending Technical Issue" at bounding box center [1244, 366] width 142 height 14
click at [1174, 356] on input "Pending Technical Issue" at bounding box center [1173, 362] width 1 height 11
checkbox input "true"
click at [1186, 339] on label "Pending System Test" at bounding box center [1235, 347] width 125 height 14
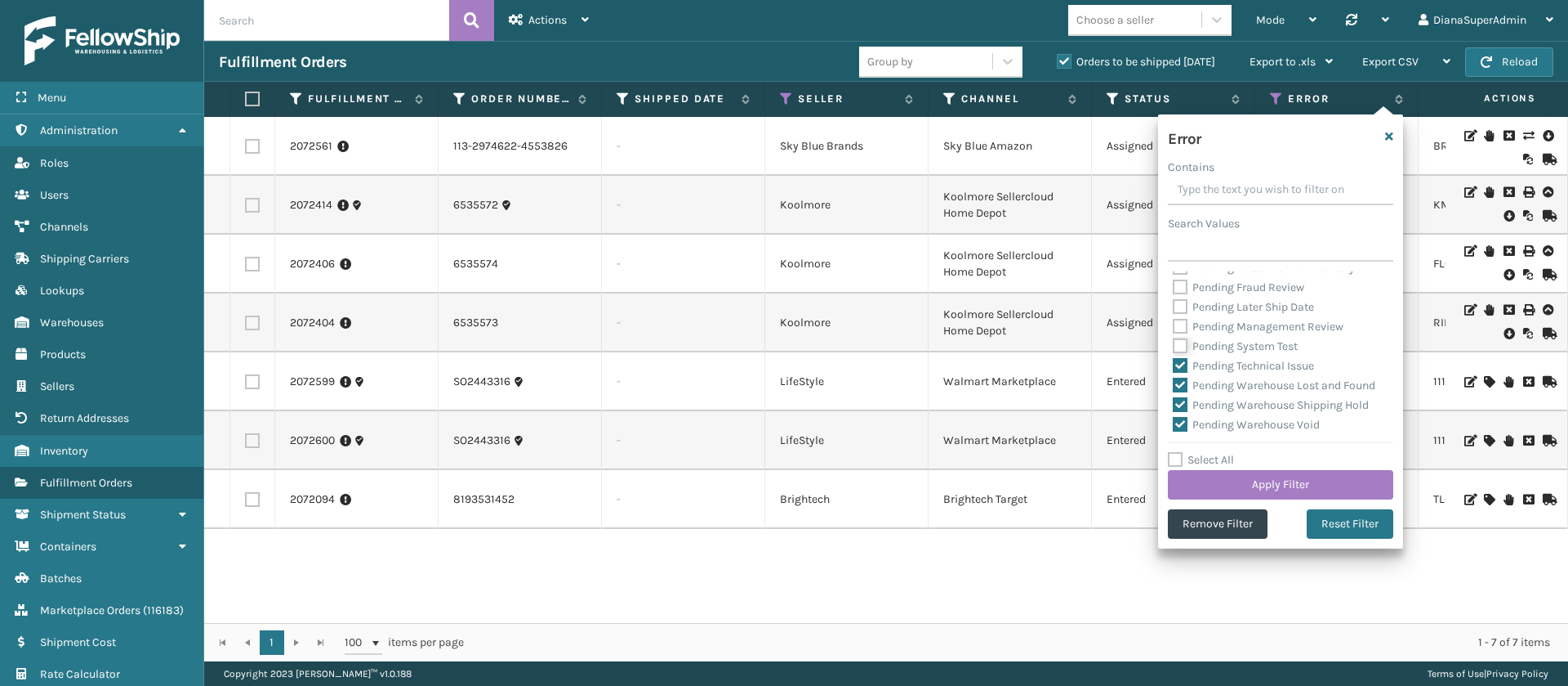
click at [1174, 337] on input "Pending System Test" at bounding box center [1173, 342] width 1 height 11
checkbox input "true"
click at [1186, 320] on label "Pending Management Review" at bounding box center [1258, 327] width 171 height 14
click at [1174, 317] on input "Pending Management Review" at bounding box center [1173, 323] width 1 height 11
checkbox input "true"
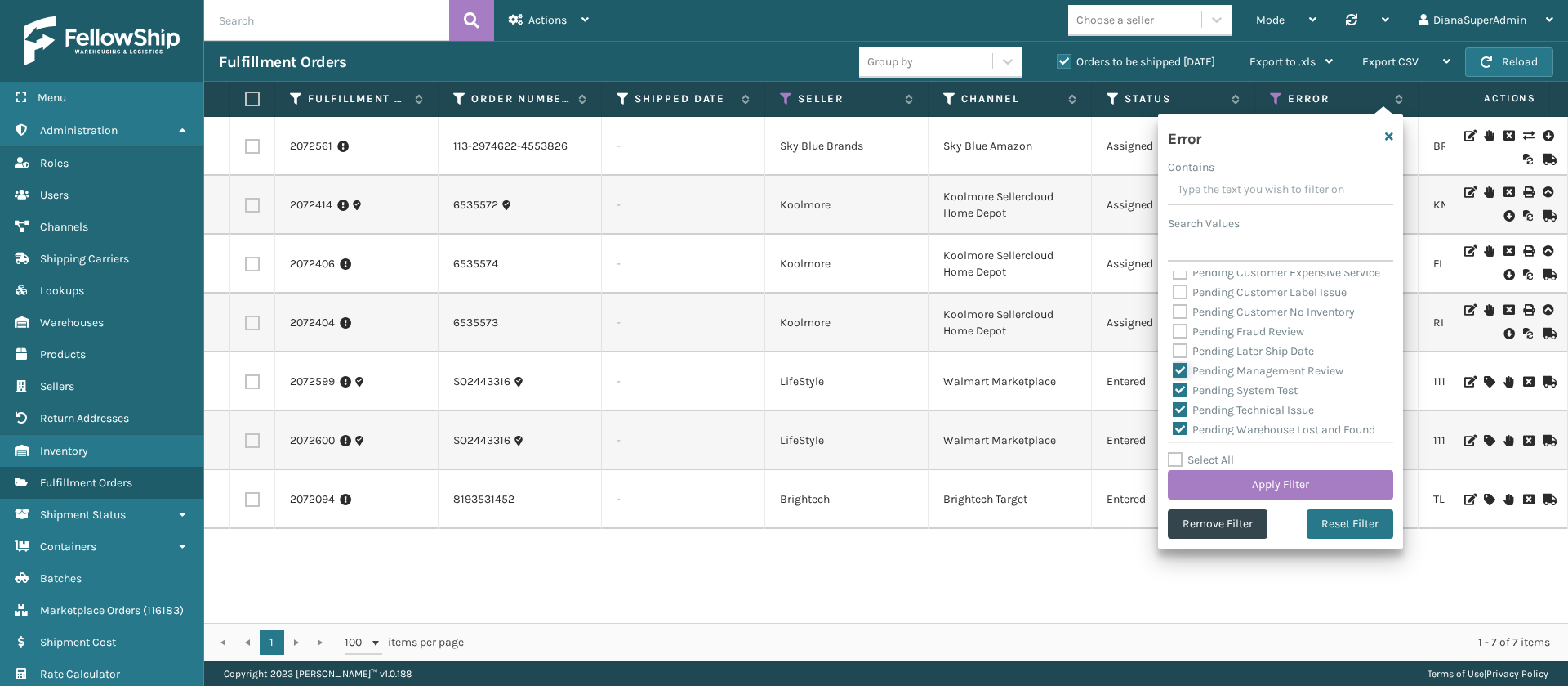
scroll to position [655, 0]
click at [1186, 359] on label "Pending Later Ship Date" at bounding box center [1244, 352] width 142 height 14
click at [1174, 353] on input "Pending Later Ship Date" at bounding box center [1173, 347] width 1 height 11
checkbox input "true"
click at [1184, 339] on label "Pending Fraud Review" at bounding box center [1238, 332] width 131 height 14
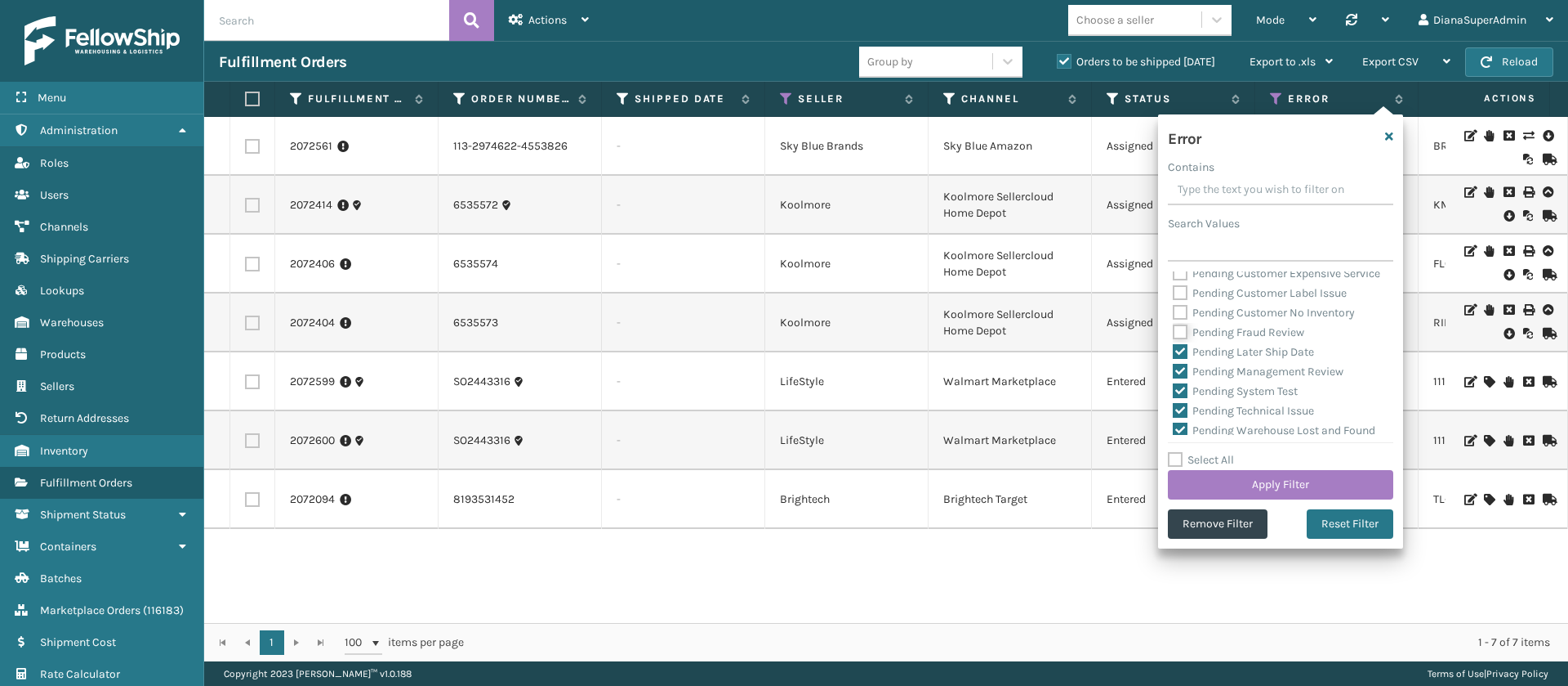
click at [1174, 333] on input "Pending Fraud Review" at bounding box center [1173, 328] width 1 height 11
checkbox input "true"
click at [1184, 320] on label "Pending Customer No Inventory" at bounding box center [1264, 313] width 182 height 14
click at [1174, 314] on input "Pending Customer No Inventory" at bounding box center [1173, 308] width 1 height 11
checkbox input "true"
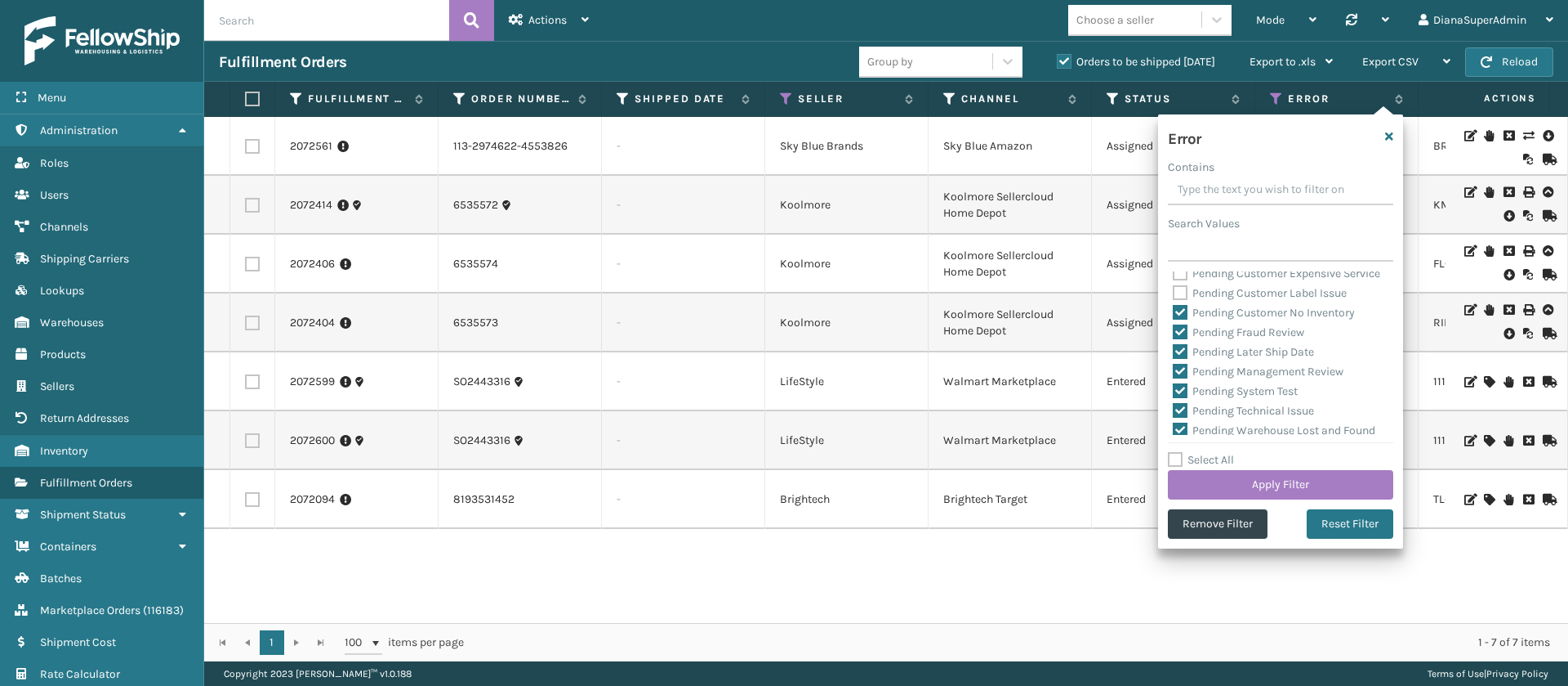
click at [1184, 300] on label "Pending Customer Label Issue" at bounding box center [1260, 293] width 174 height 14
click at [1174, 294] on input "Pending Customer Label Issue" at bounding box center [1173, 289] width 1 height 11
checkbox input "true"
click at [1184, 374] on label "Pending Customer Expensive Service" at bounding box center [1277, 377] width 207 height 14
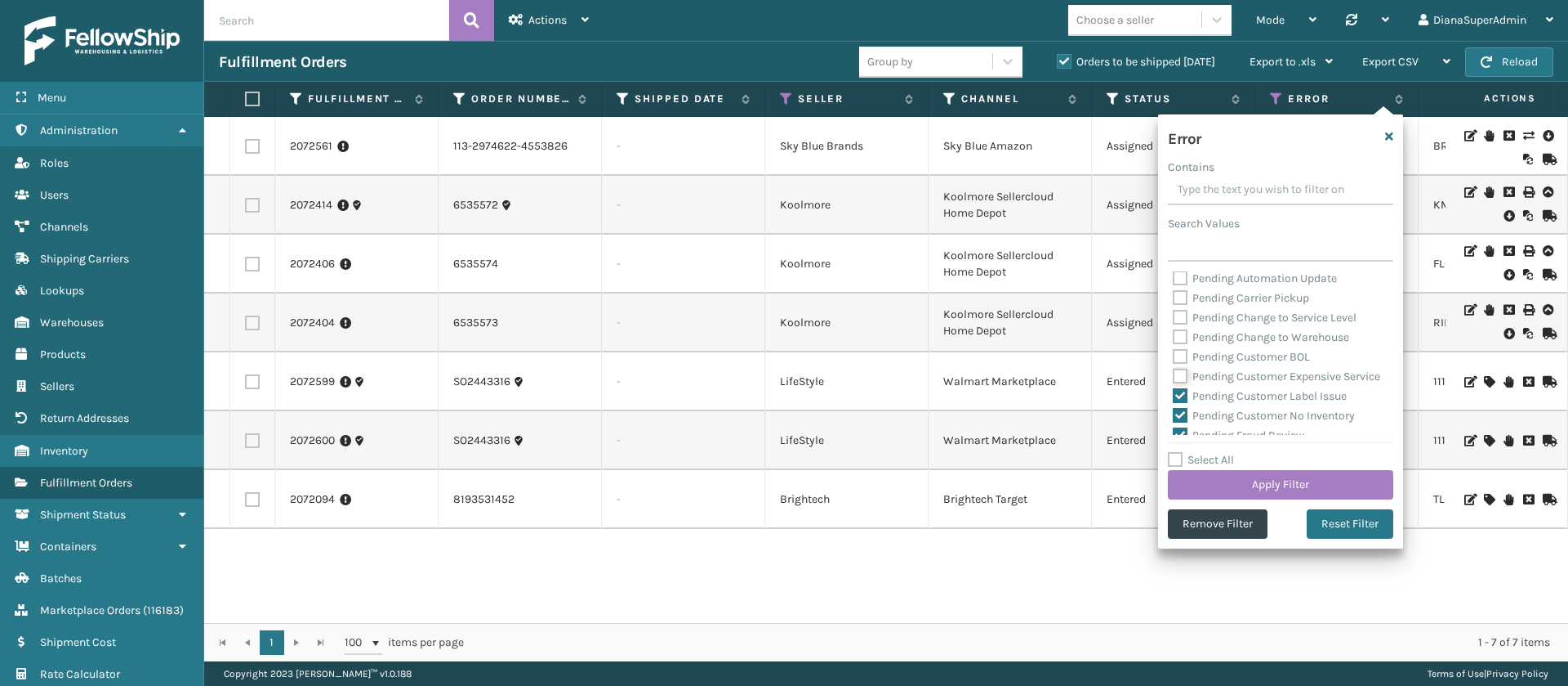
click at [1174, 374] on input "Pending Customer Expensive Service" at bounding box center [1173, 372] width 1 height 11
checkbox input "true"
click at [1184, 358] on label "Pending Customer BOL" at bounding box center [1241, 357] width 137 height 14
click at [1174, 358] on input "Pending Customer BOL" at bounding box center [1173, 353] width 1 height 11
checkbox input "true"
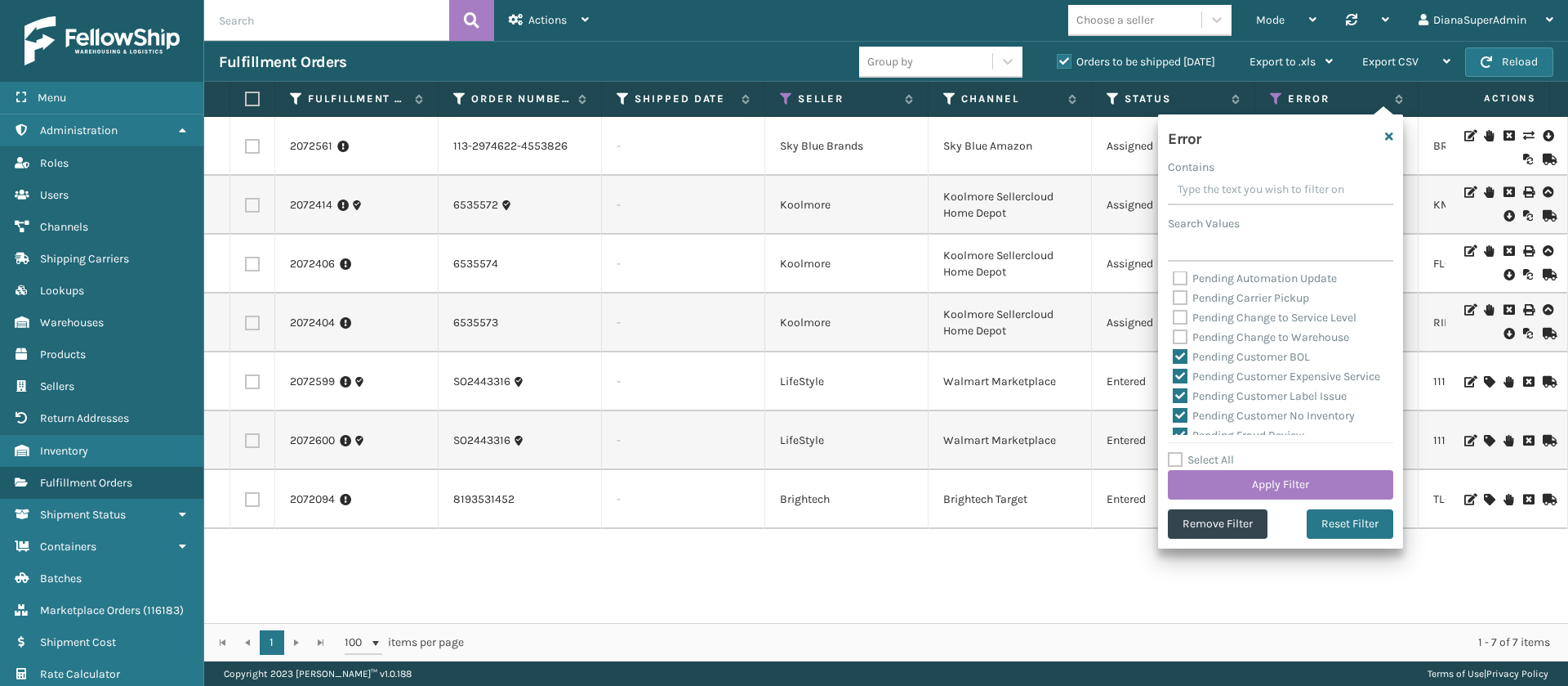
click at [1182, 339] on label "Pending Change to Warehouse" at bounding box center [1261, 337] width 176 height 14
click at [1174, 339] on input "Pending Change to Warehouse" at bounding box center [1173, 333] width 1 height 11
checkbox input "true"
click at [1182, 320] on label "Pending Change to Service Level" at bounding box center [1264, 317] width 183 height 14
click at [1174, 319] on input "Pending Change to Service Level" at bounding box center [1173, 314] width 1 height 11
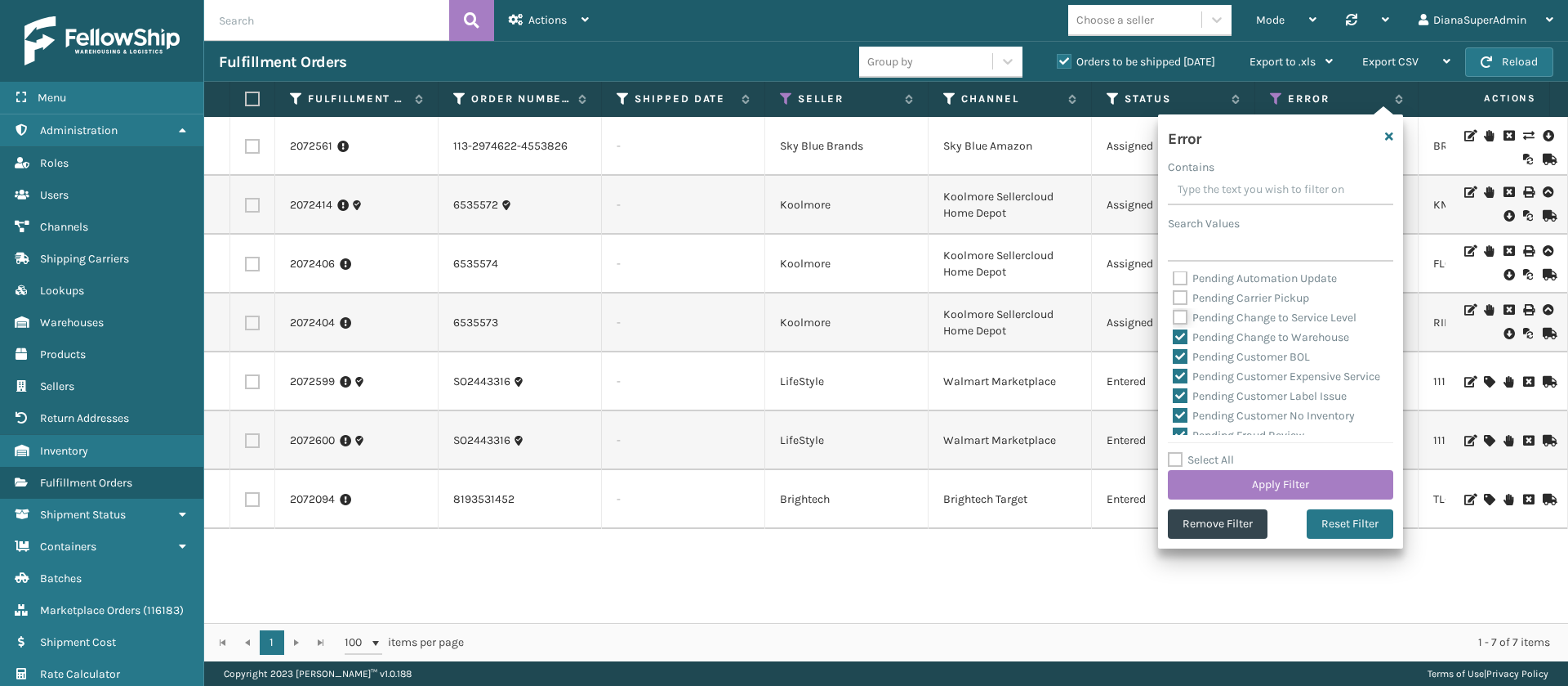
checkbox input "true"
click at [1181, 300] on label "Pending Carrier Pickup" at bounding box center [1241, 298] width 136 height 14
click at [1174, 299] on input "Pending Carrier Pickup" at bounding box center [1173, 293] width 1 height 11
checkbox input "true"
click at [1180, 278] on label "Pending Automation Update" at bounding box center [1254, 278] width 164 height 14
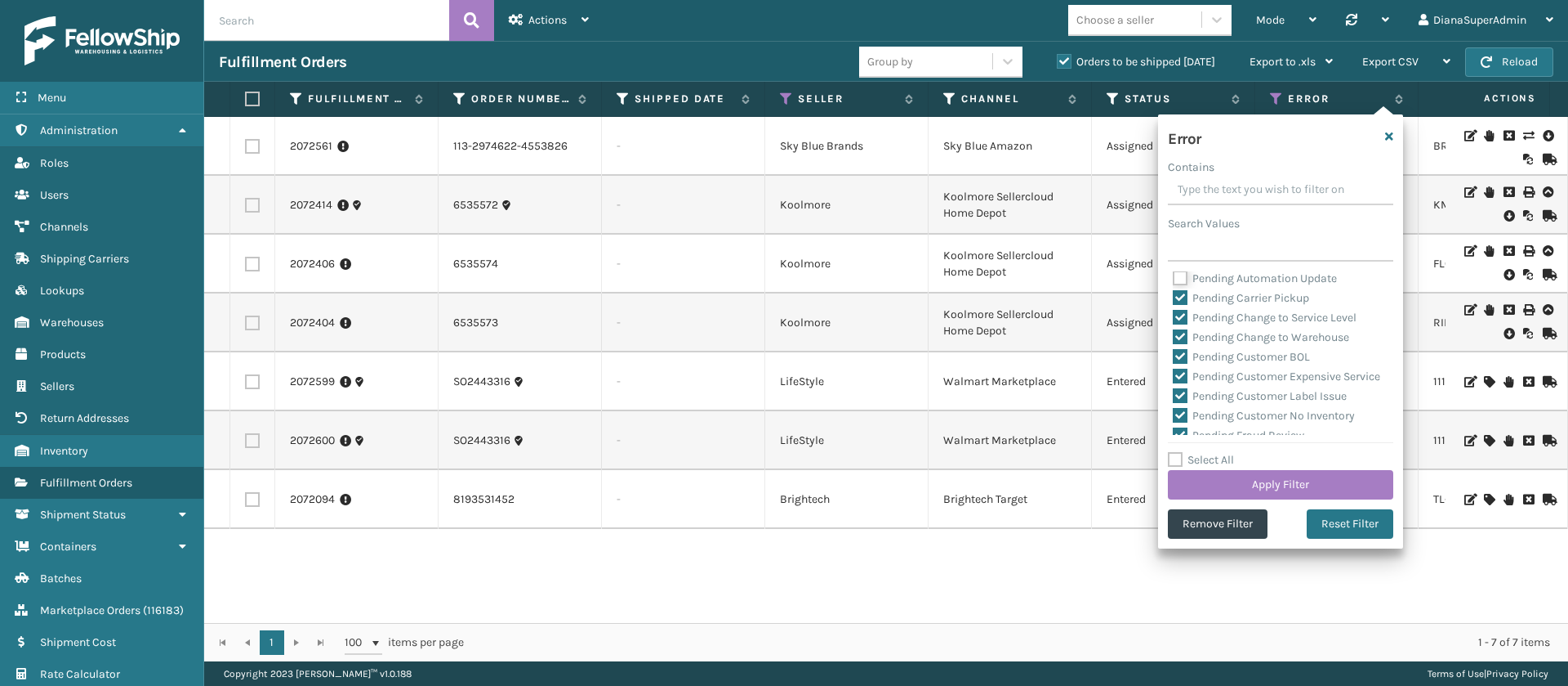
click at [1174, 278] on input "Pending Automation Update" at bounding box center [1173, 274] width 1 height 11
checkbox input "true"
click at [1295, 482] on button "Apply Filter" at bounding box center [1280, 484] width 225 height 29
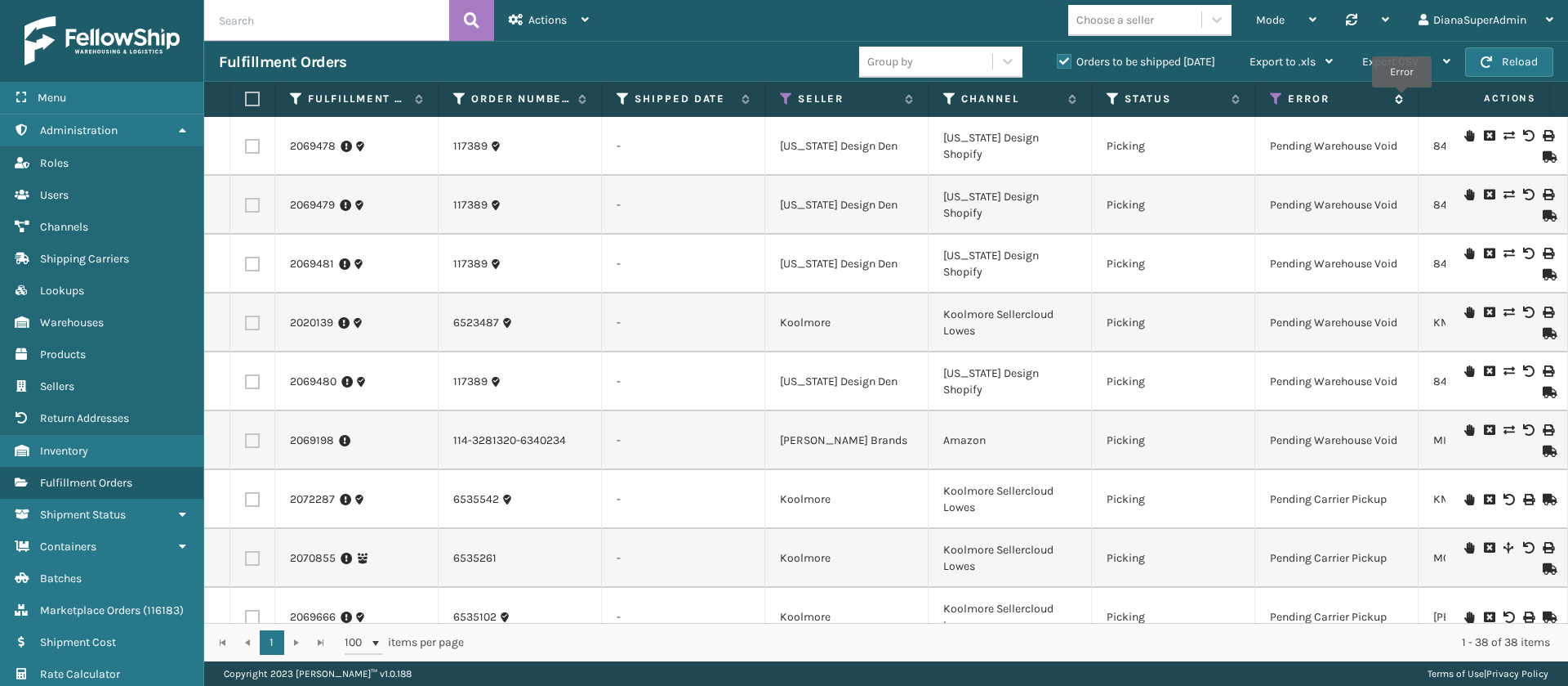
click at [1401, 99] on icon at bounding box center [1396, 98] width 13 height 10
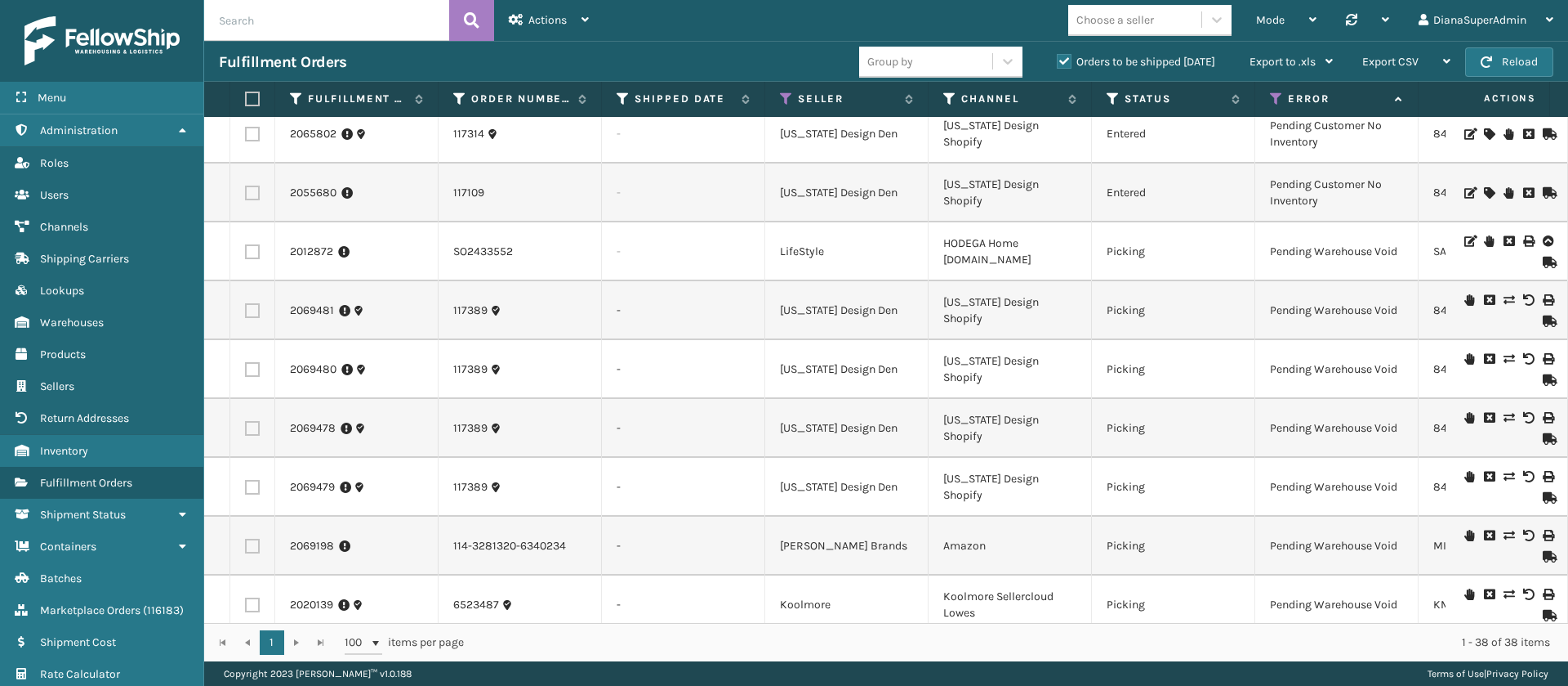
scroll to position [1540, 0]
